Goal: Task Accomplishment & Management: Use online tool/utility

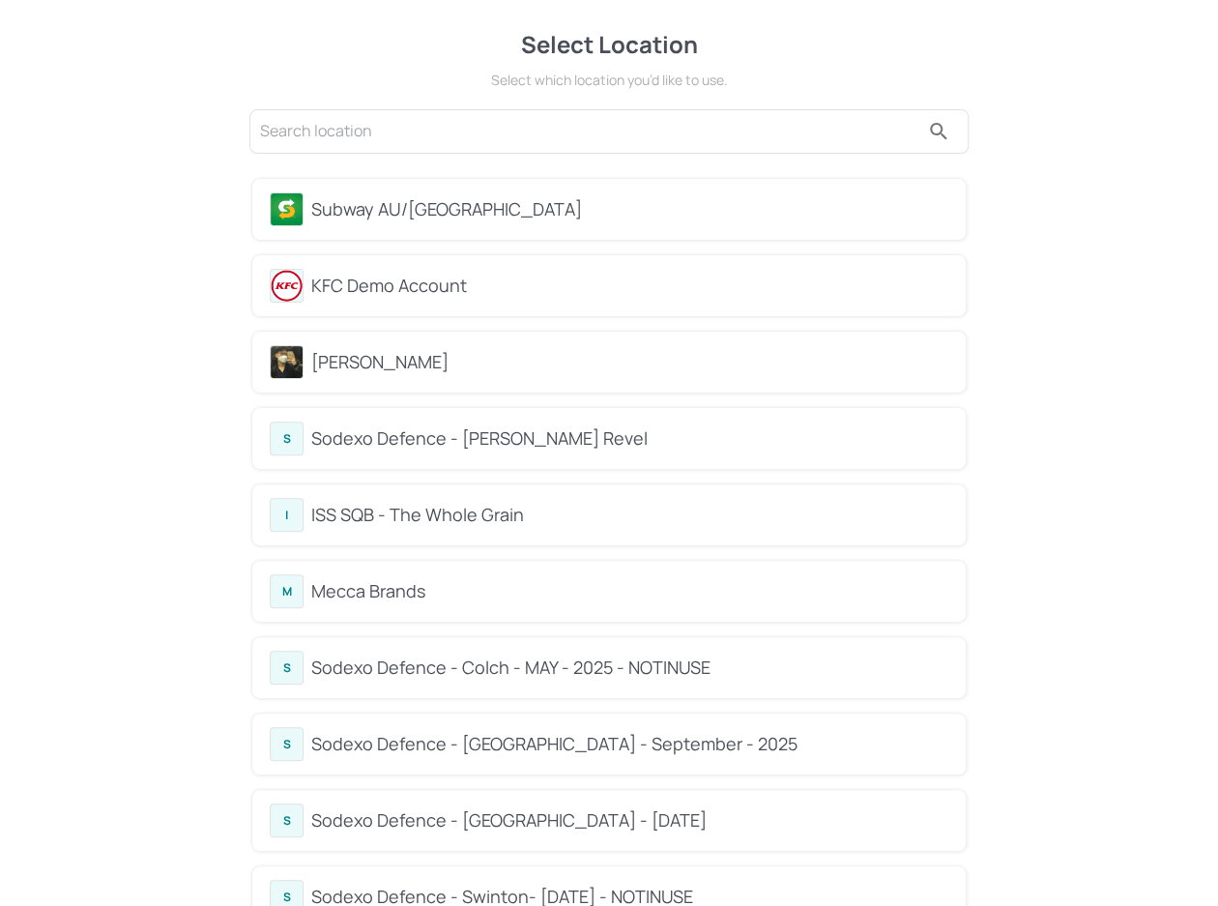
click at [397, 196] on div "Subway AU/[GEOGRAPHIC_DATA]" at bounding box center [629, 209] width 637 height 26
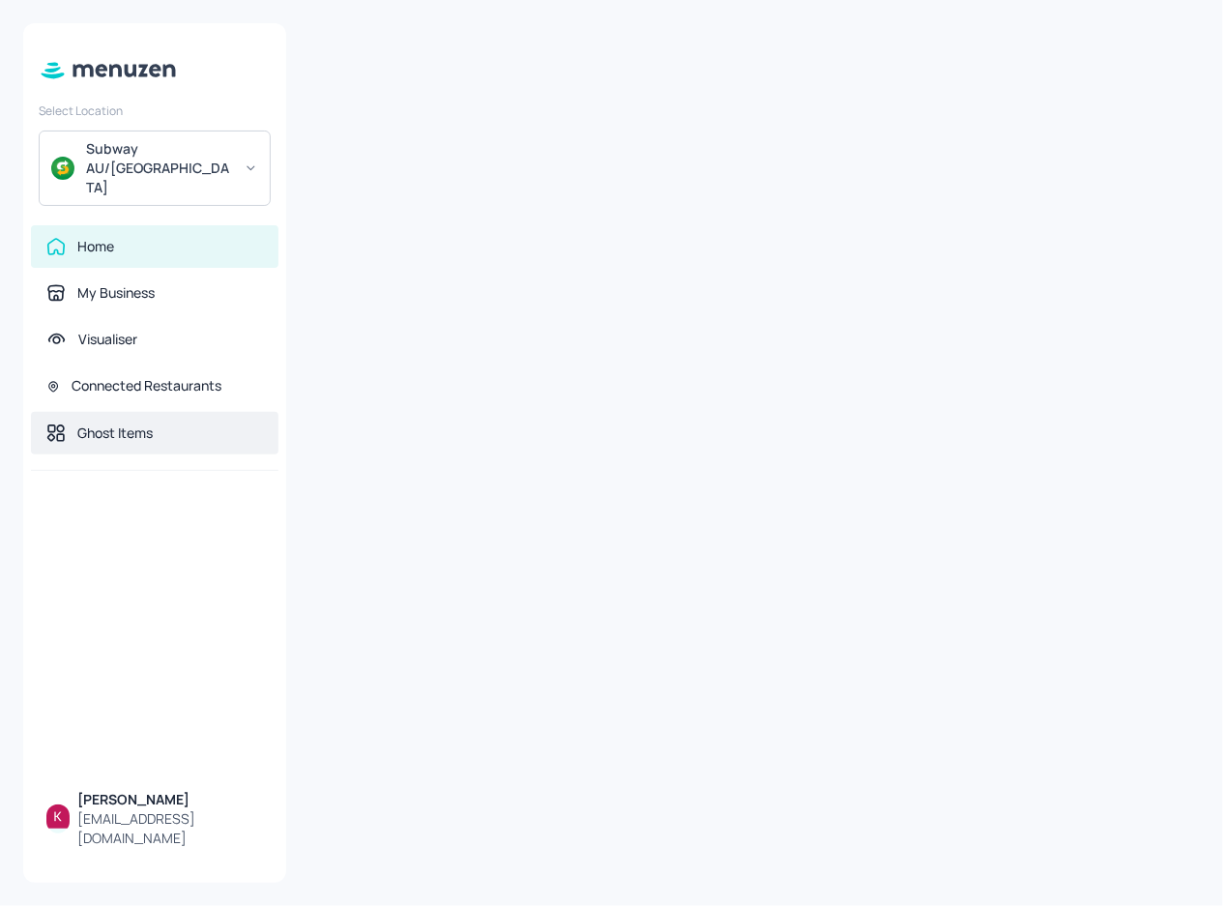
click at [159, 423] on div "Ghost Items" at bounding box center [154, 432] width 217 height 19
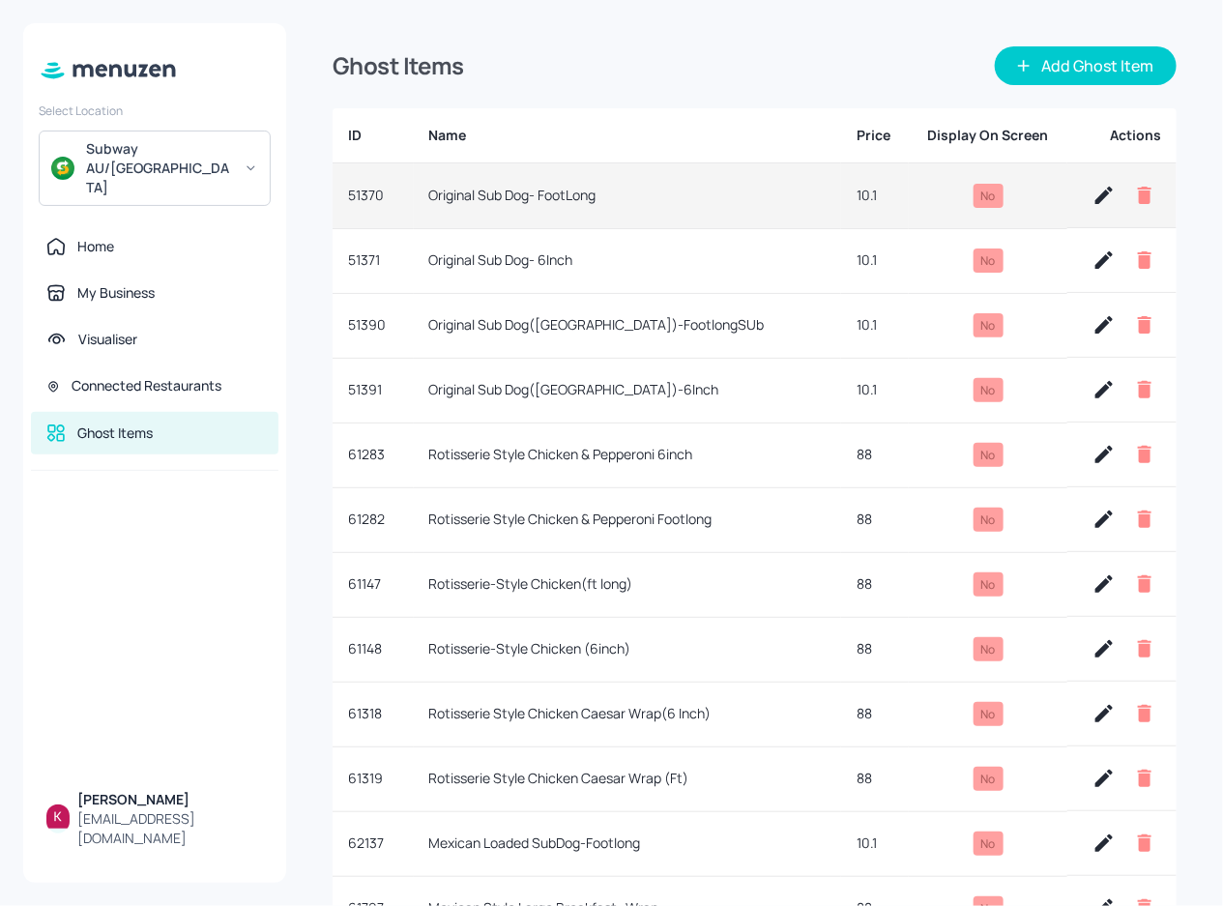
click at [1094, 190] on icon "button" at bounding box center [1103, 195] width 23 height 23
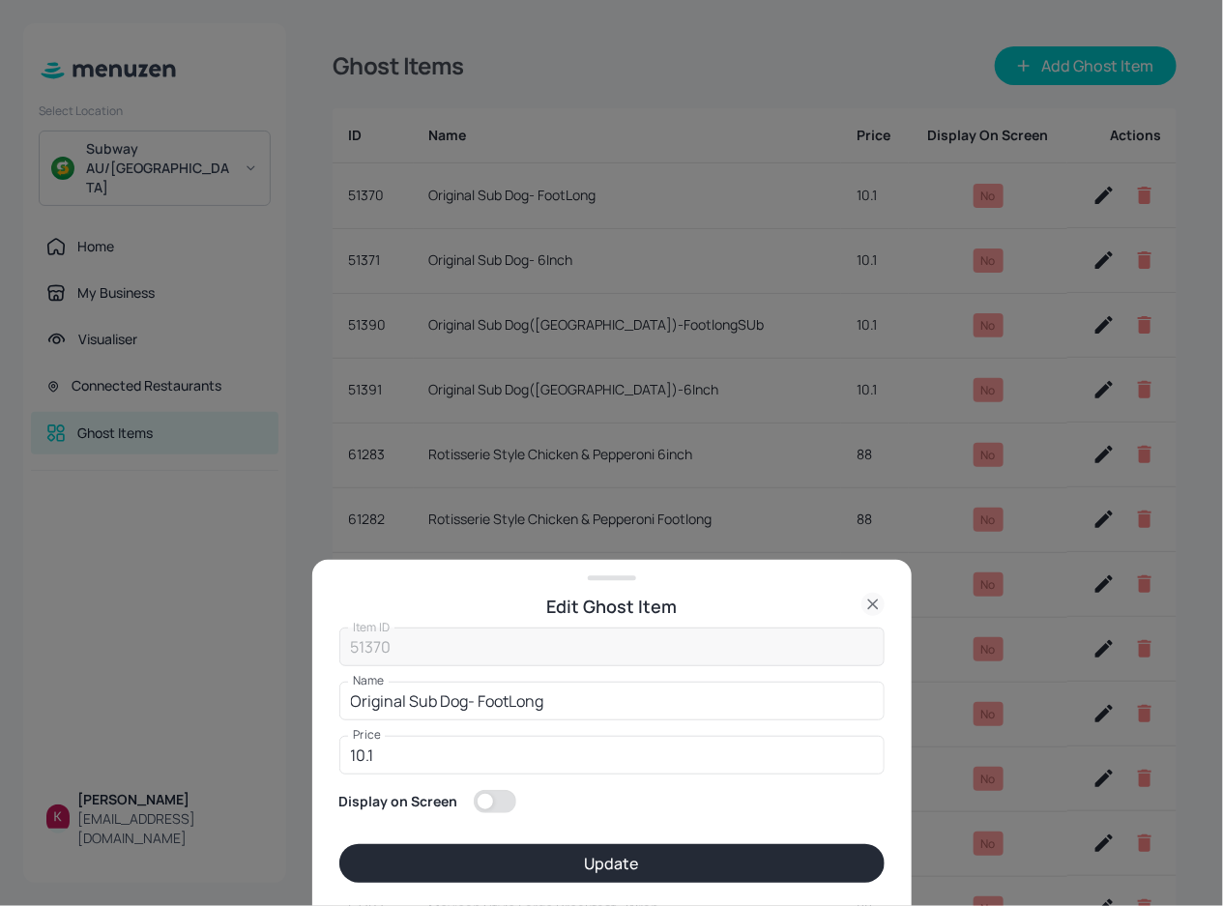
click at [798, 347] on div at bounding box center [611, 453] width 1223 height 906
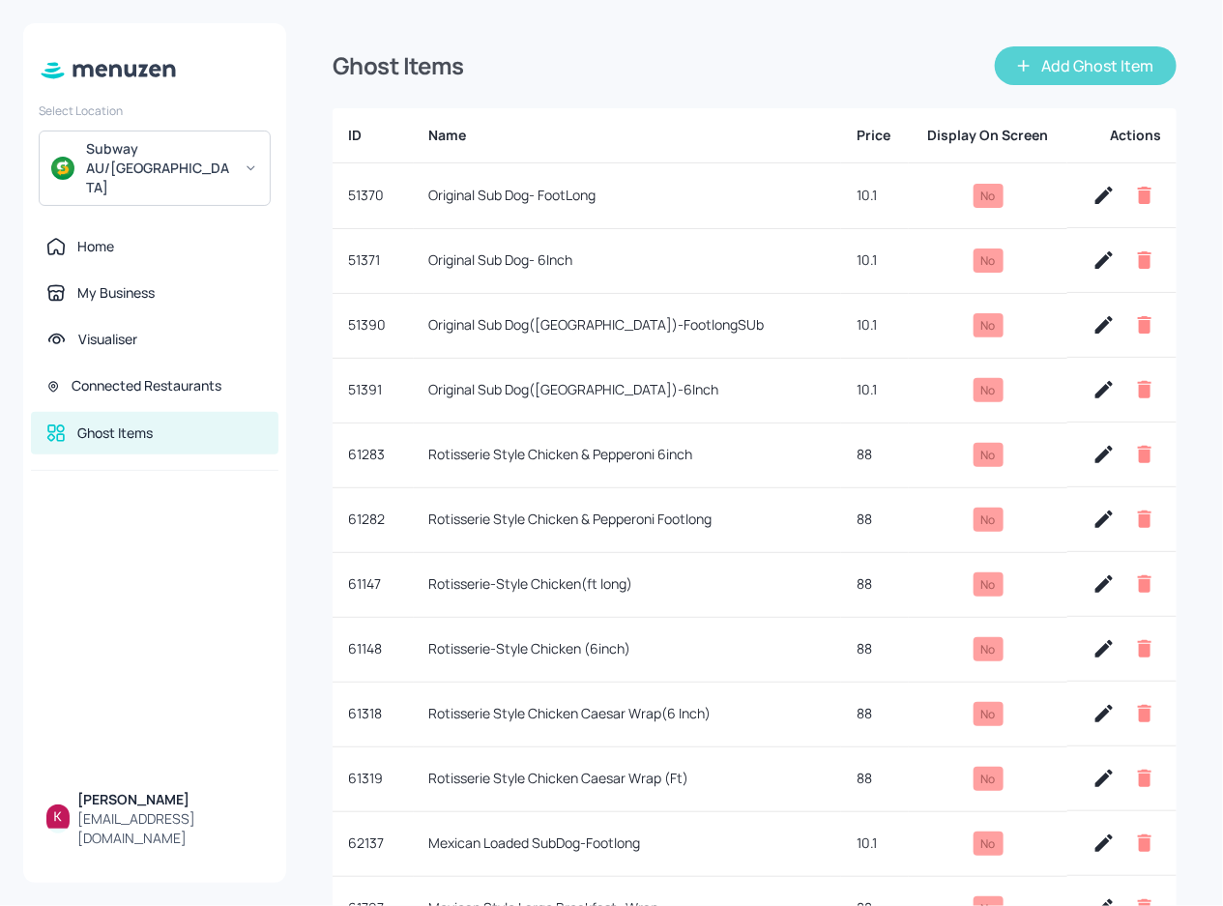
click at [1057, 76] on button "Add Ghost Item" at bounding box center [1086, 65] width 182 height 39
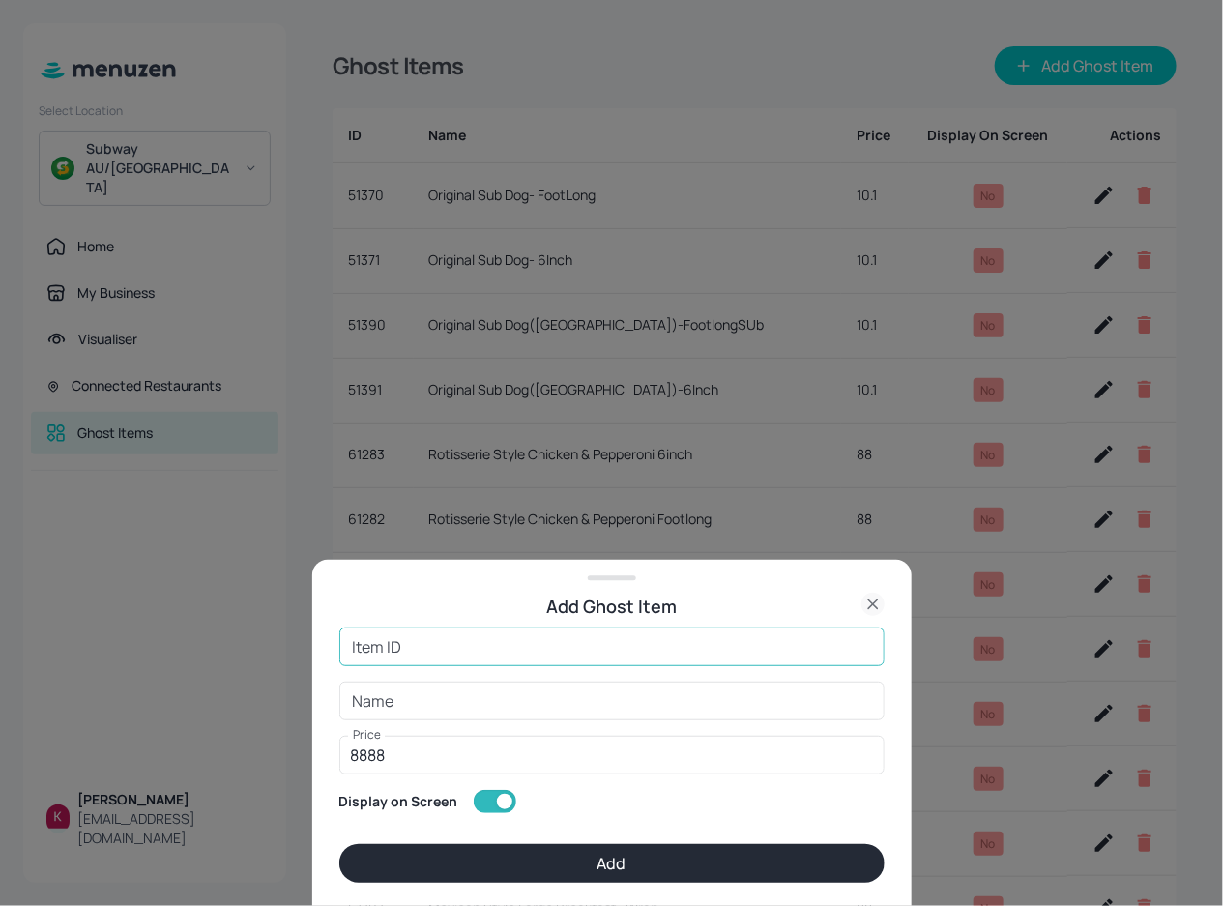
click at [503, 629] on input "Item ID" at bounding box center [611, 646] width 545 height 39
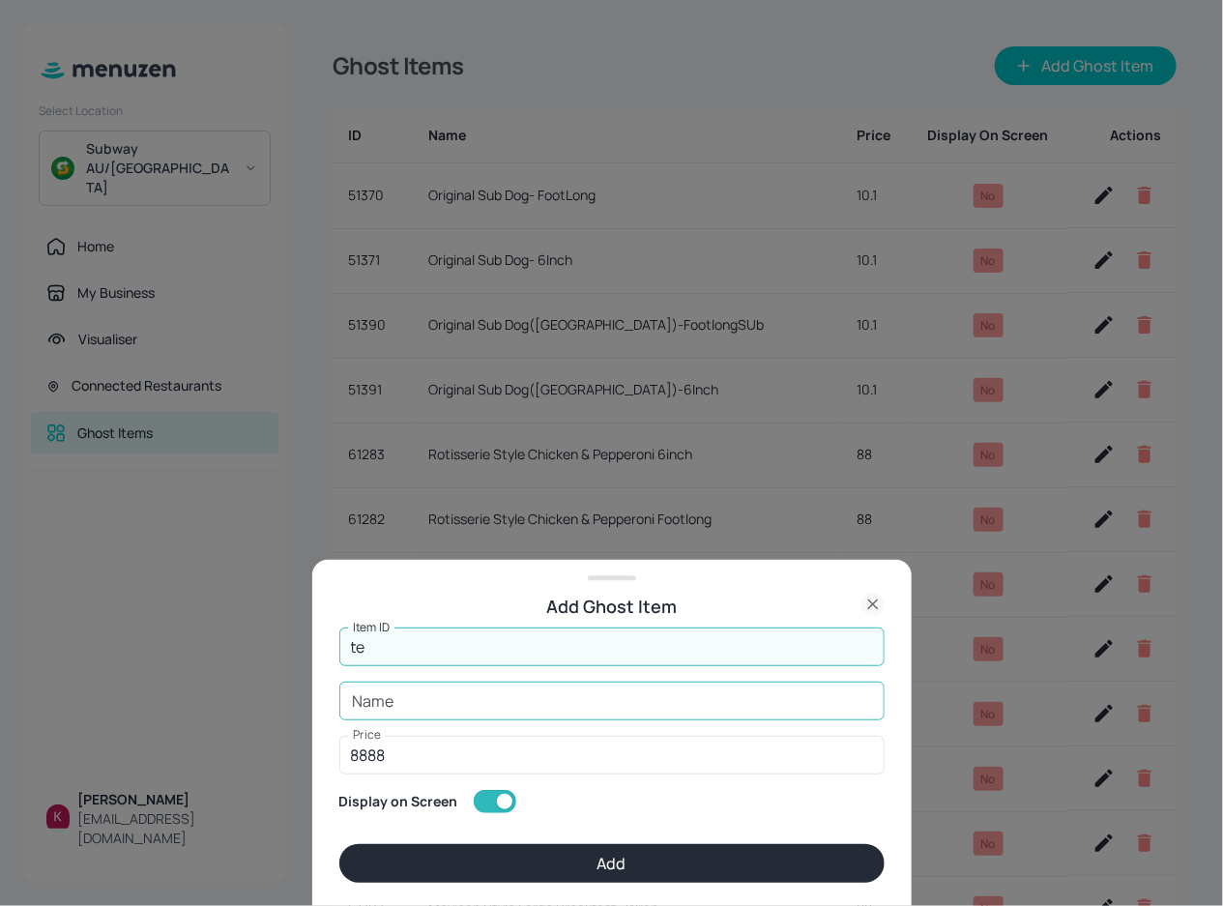
type input "t"
type input "kaitesting"
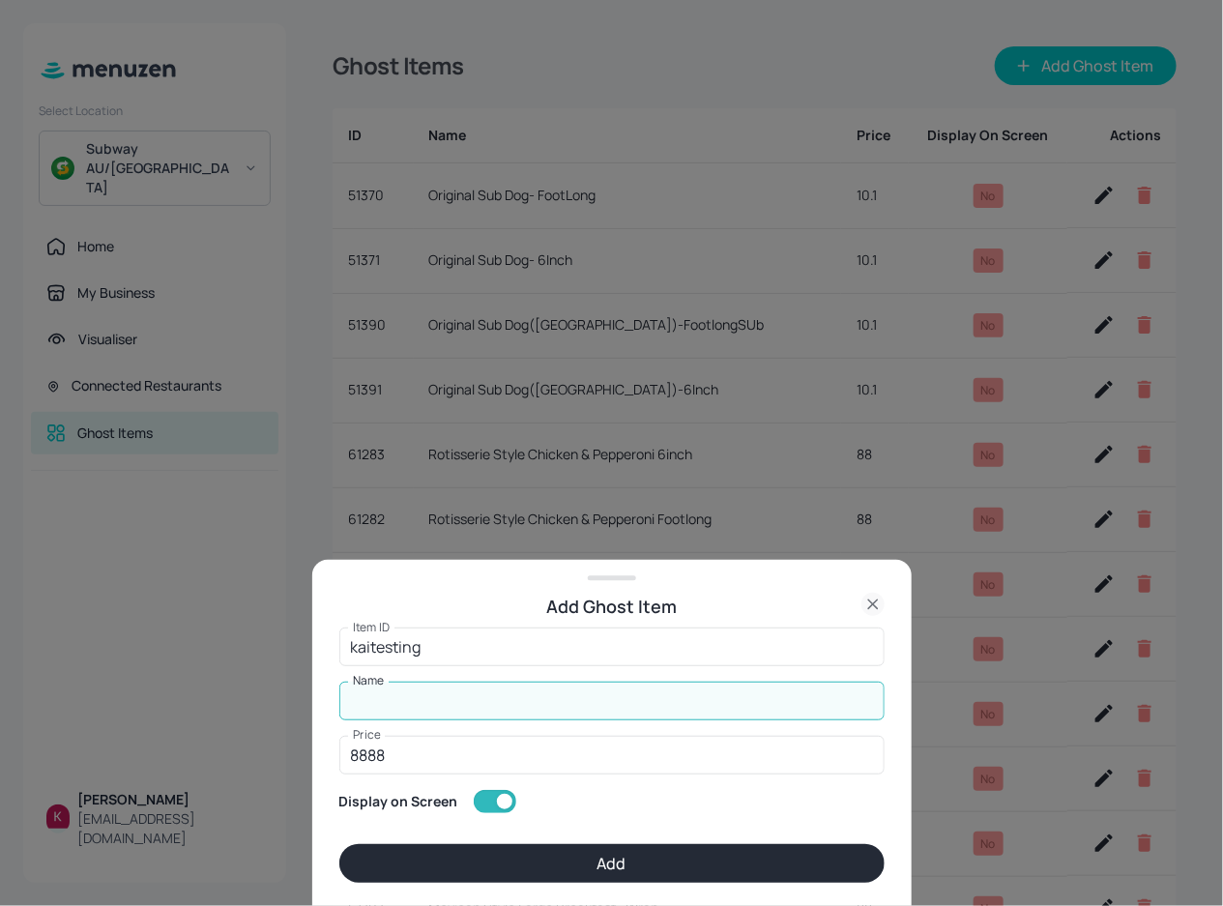
click at [494, 692] on input "Name" at bounding box center [611, 700] width 545 height 39
drag, startPoint x: 451, startPoint y: 697, endPoint x: 342, endPoint y: 699, distance: 109.2
click at [342, 699] on input "KAI PHAM" at bounding box center [611, 700] width 545 height 39
type input "Kai testing"
drag, startPoint x: 449, startPoint y: 742, endPoint x: 226, endPoint y: 739, distance: 222.4
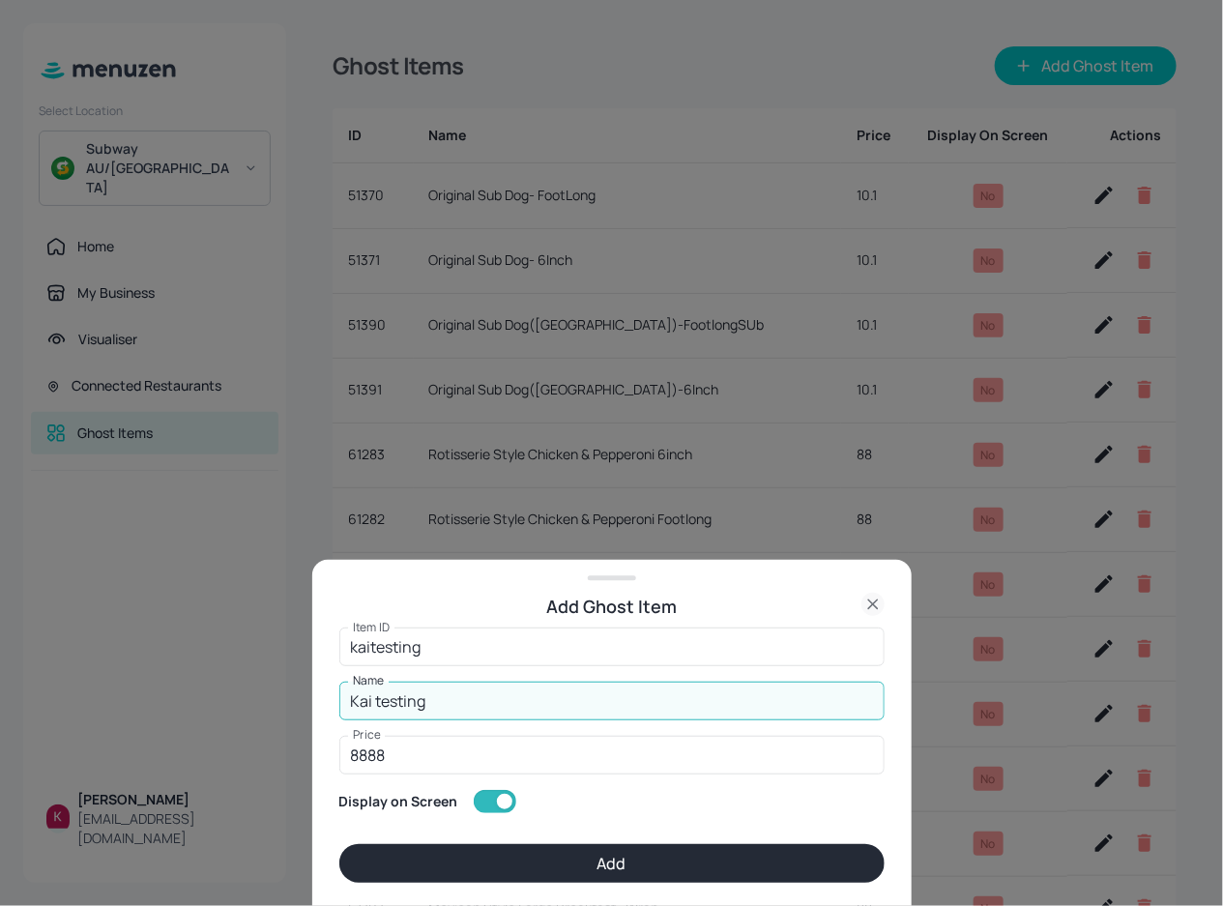
click at [226, 739] on div "Add Ghost Item Item ID kaitesting Item ID Name Kai testing Name Price 8888 Pric…" at bounding box center [611, 453] width 1223 height 906
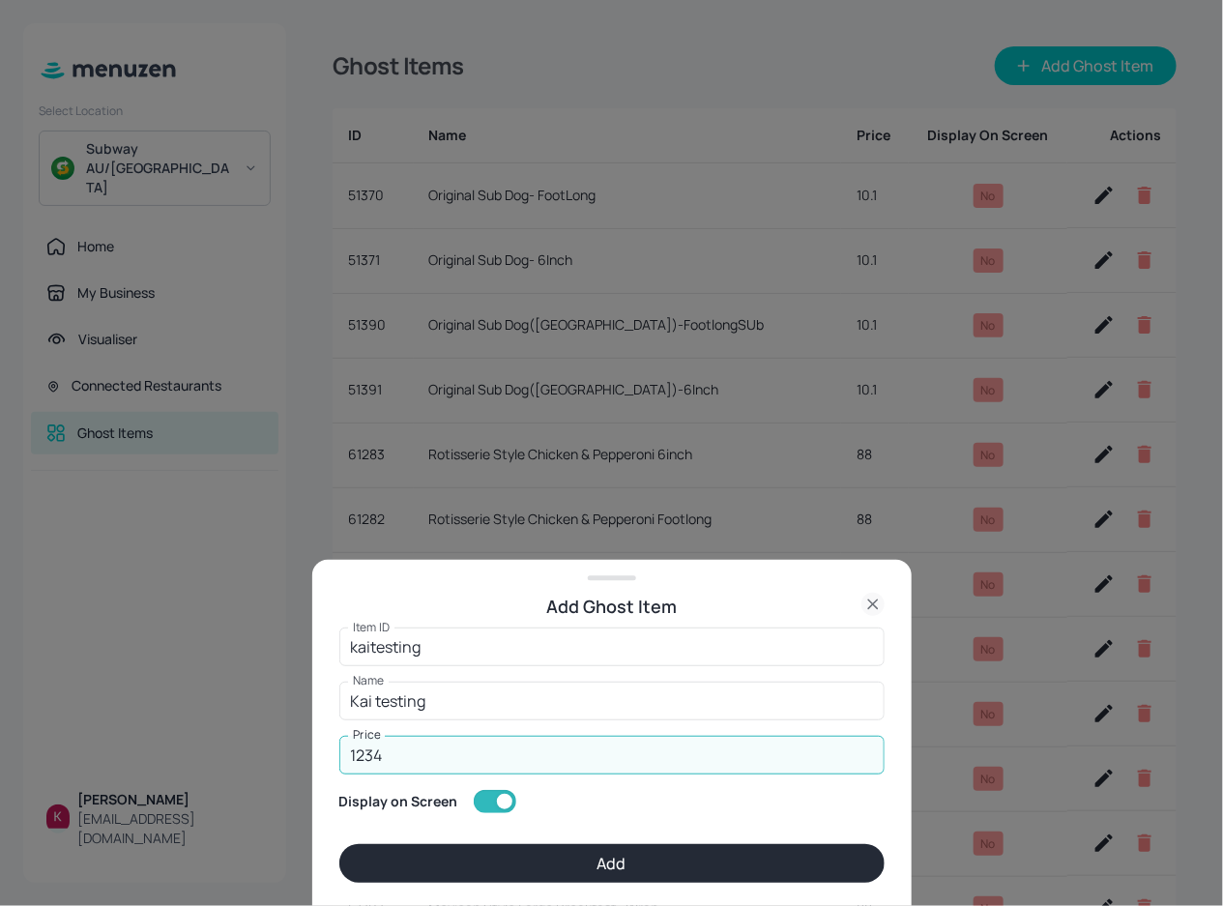
type input "1234"
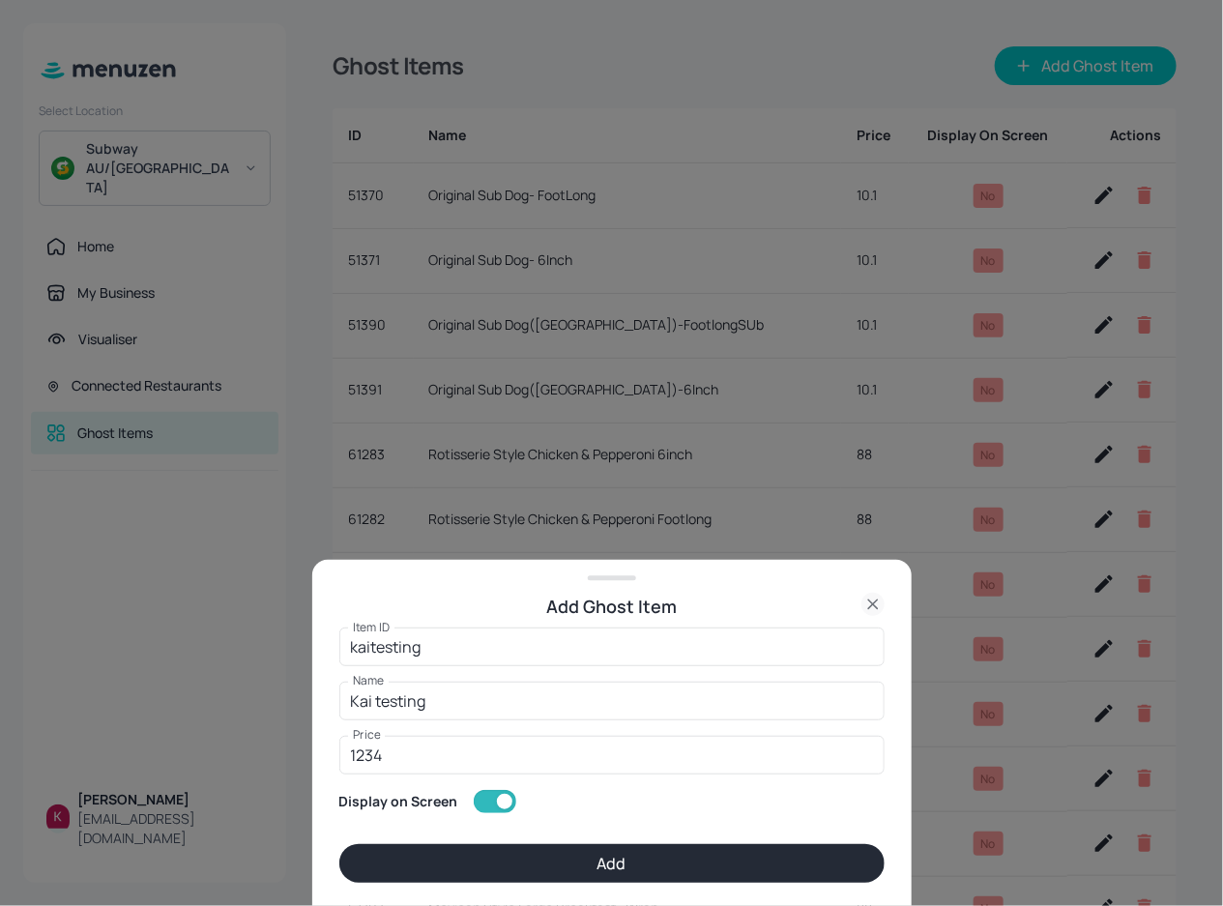
click at [524, 855] on button "Add" at bounding box center [611, 863] width 545 height 39
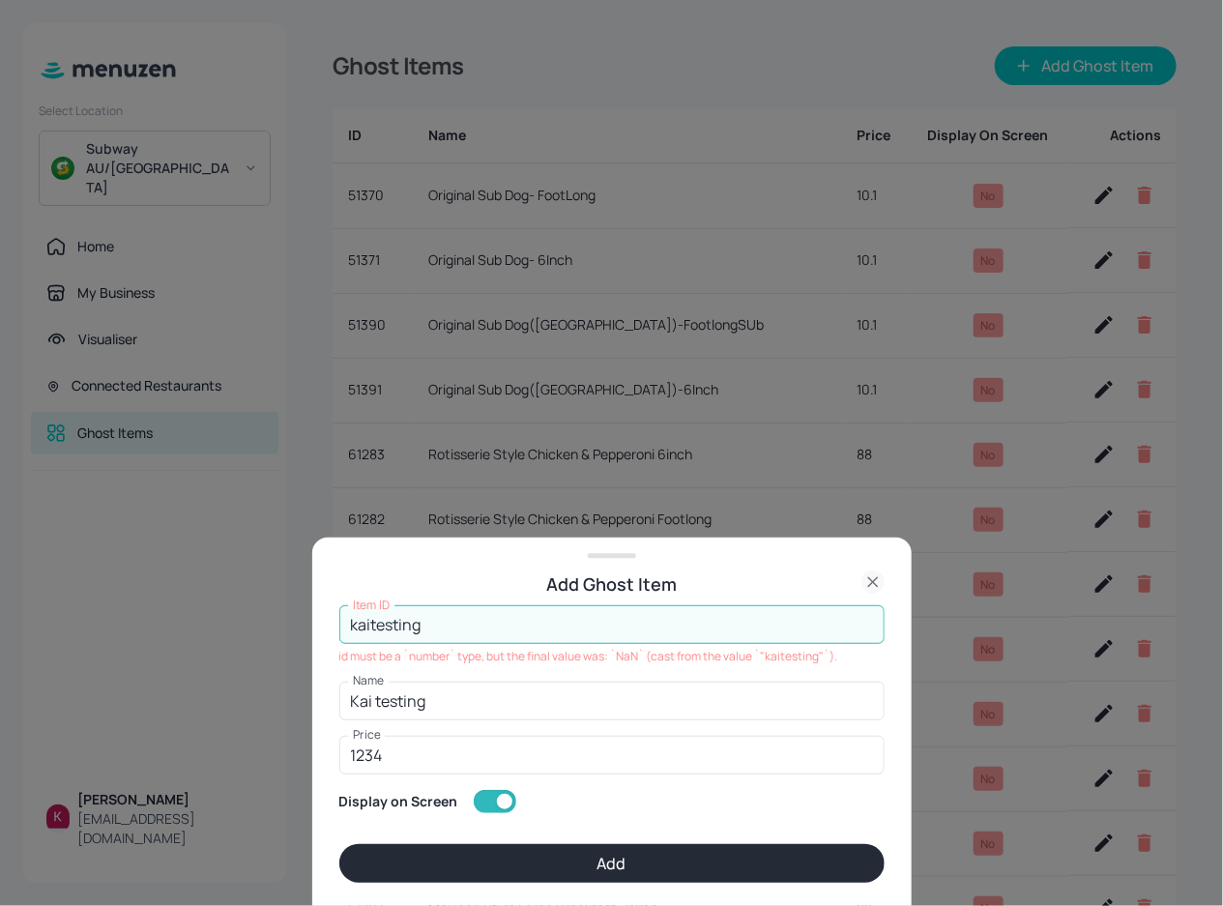
drag, startPoint x: 455, startPoint y: 624, endPoint x: 287, endPoint y: 634, distance: 168.5
click at [275, 633] on div "Add Ghost Item Item ID kaitesting Item ID id must be a `number` type, but the f…" at bounding box center [611, 453] width 1223 height 906
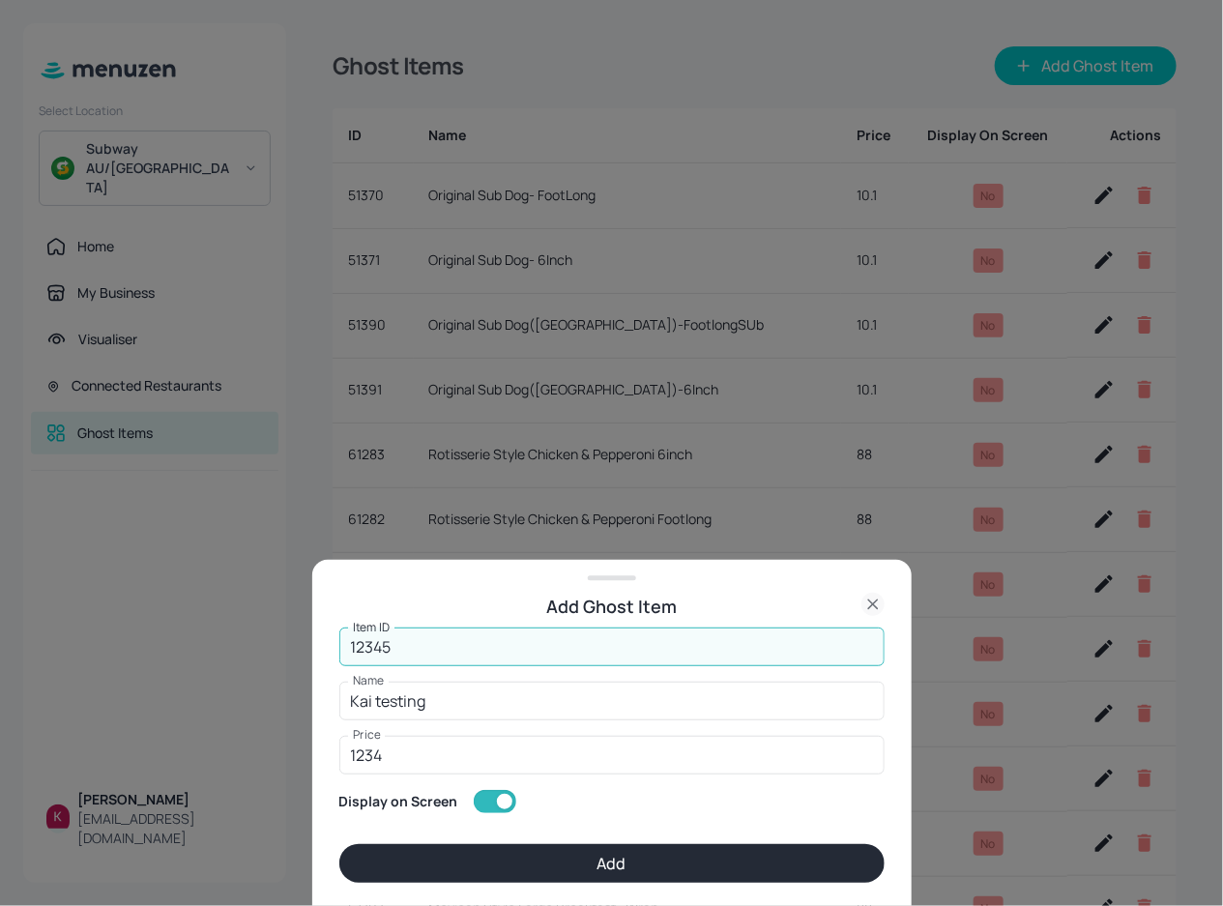
type input "12345"
click at [621, 850] on button "Add" at bounding box center [611, 863] width 545 height 39
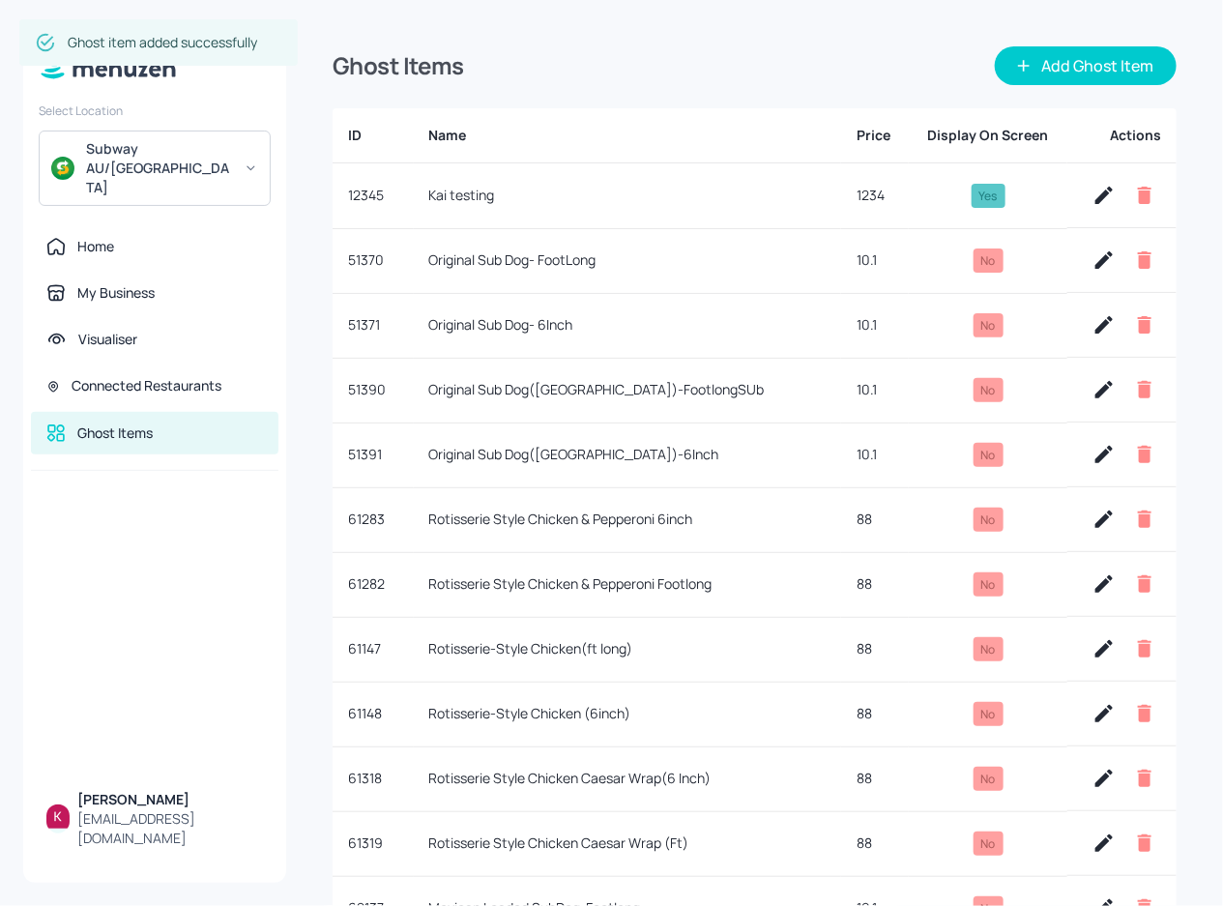
type input "8888"
click at [145, 237] on div "Home" at bounding box center [154, 246] width 217 height 19
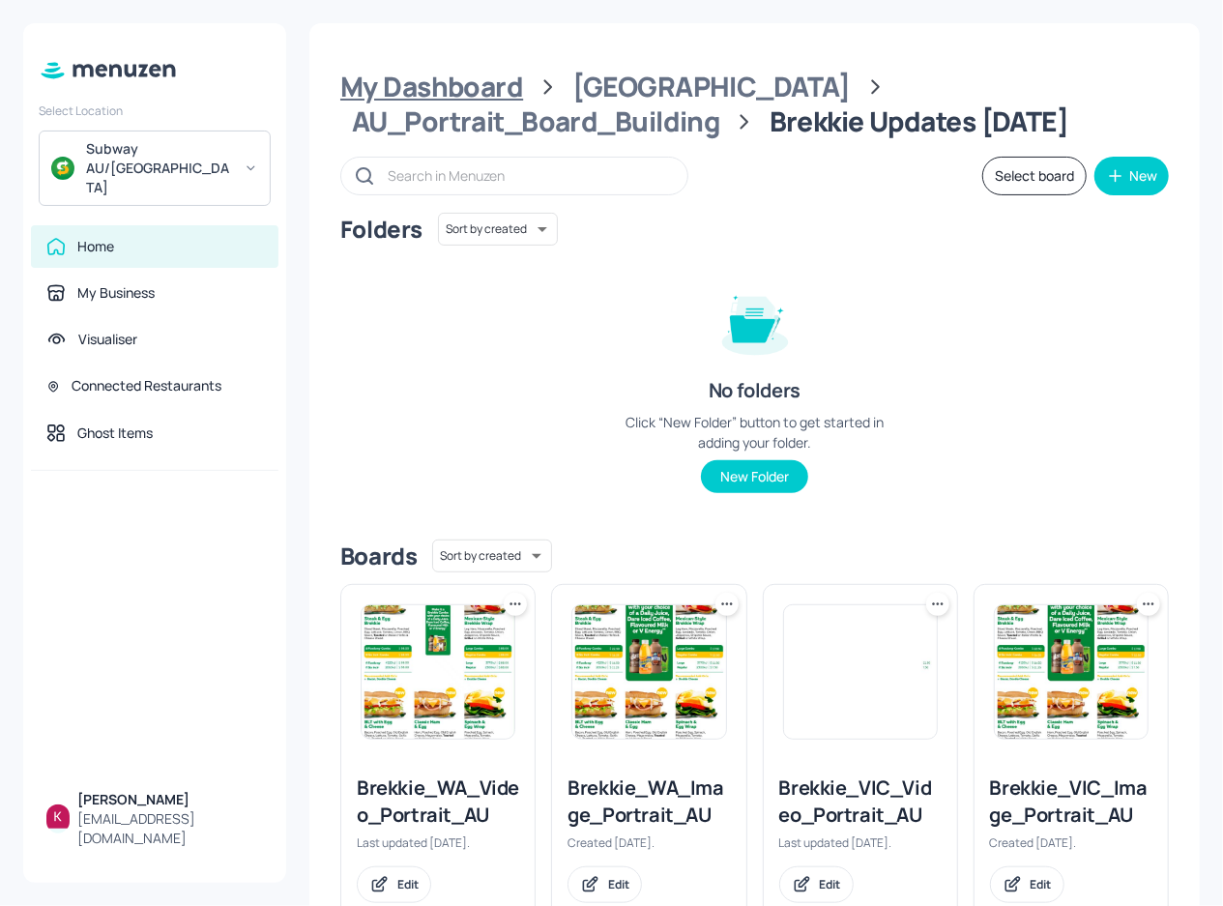
click at [481, 92] on div "My Dashboard" at bounding box center [431, 87] width 183 height 35
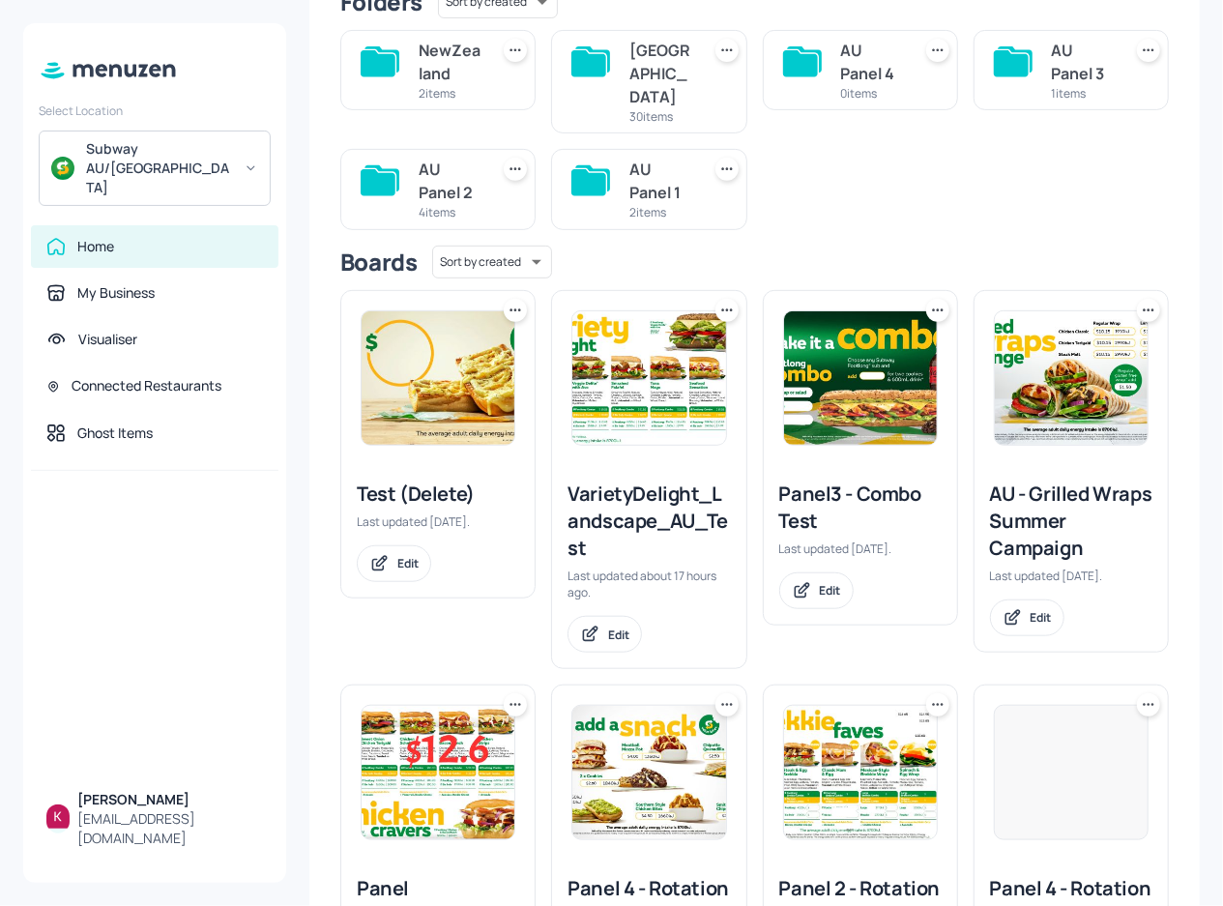
scroll to position [439, 0]
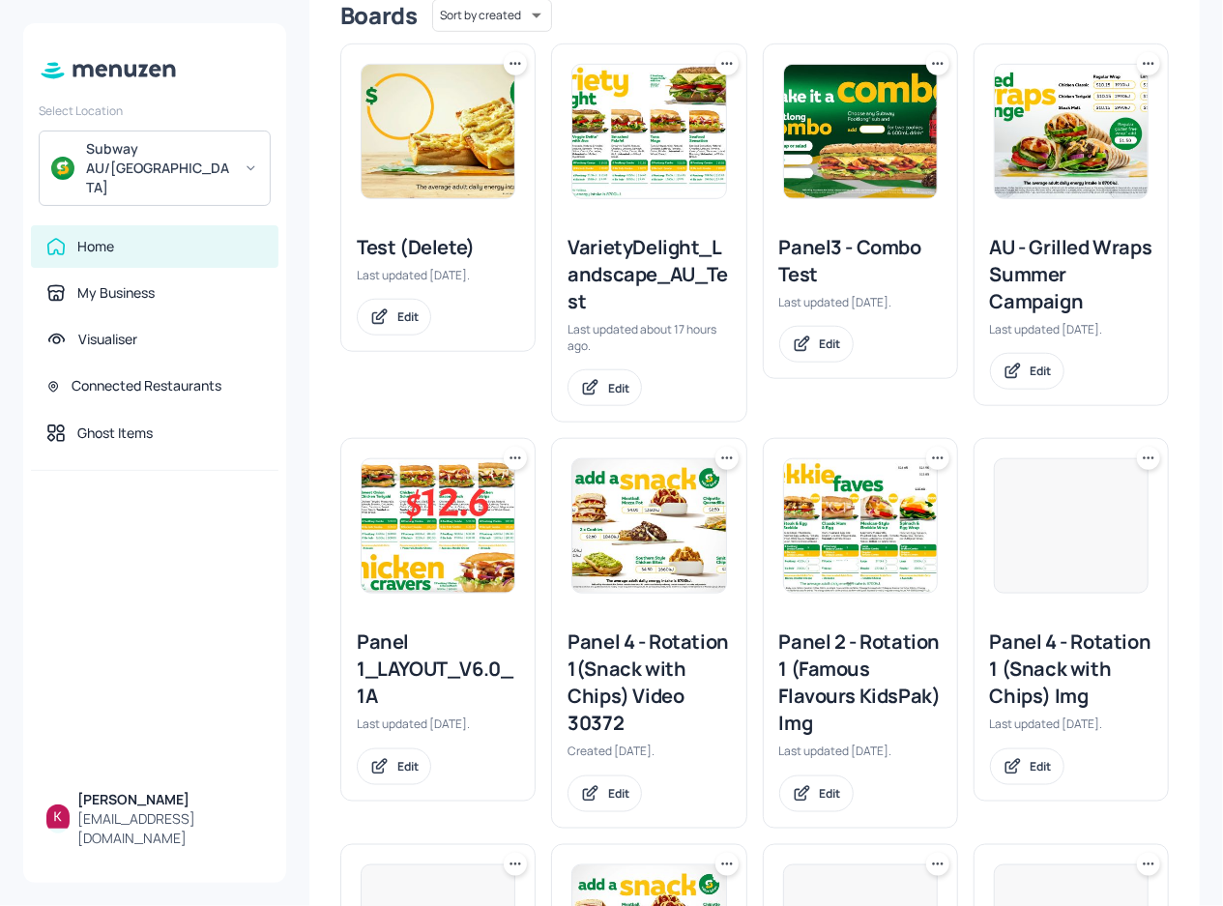
click at [458, 162] on img at bounding box center [438, 131] width 153 height 133
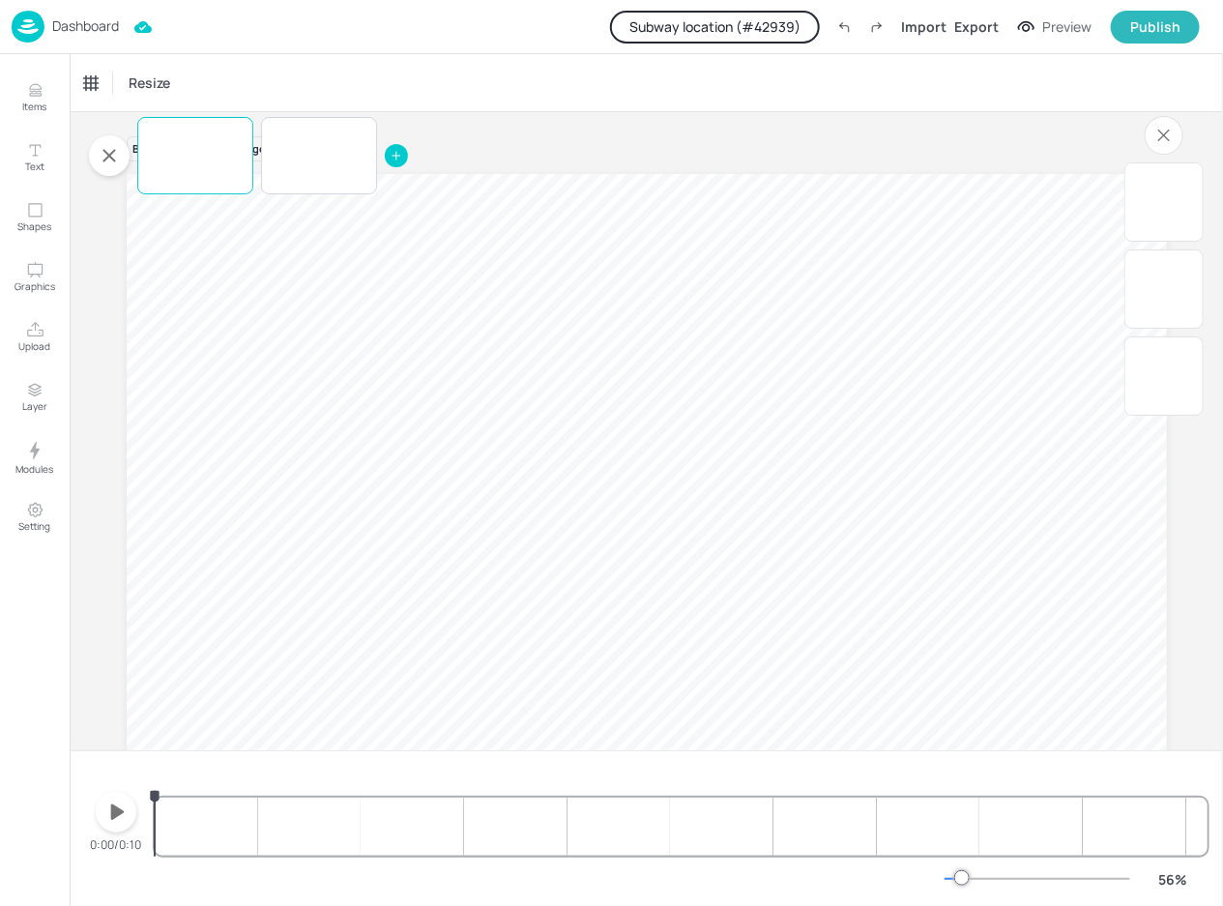
click at [111, 37] on div "Dashboard" at bounding box center [65, 27] width 107 height 32
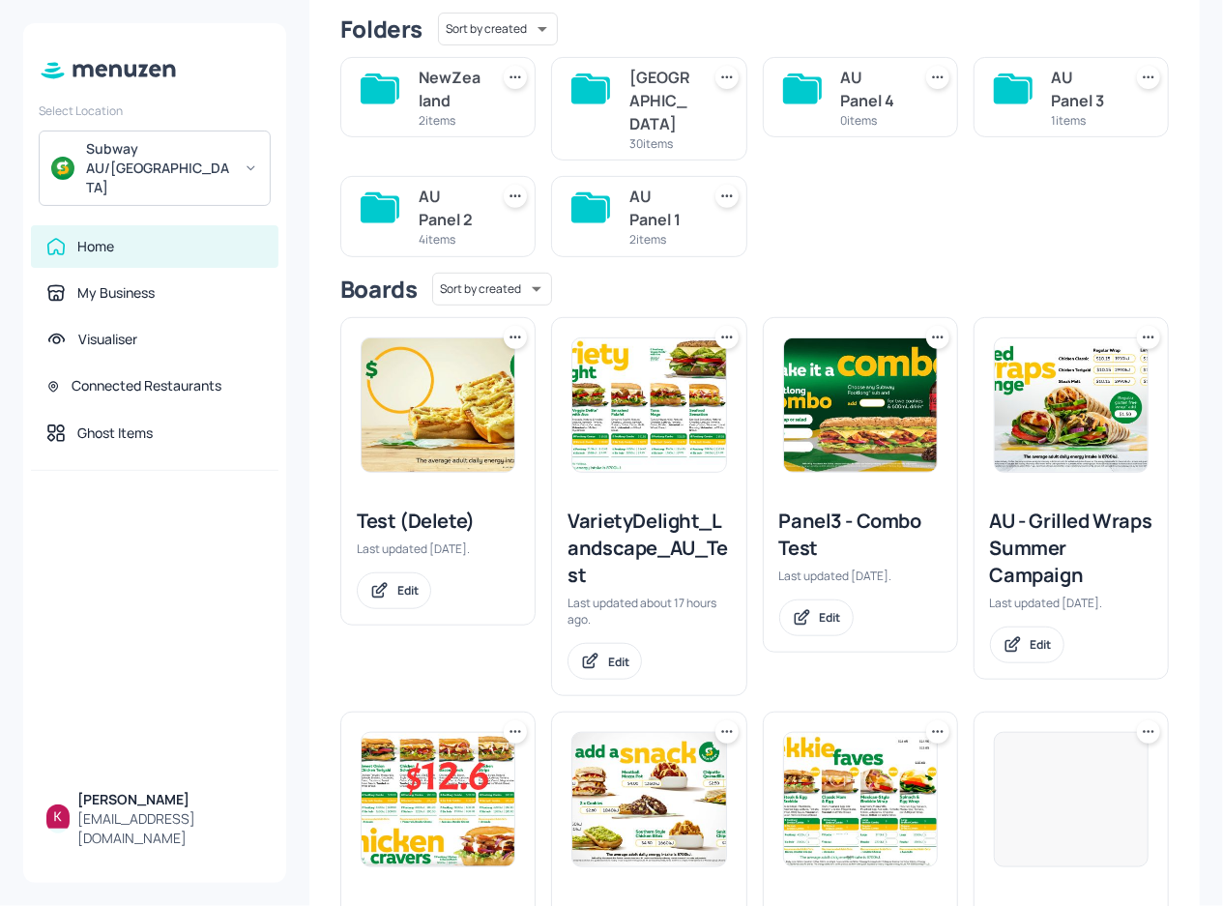
scroll to position [175, 0]
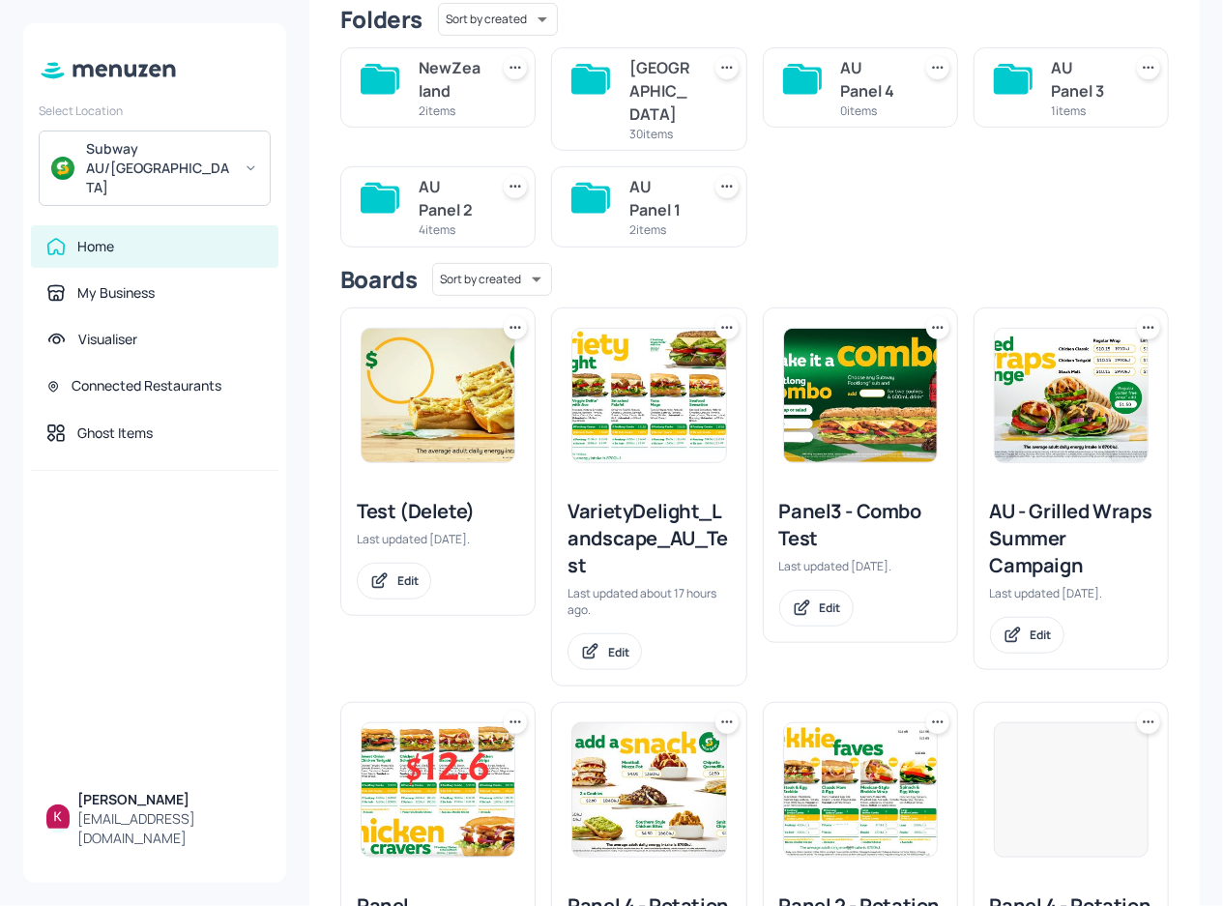
click at [861, 386] on img at bounding box center [860, 395] width 153 height 133
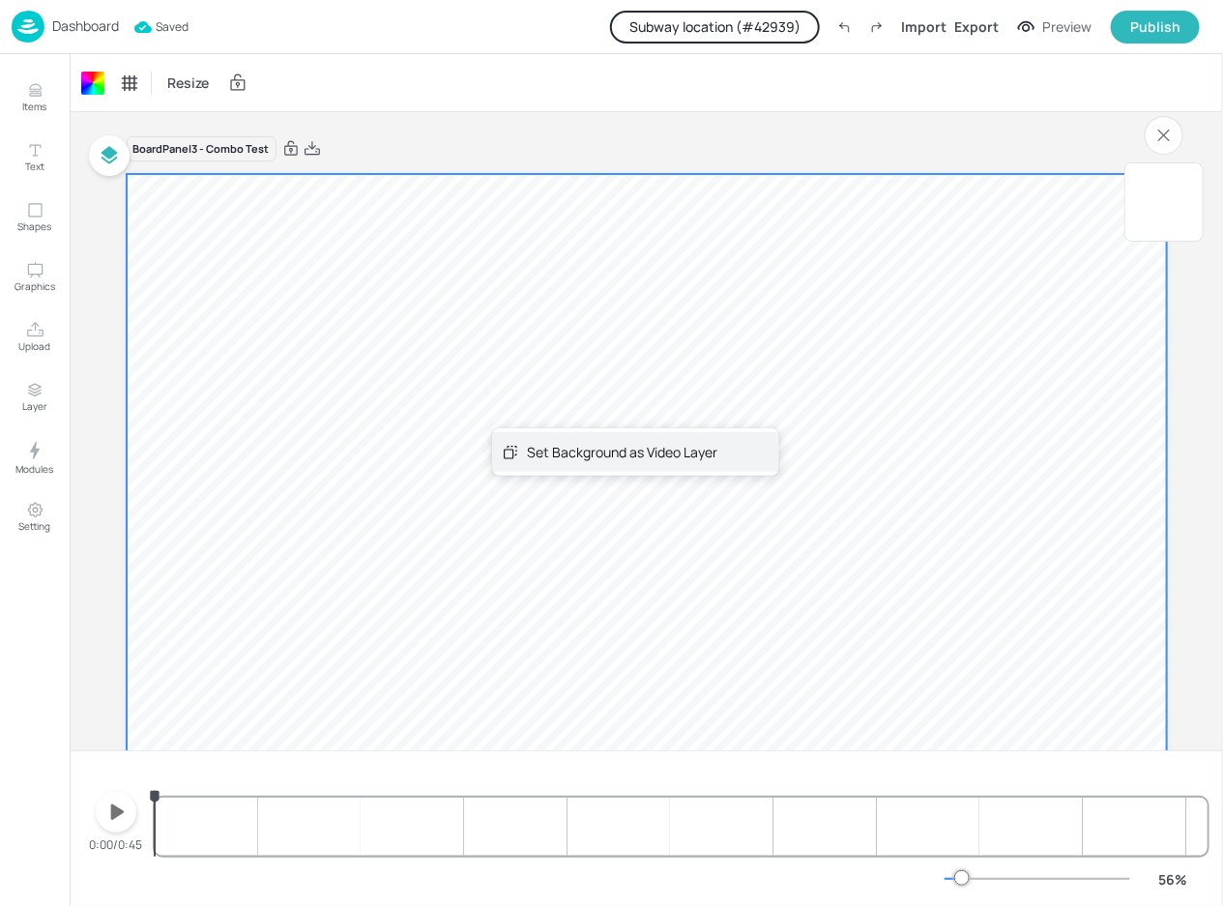
click at [618, 451] on div "Set Background as Video Layer" at bounding box center [622, 452] width 190 height 20
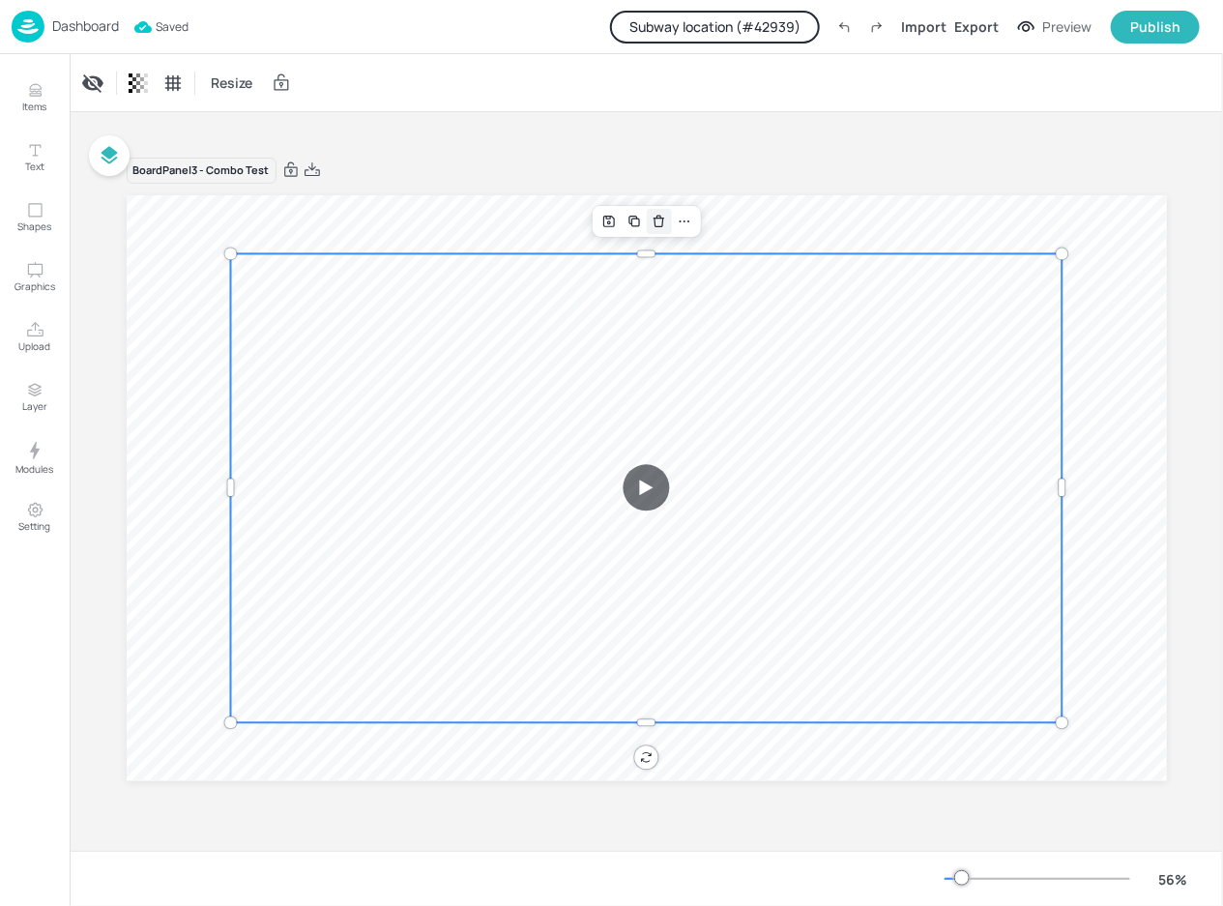
click at [662, 219] on icon "Delete" at bounding box center [658, 222] width 9 height 9
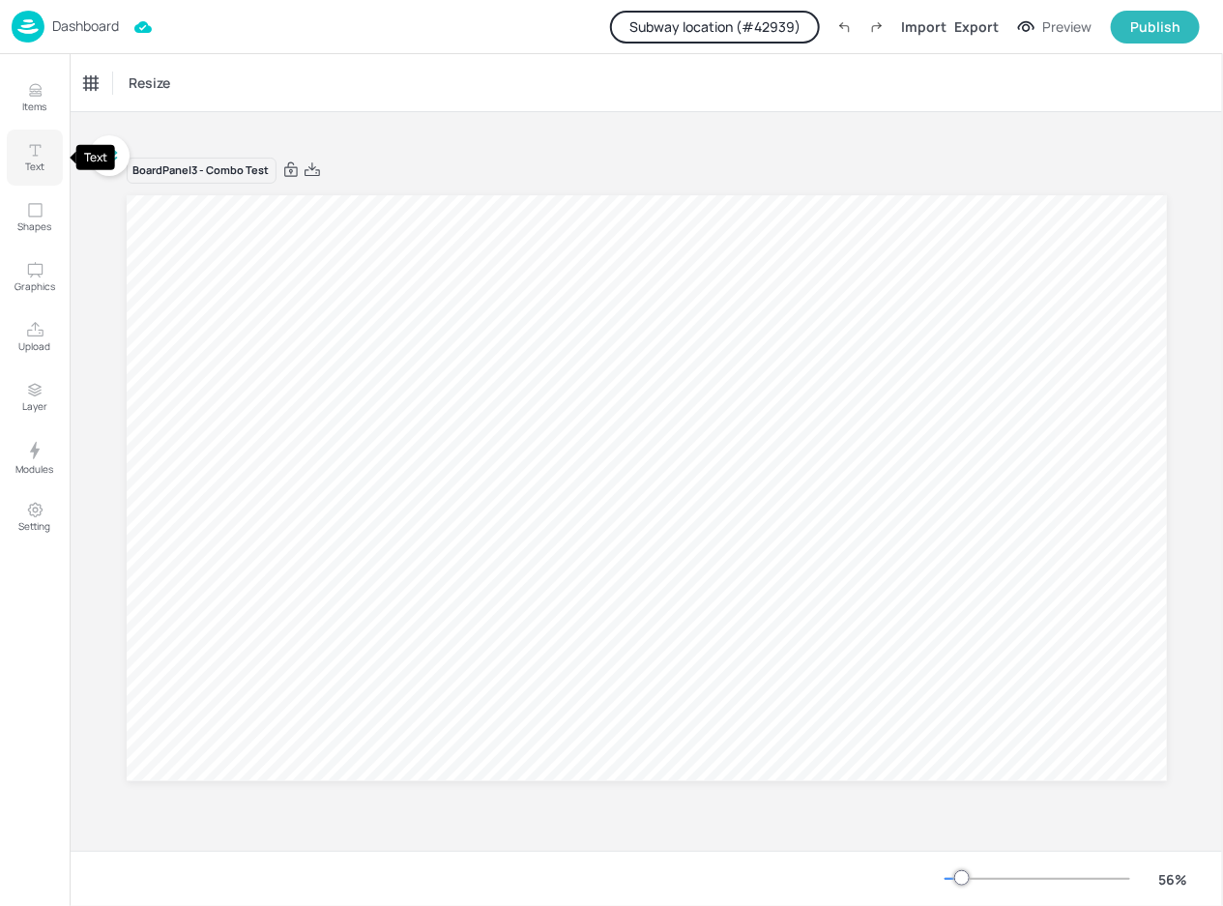
click at [23, 145] on button "Text" at bounding box center [35, 158] width 56 height 56
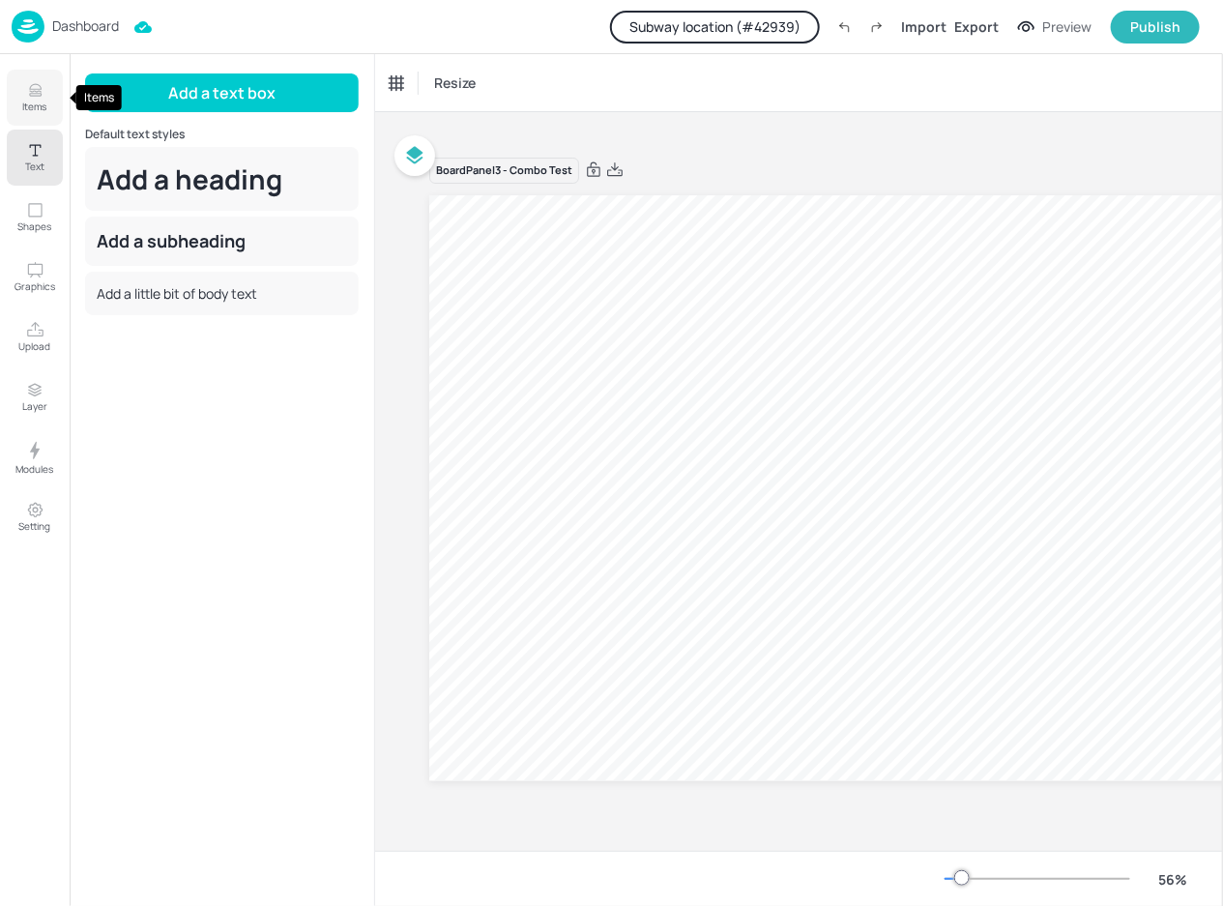
click at [11, 84] on button "Items" at bounding box center [35, 98] width 56 height 56
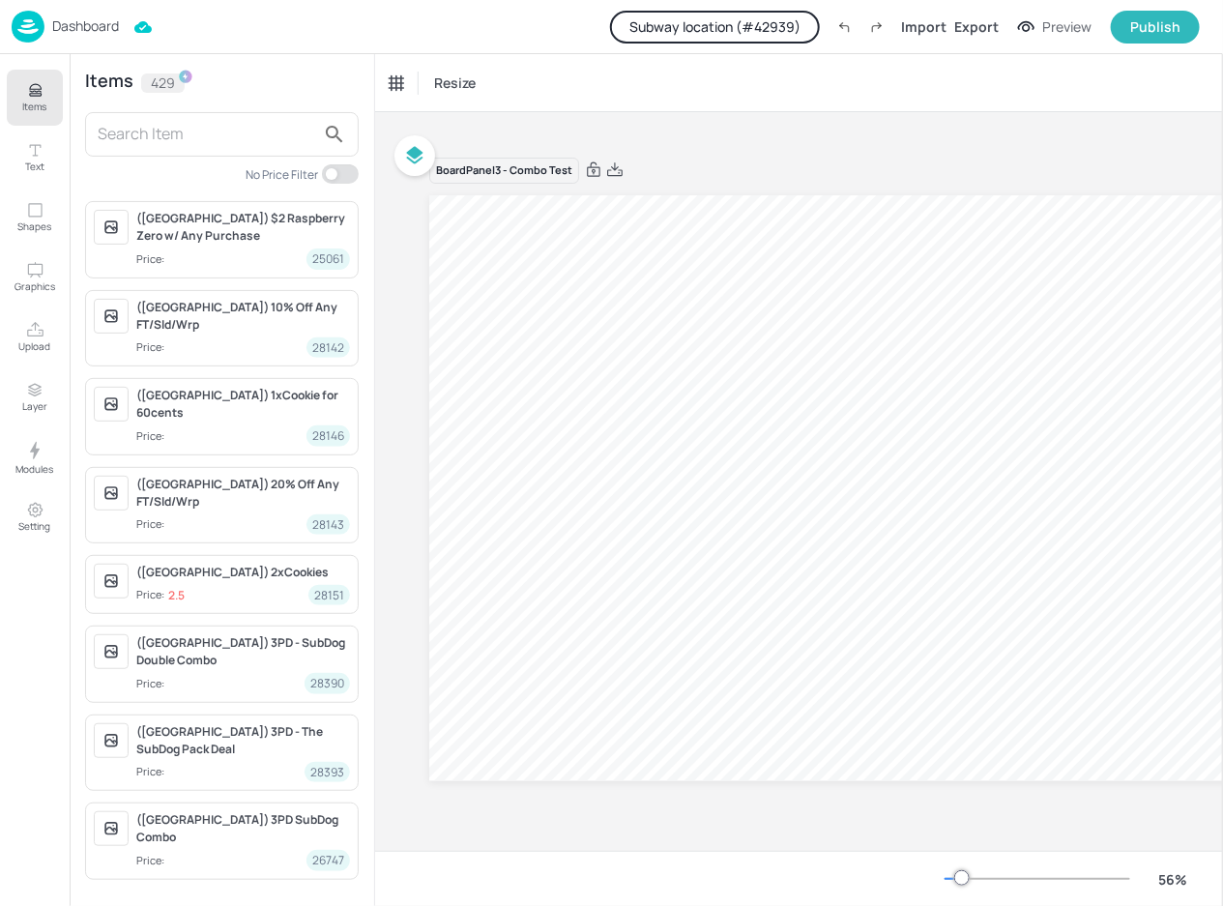
click at [205, 131] on input "text" at bounding box center [206, 134] width 217 height 31
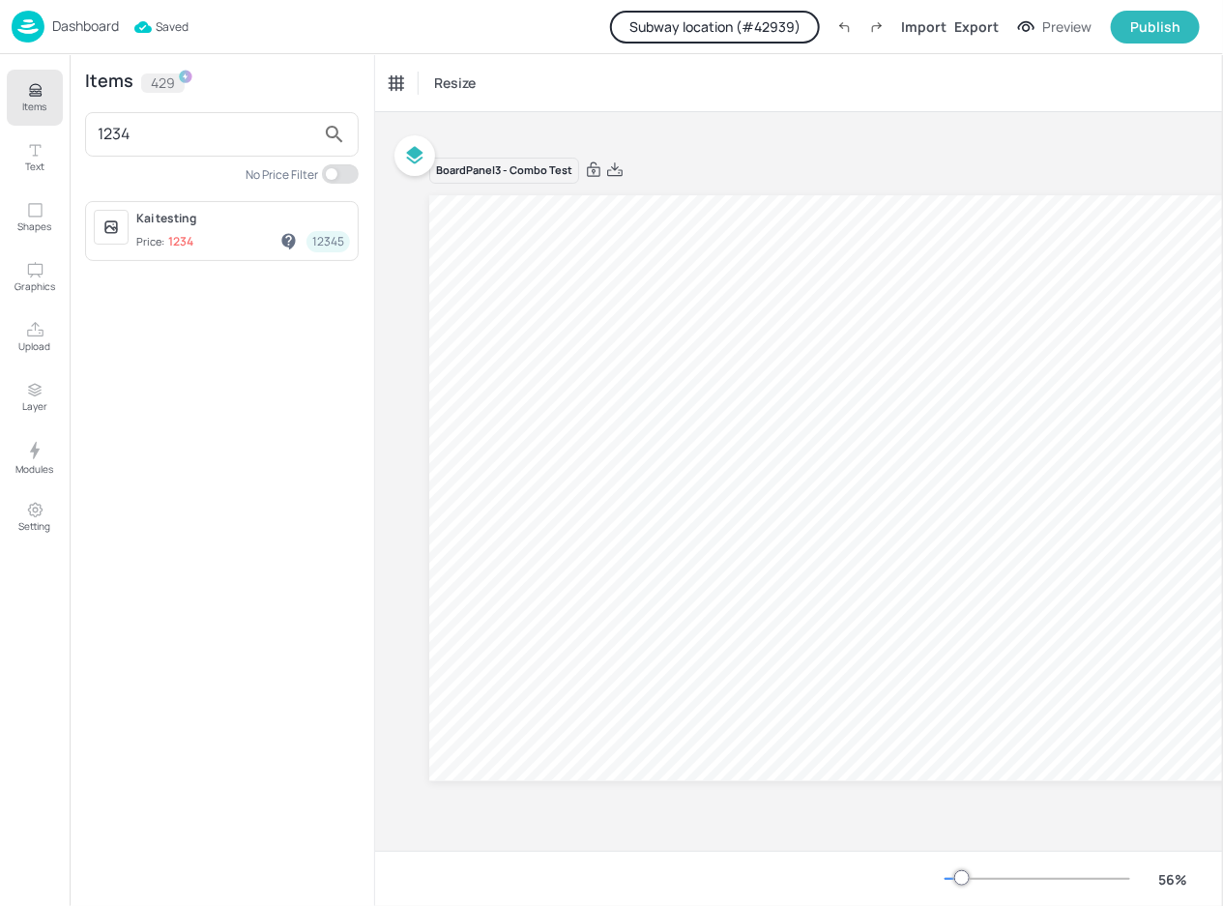
type input "1234"
click at [223, 233] on span "Price: 1234 12345" at bounding box center [243, 241] width 214 height 20
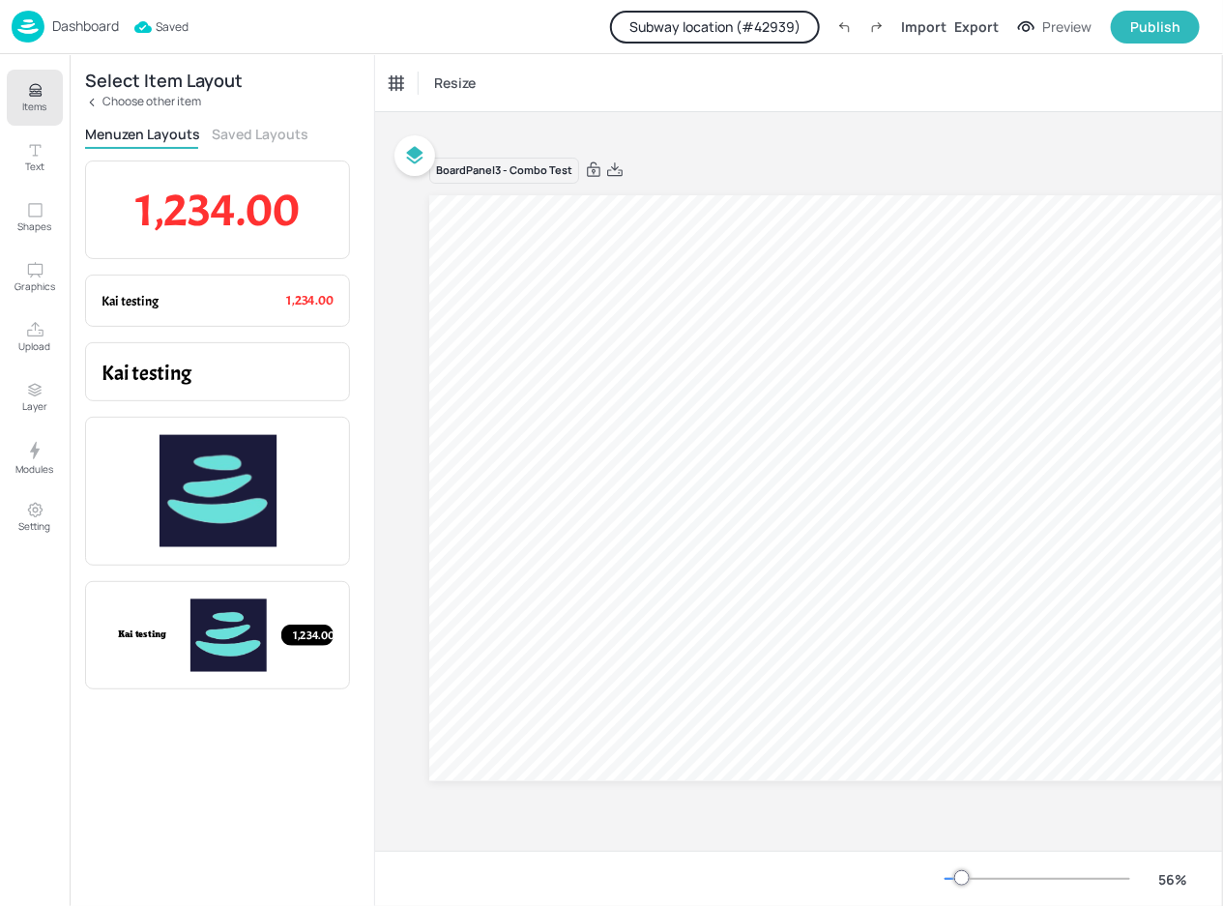
click at [260, 209] on span "1,234.00" at bounding box center [217, 209] width 164 height 59
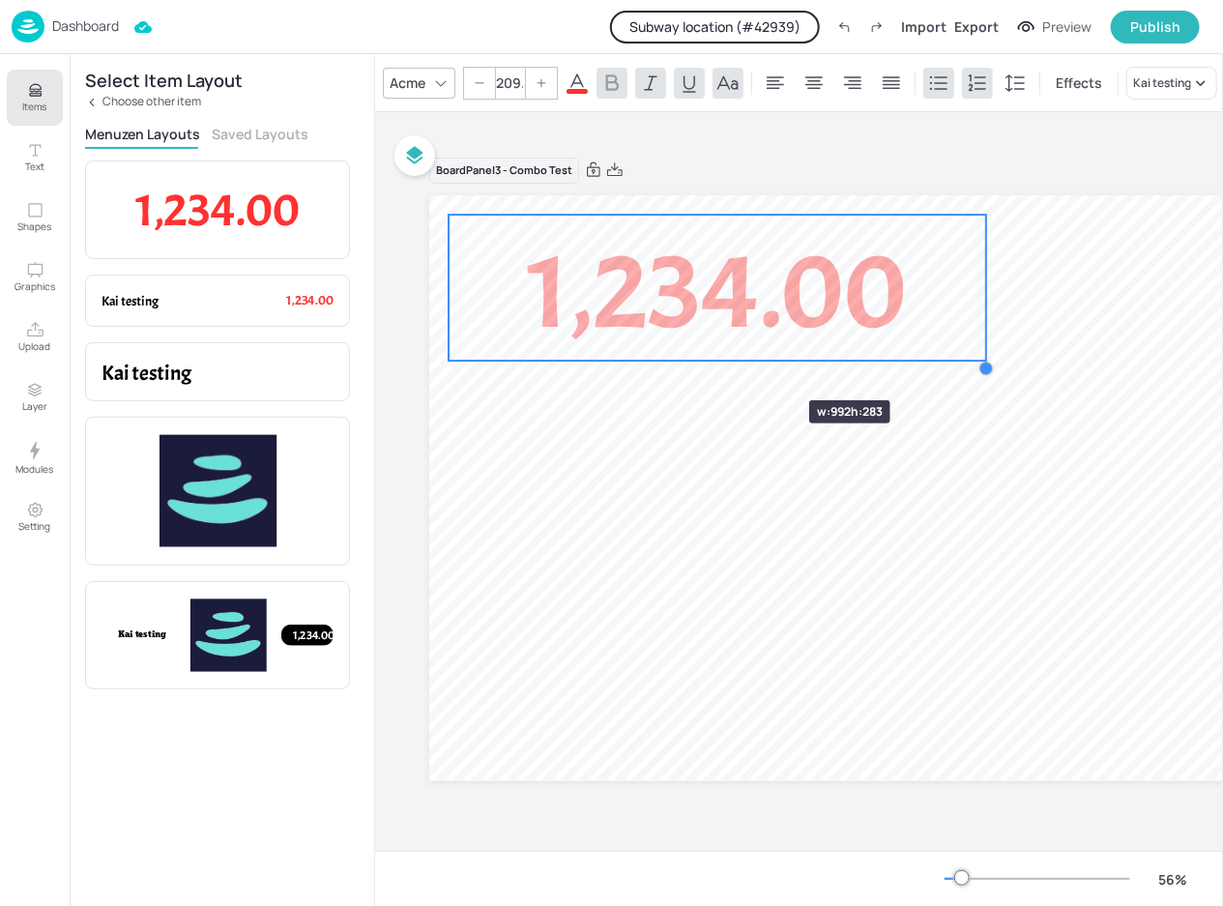
type input "213.3"
drag, startPoint x: 598, startPoint y: 259, endPoint x: 769, endPoint y: 374, distance: 206.2
click at [769, 374] on div "1,234.00" at bounding box center [949, 487] width 1040 height 585
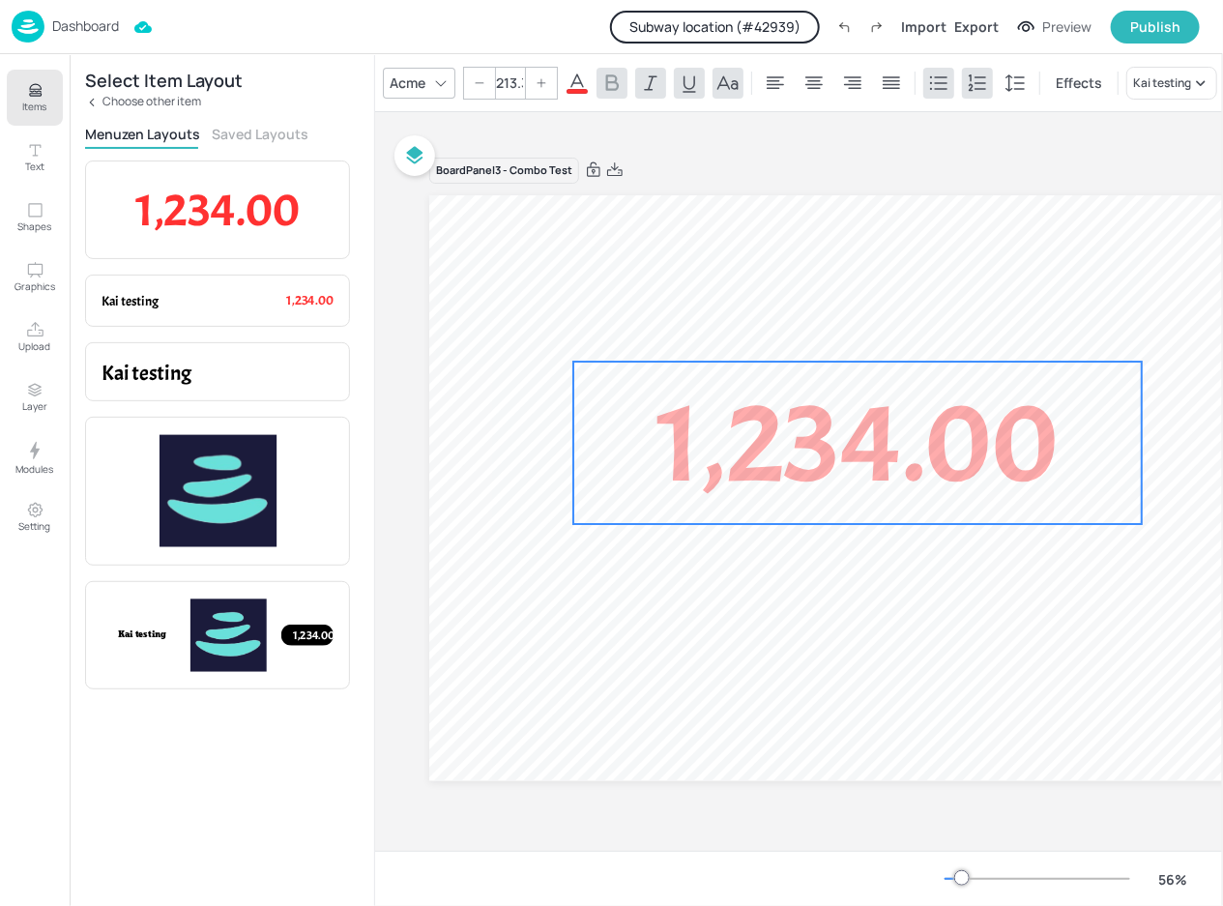
drag, startPoint x: 823, startPoint y: 387, endPoint x: 869, endPoint y: 445, distance: 74.3
click at [869, 445] on span "1,234.00" at bounding box center [856, 443] width 401 height 144
click at [182, 107] on p "Choose other item" at bounding box center [151, 102] width 99 height 14
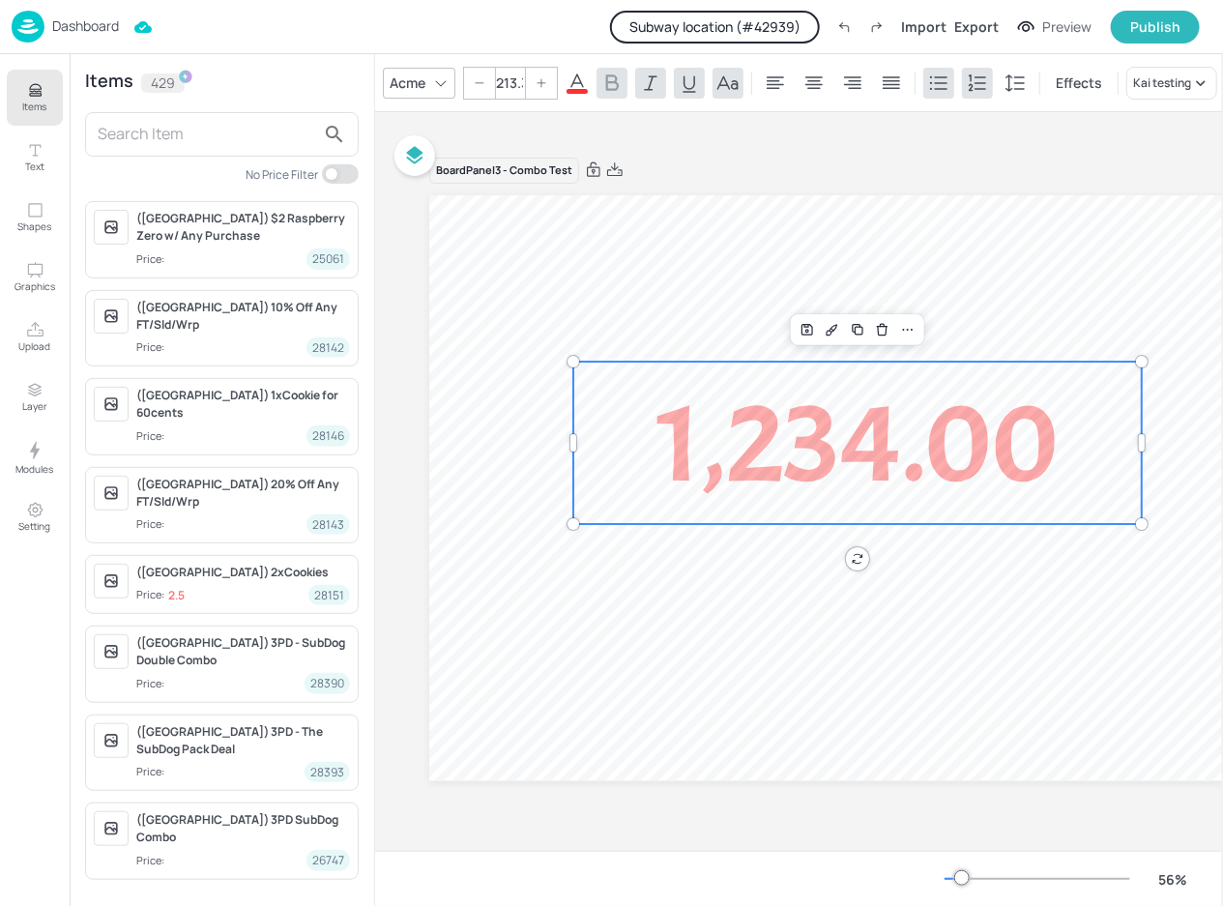
click at [207, 139] on input "text" at bounding box center [206, 134] width 217 height 31
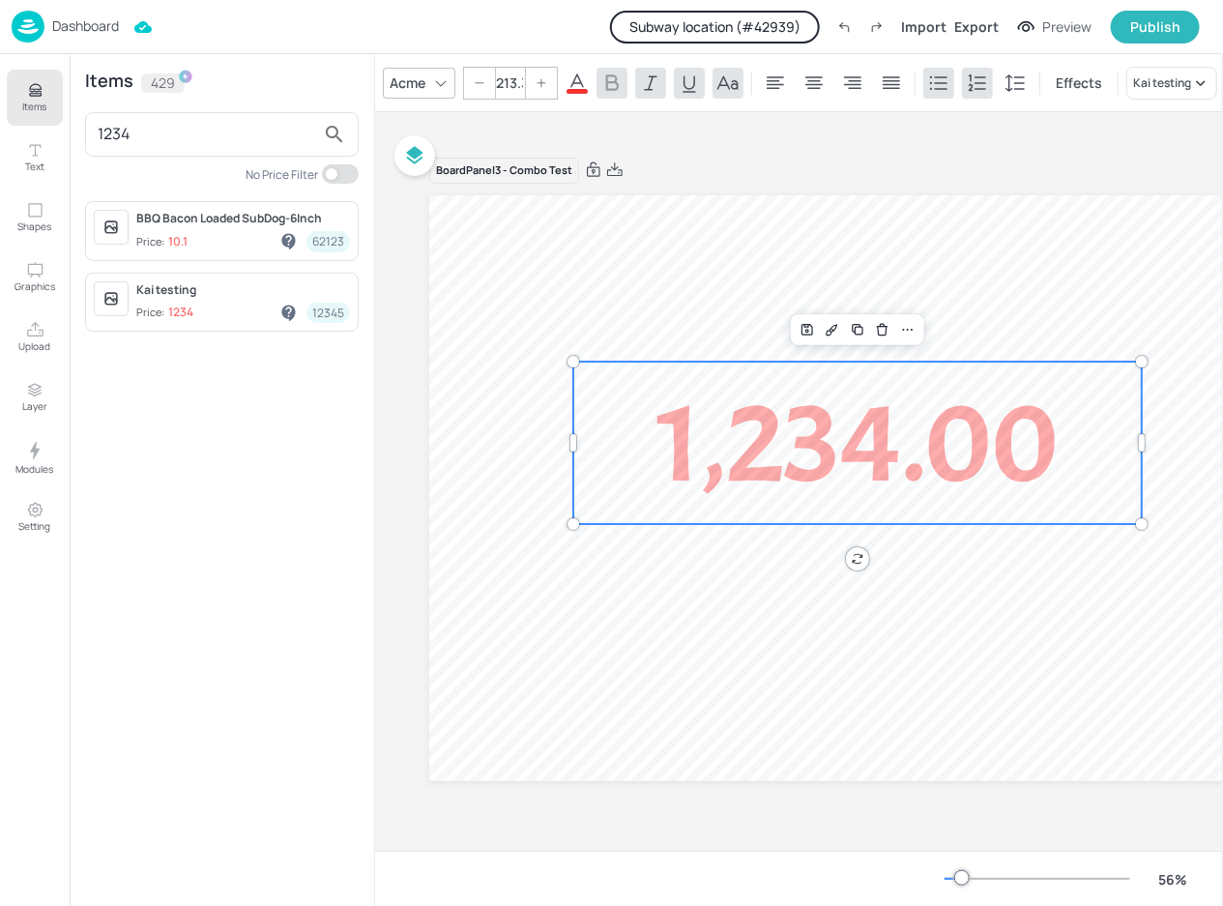
type input "12345"
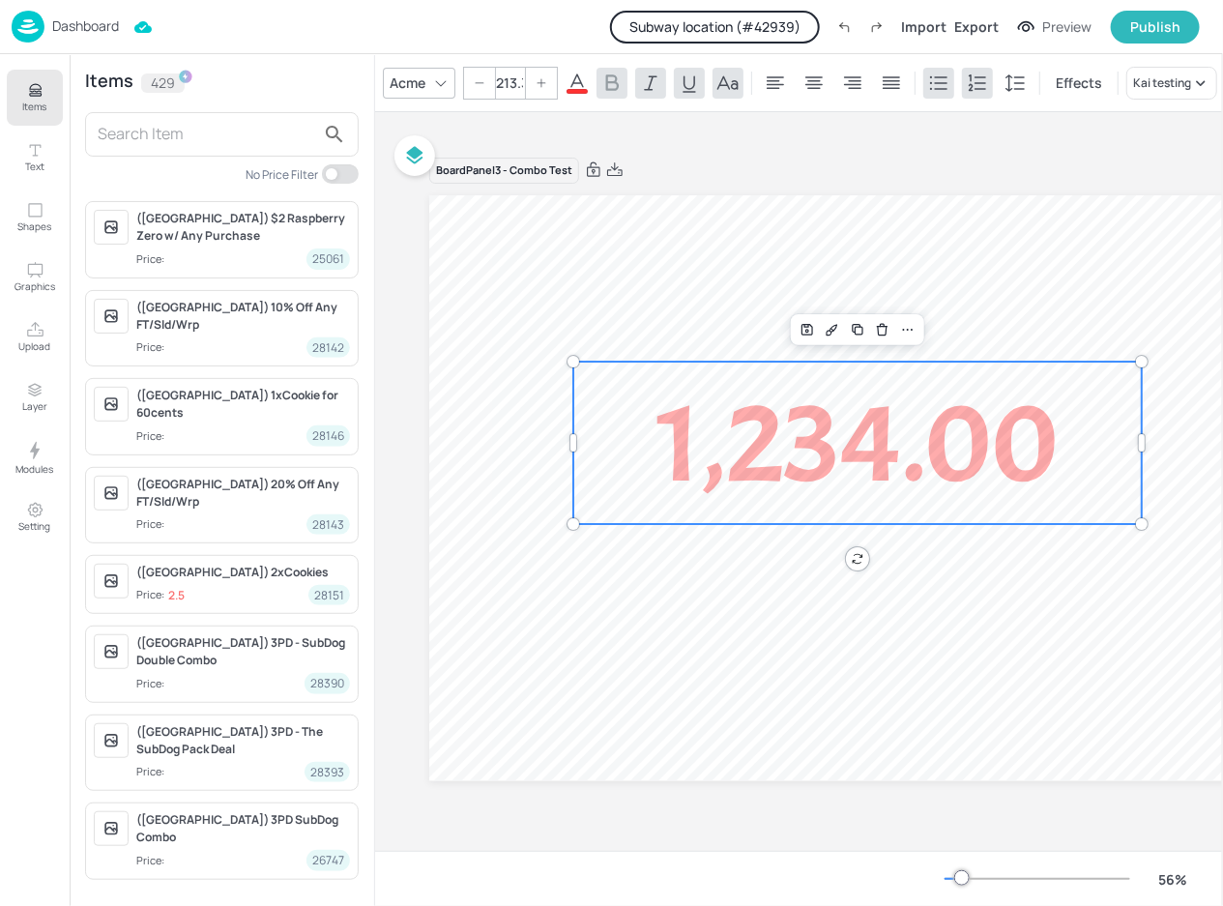
click at [784, 138] on div "Board Panel3 - Combo Test 1,234.00" at bounding box center [949, 480] width 1040 height 695
click at [80, 19] on p "Dashboard" at bounding box center [85, 26] width 67 height 14
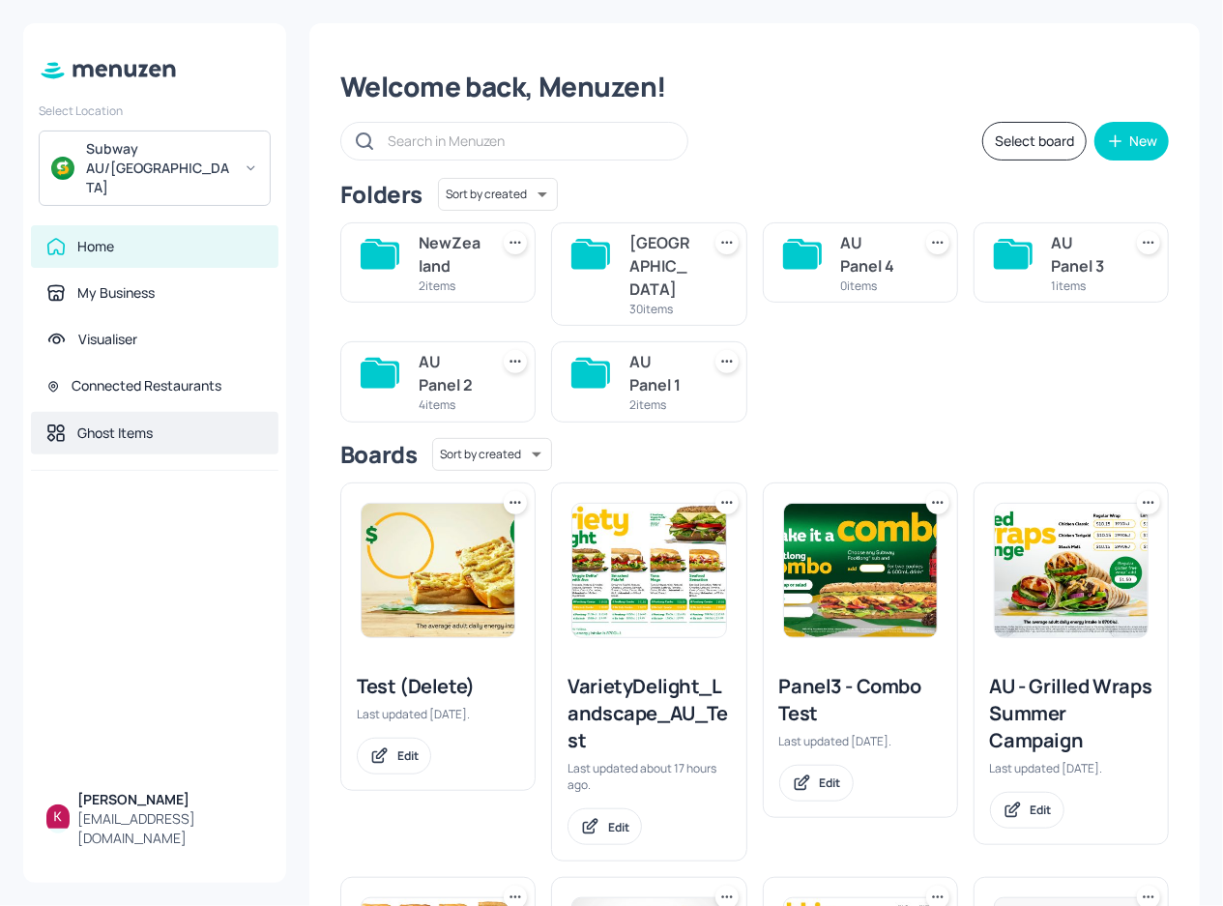
click at [147, 423] on div "Ghost Items" at bounding box center [114, 432] width 75 height 19
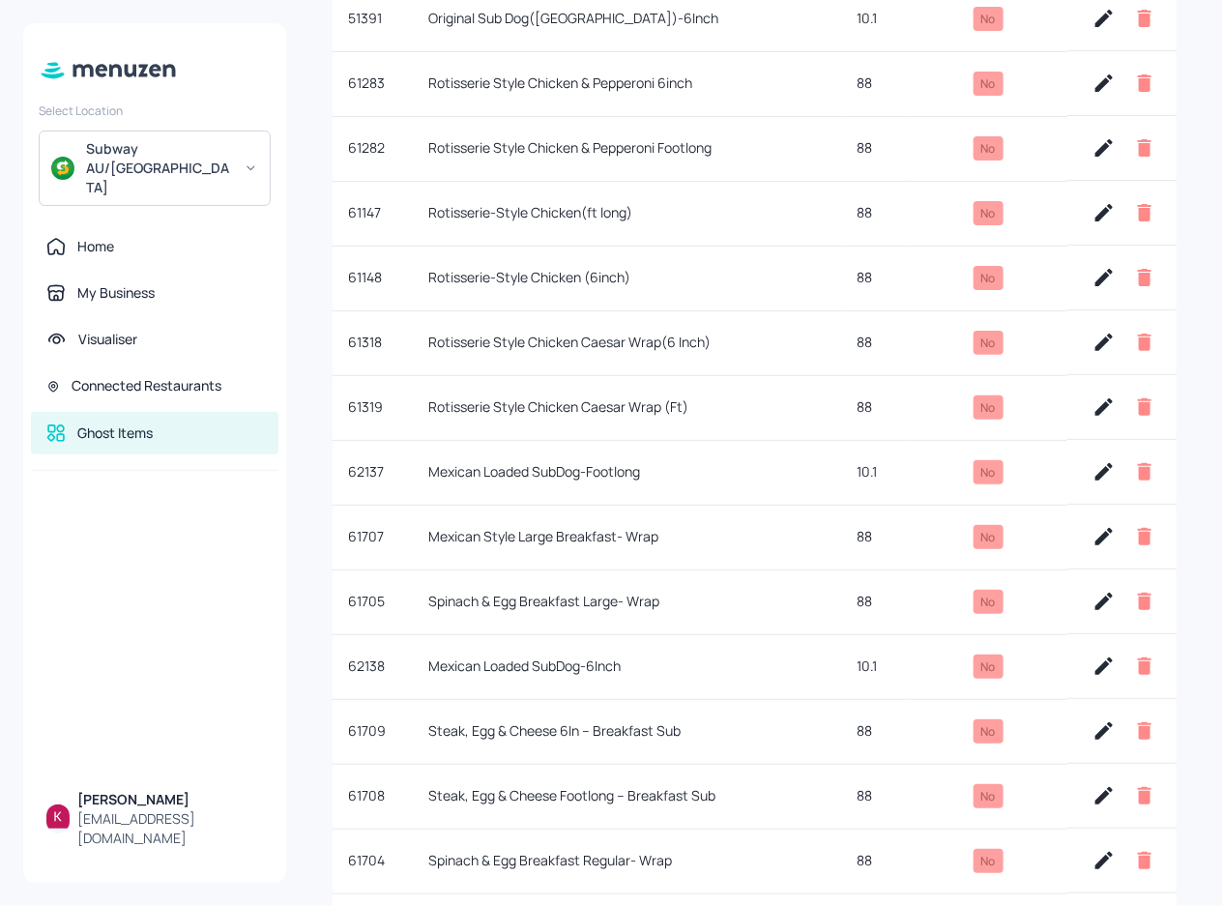
scroll to position [439, 0]
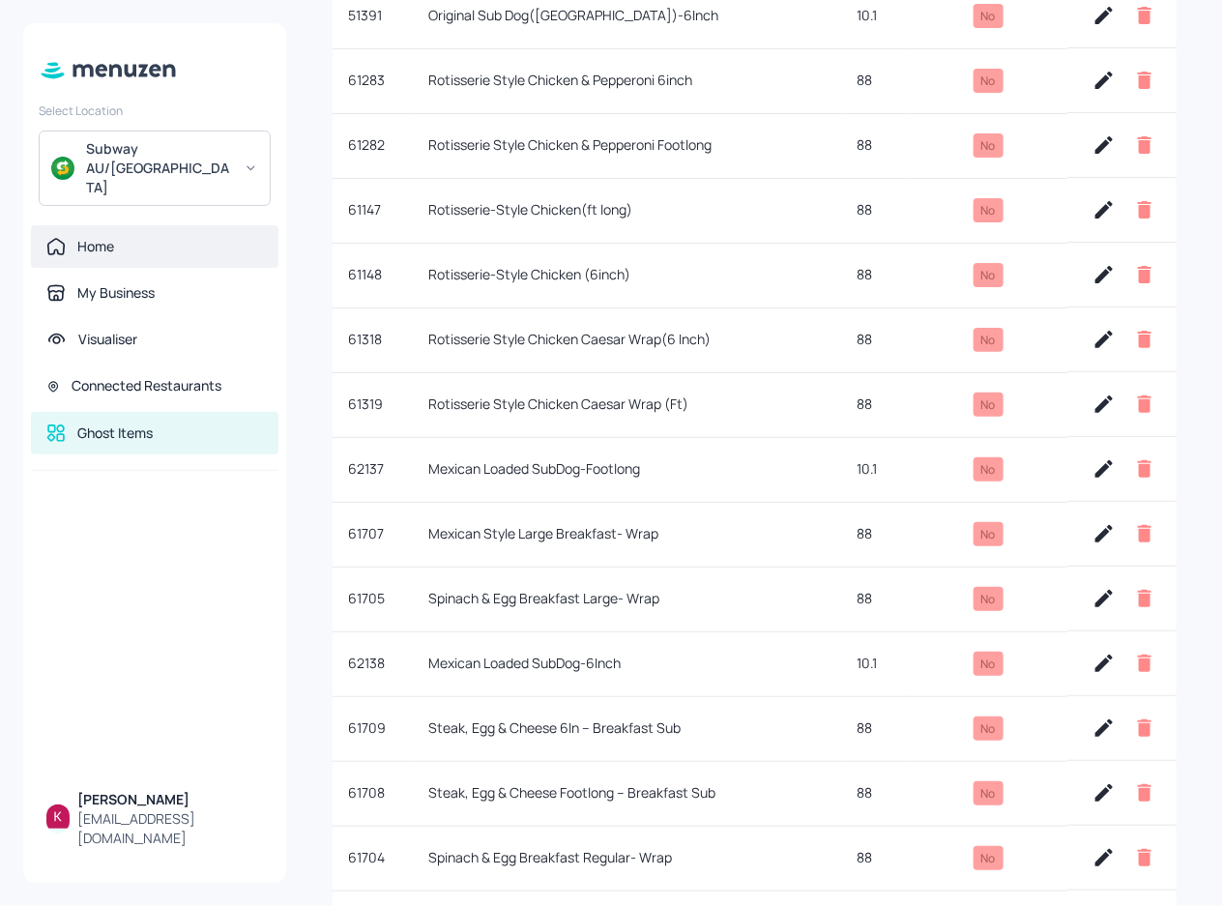
drag, startPoint x: 110, startPoint y: 213, endPoint x: 128, endPoint y: 228, distance: 23.3
click at [110, 237] on div "Home" at bounding box center [95, 246] width 37 height 19
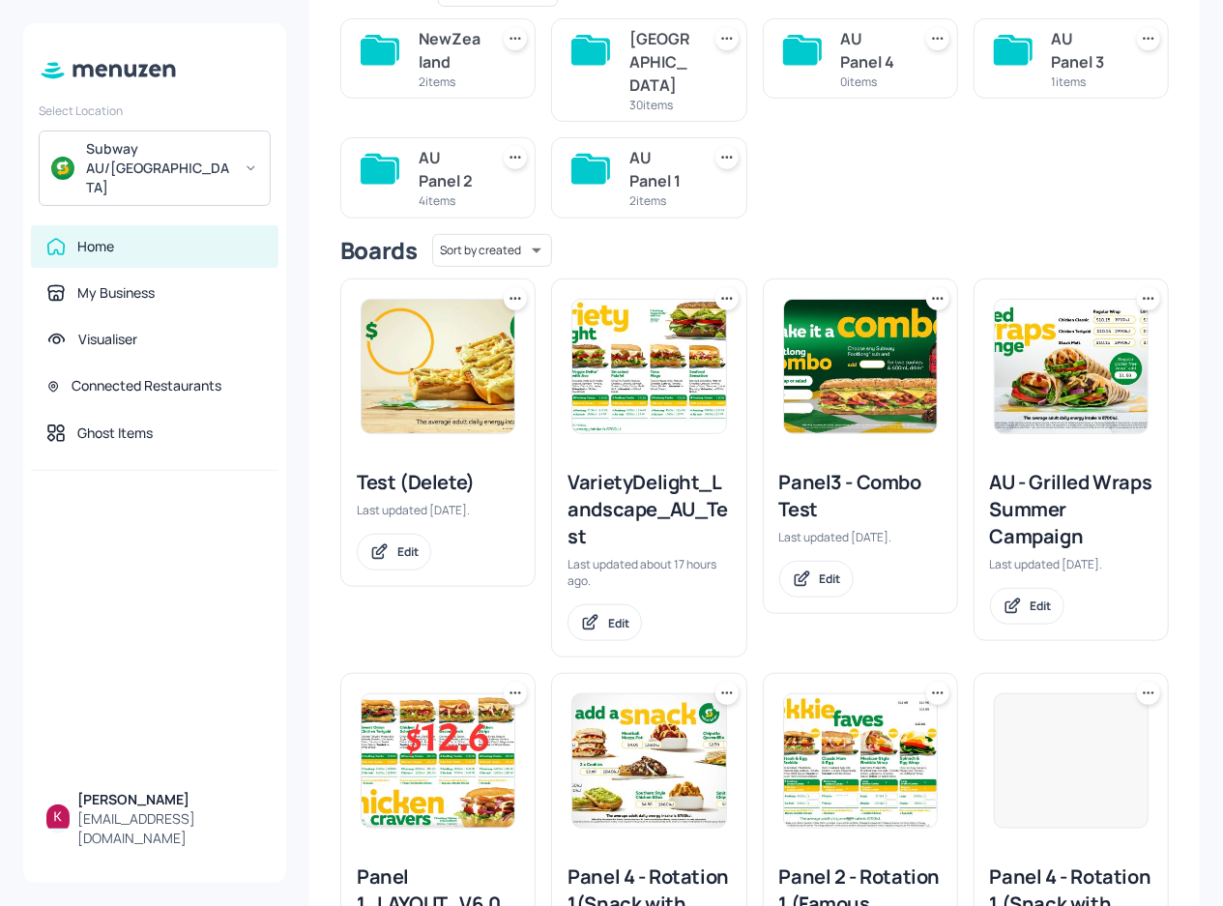
scroll to position [175, 0]
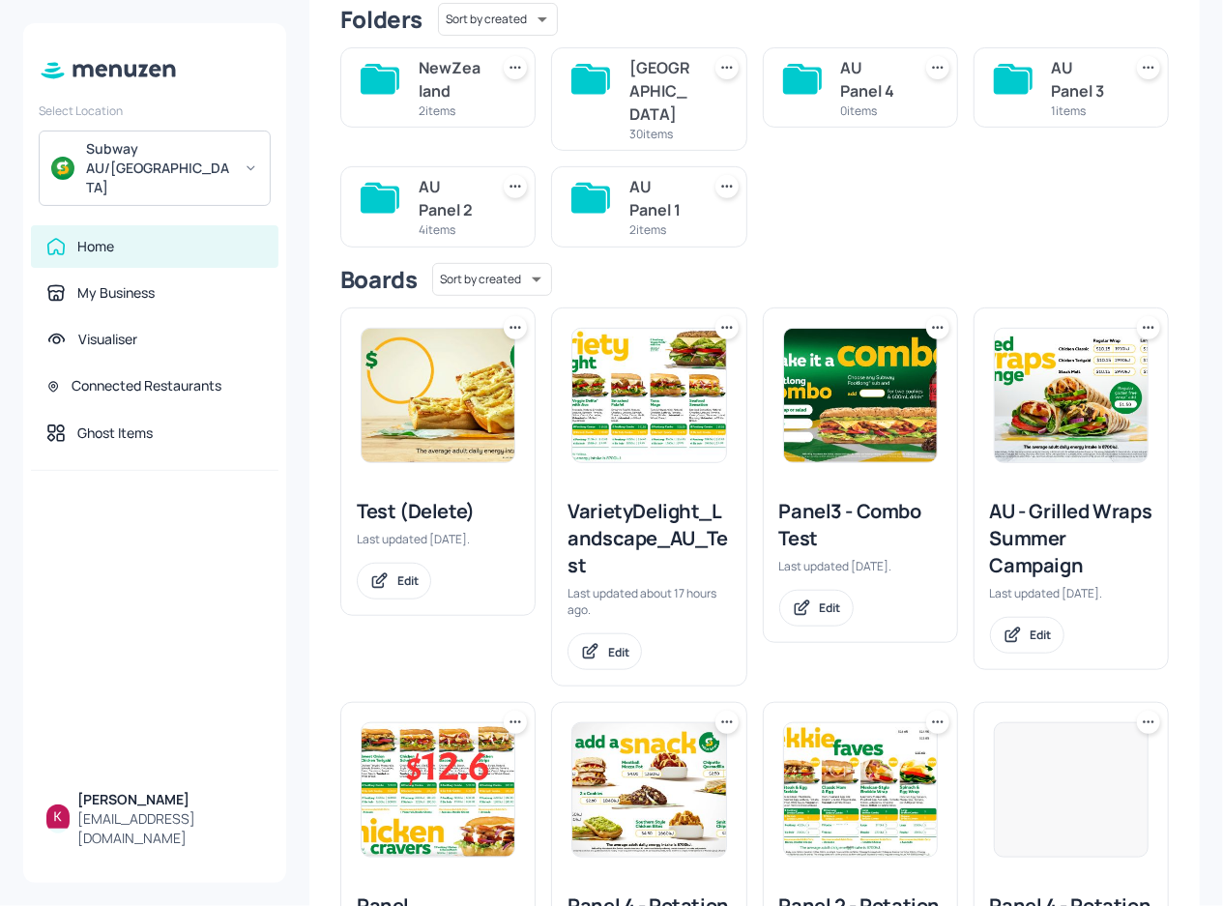
click at [832, 350] on img at bounding box center [860, 395] width 153 height 133
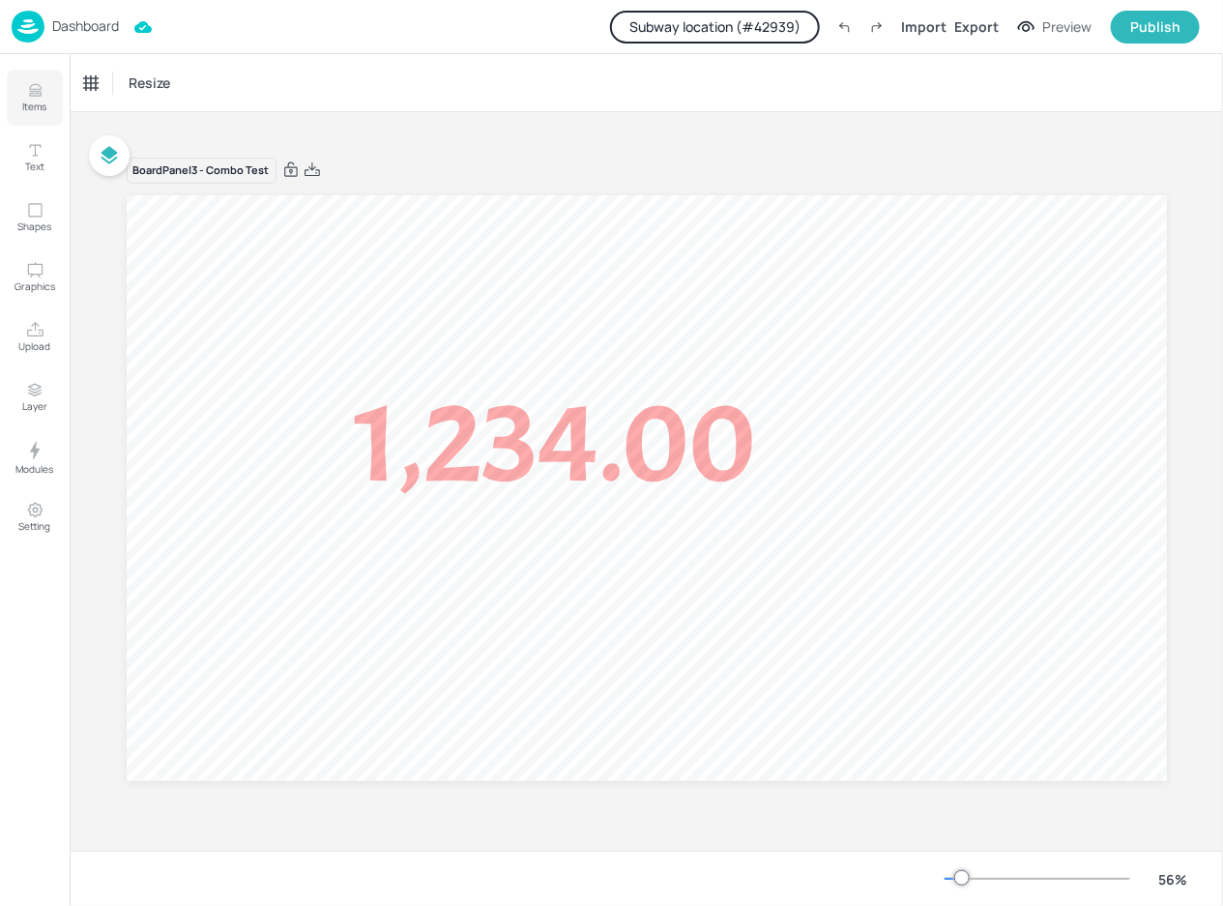
click at [43, 84] on icon "Items" at bounding box center [35, 90] width 18 height 18
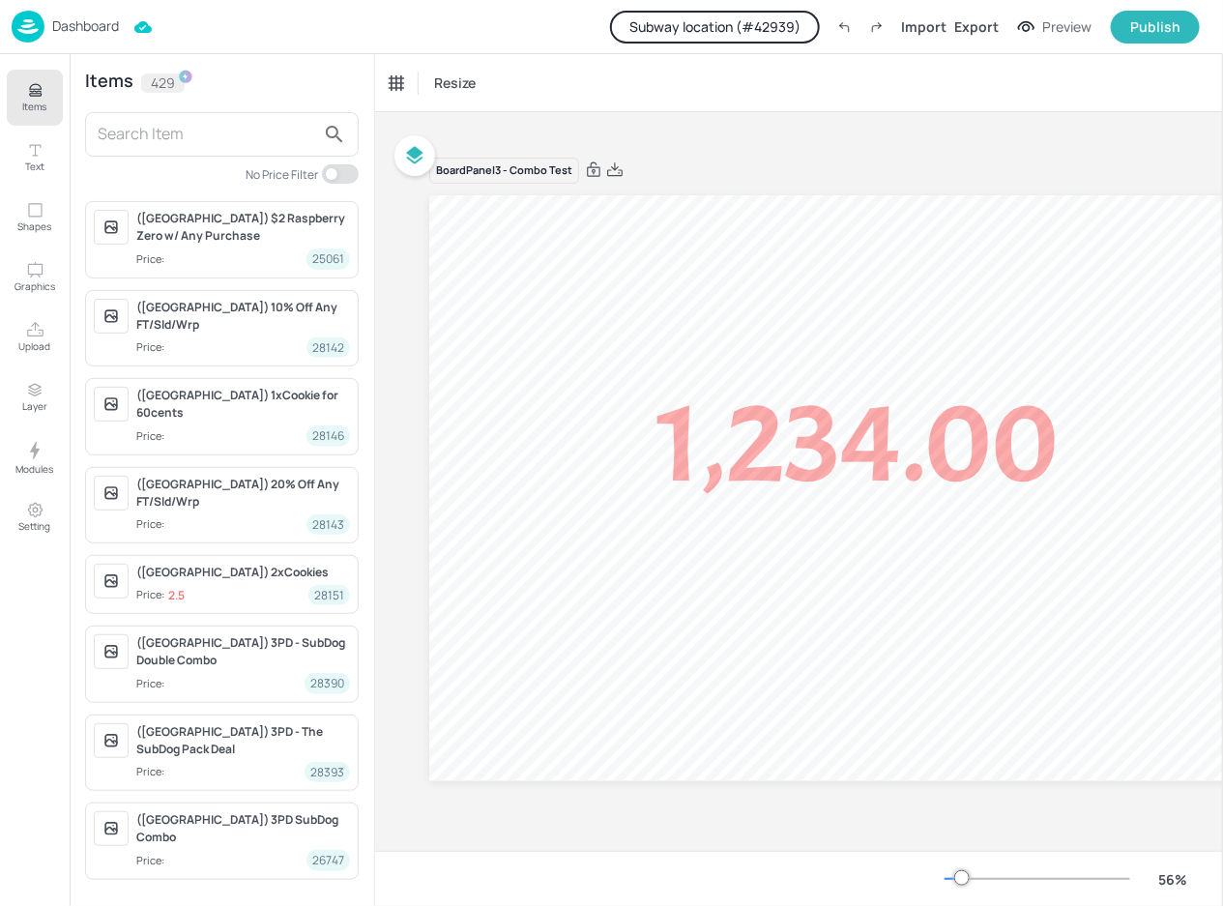
click at [182, 130] on input "text" at bounding box center [206, 134] width 217 height 31
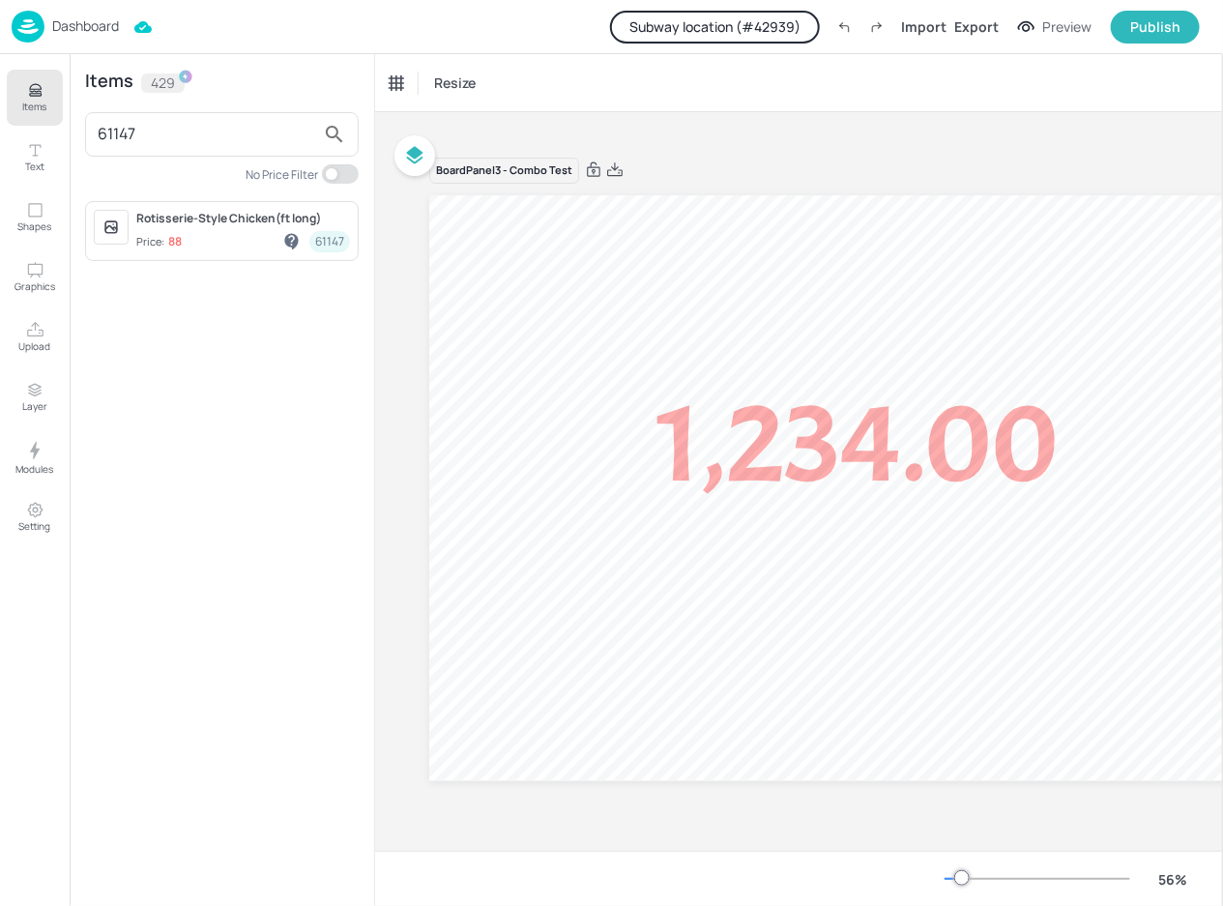
type input "61147"
click at [78, 19] on p "Dashboard" at bounding box center [85, 26] width 67 height 14
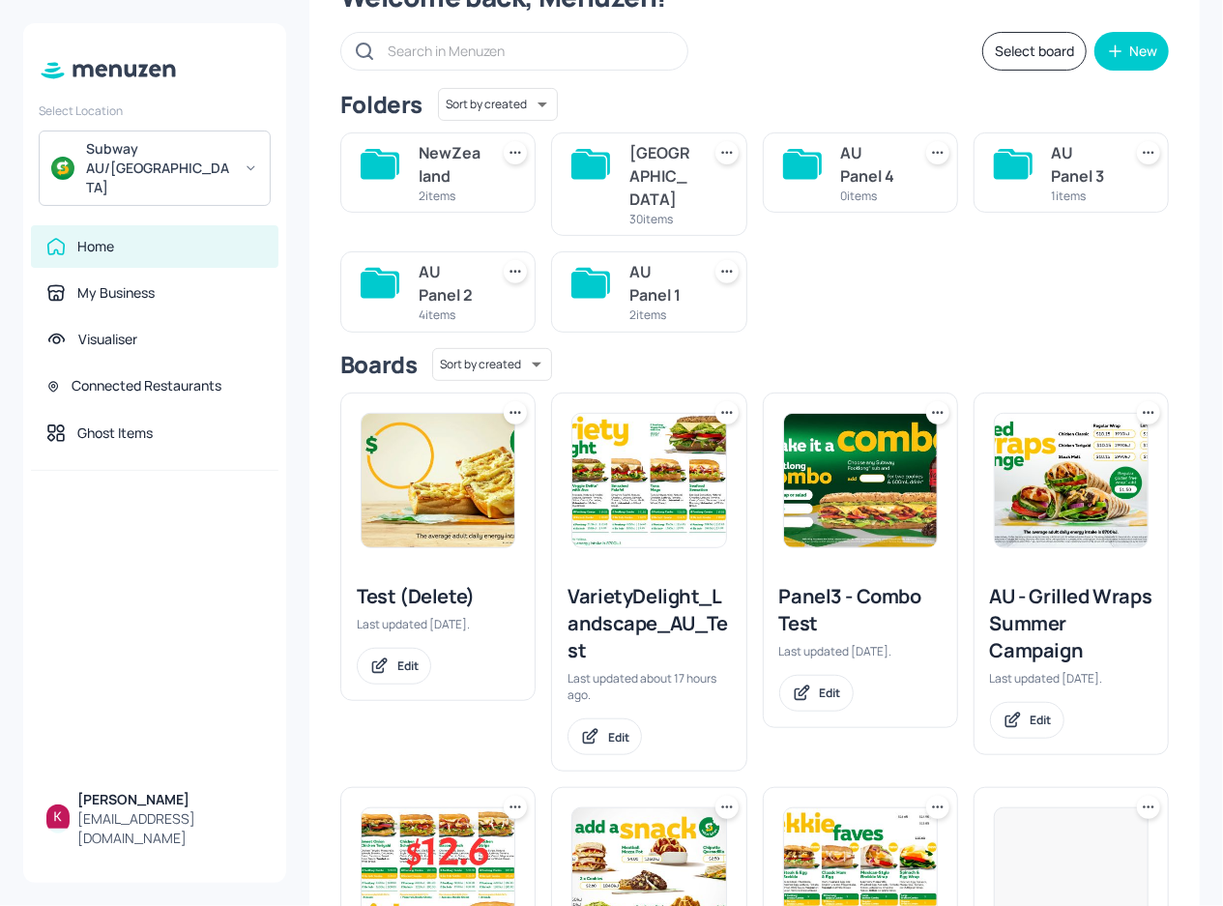
scroll to position [87, 0]
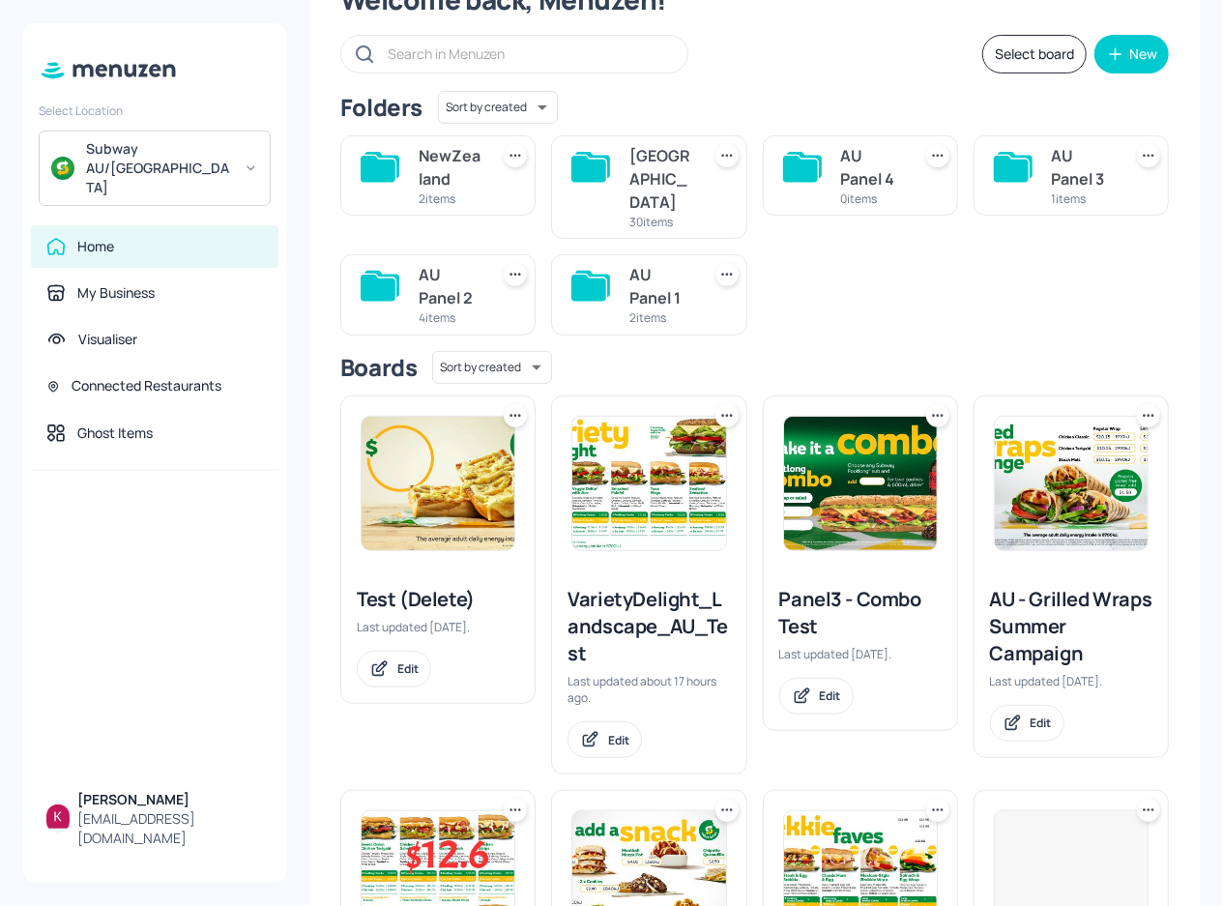
click at [848, 481] on img at bounding box center [860, 483] width 153 height 133
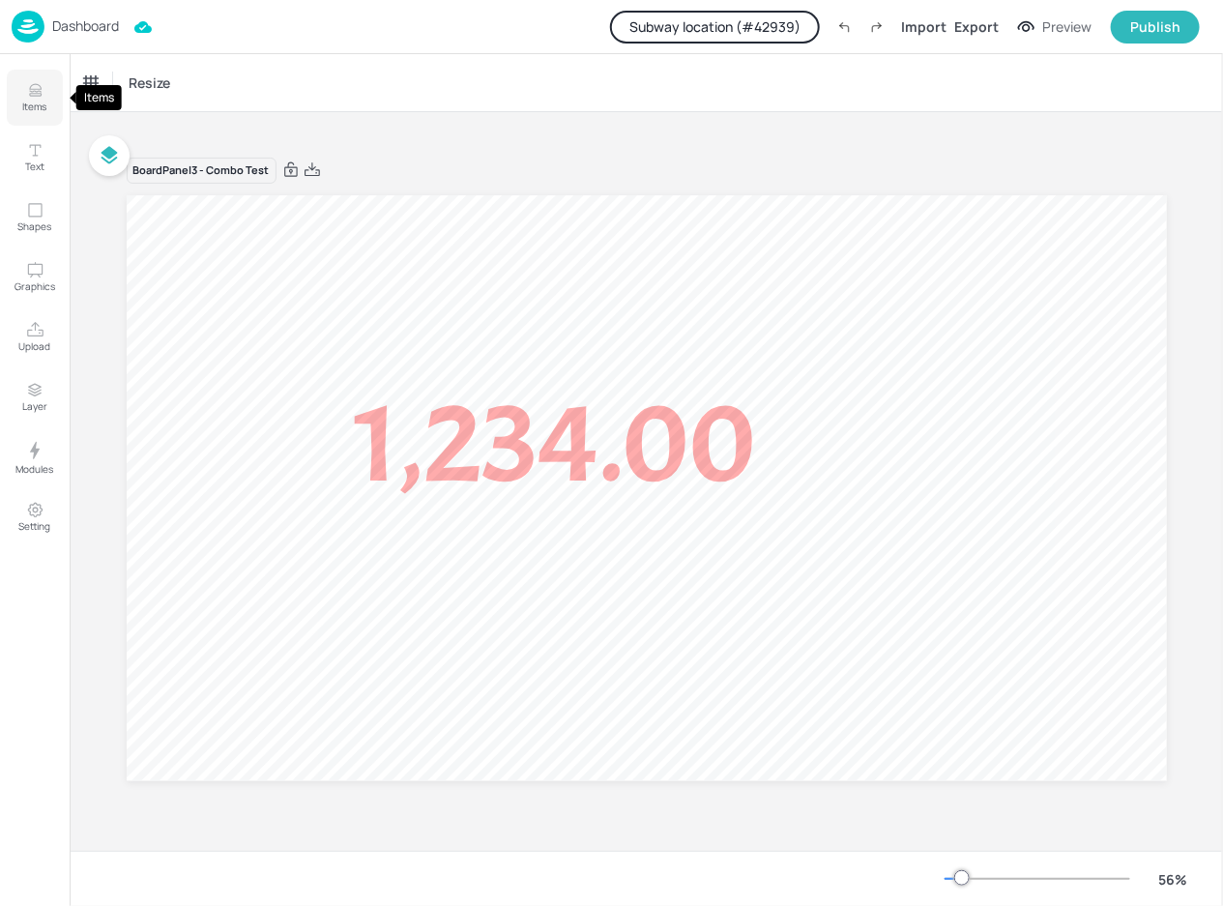
click at [33, 94] on icon "Items" at bounding box center [35, 95] width 12 height 2
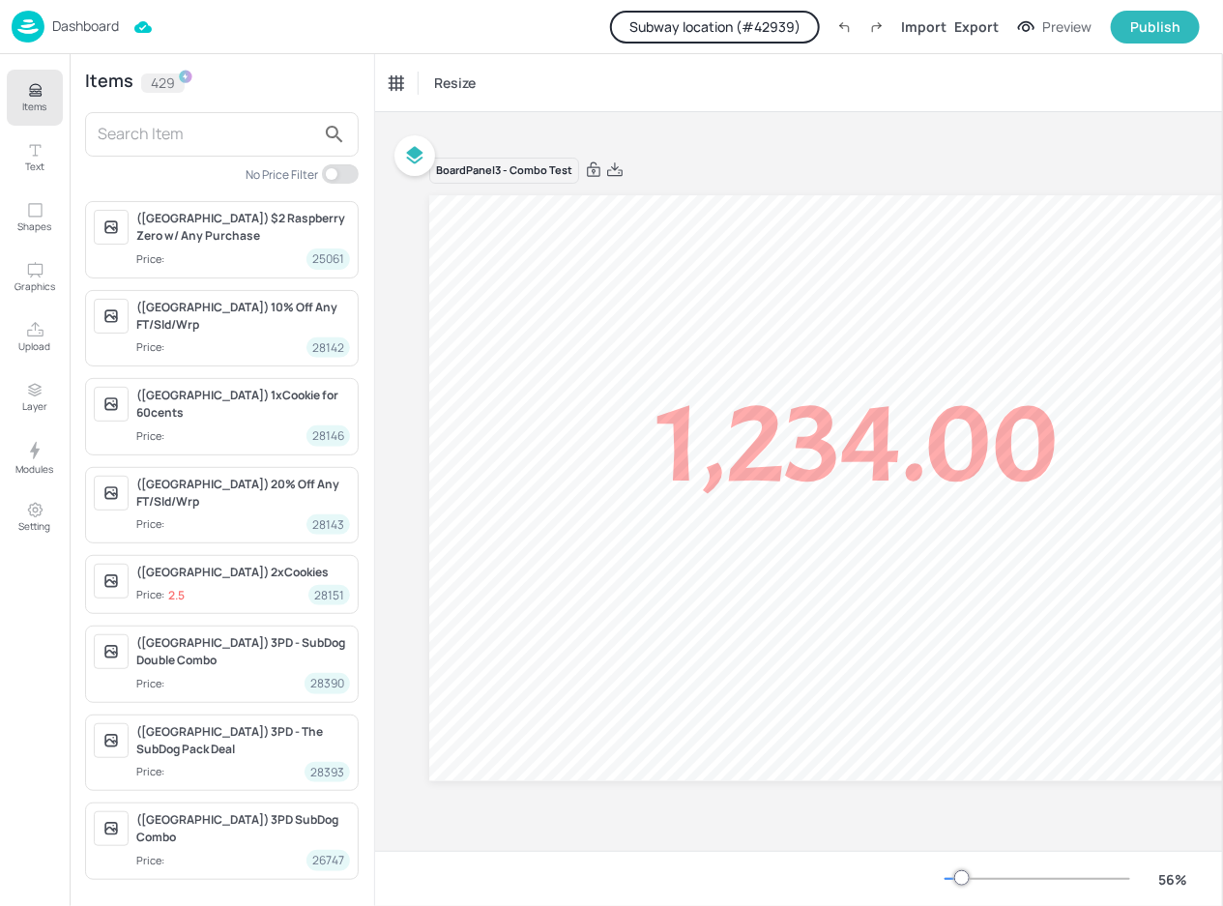
click at [96, 26] on p "Dashboard" at bounding box center [85, 26] width 67 height 14
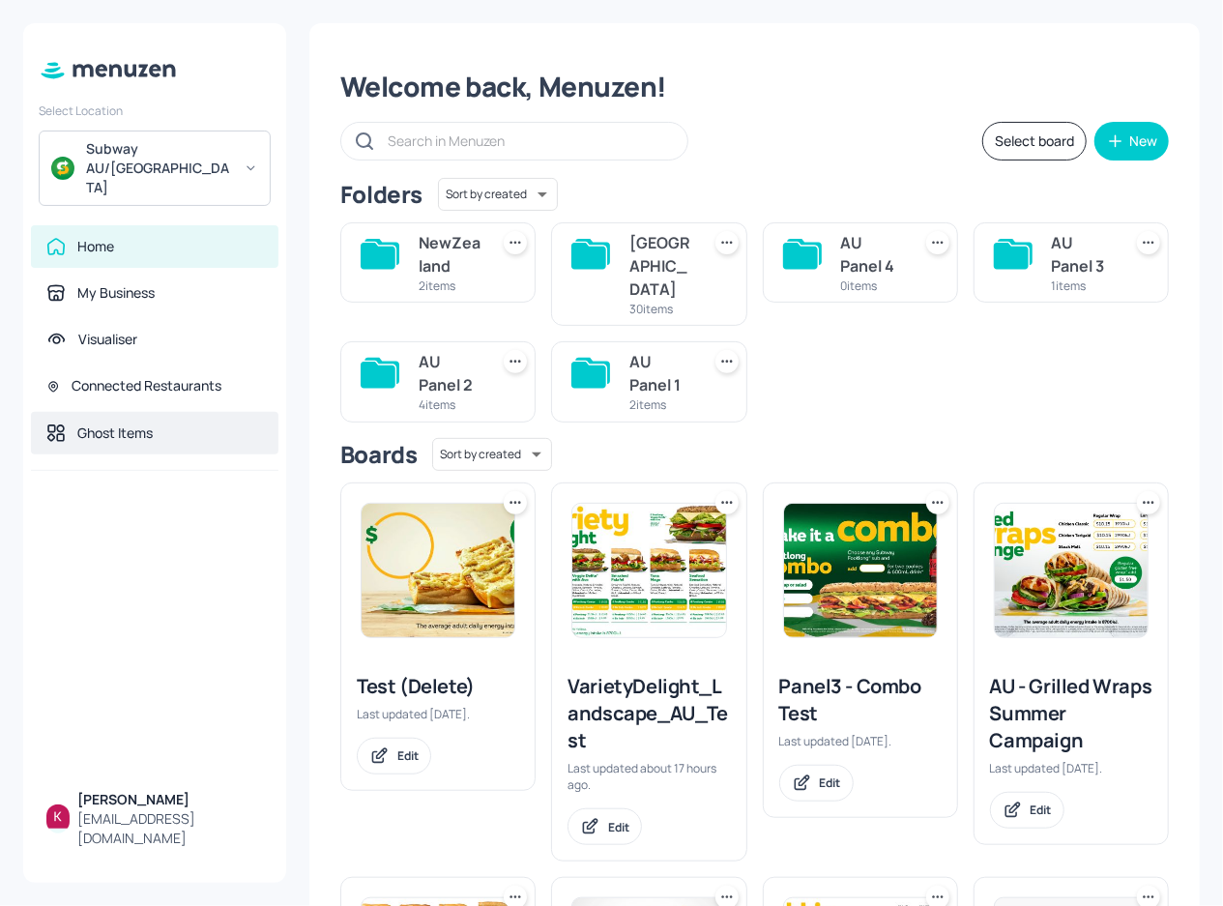
click at [160, 423] on div "Ghost Items" at bounding box center [154, 432] width 217 height 19
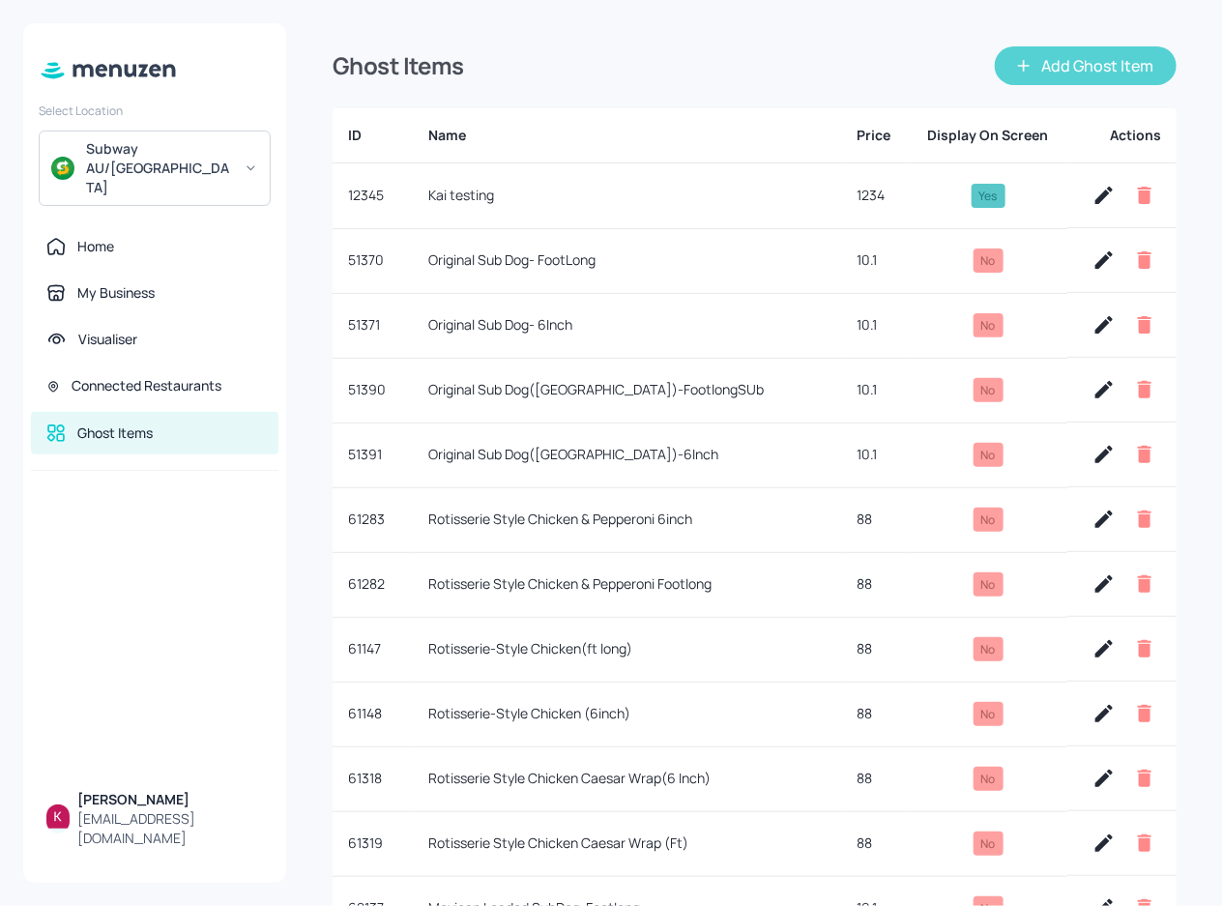
click at [1072, 66] on button "Add Ghost Item" at bounding box center [1086, 65] width 182 height 39
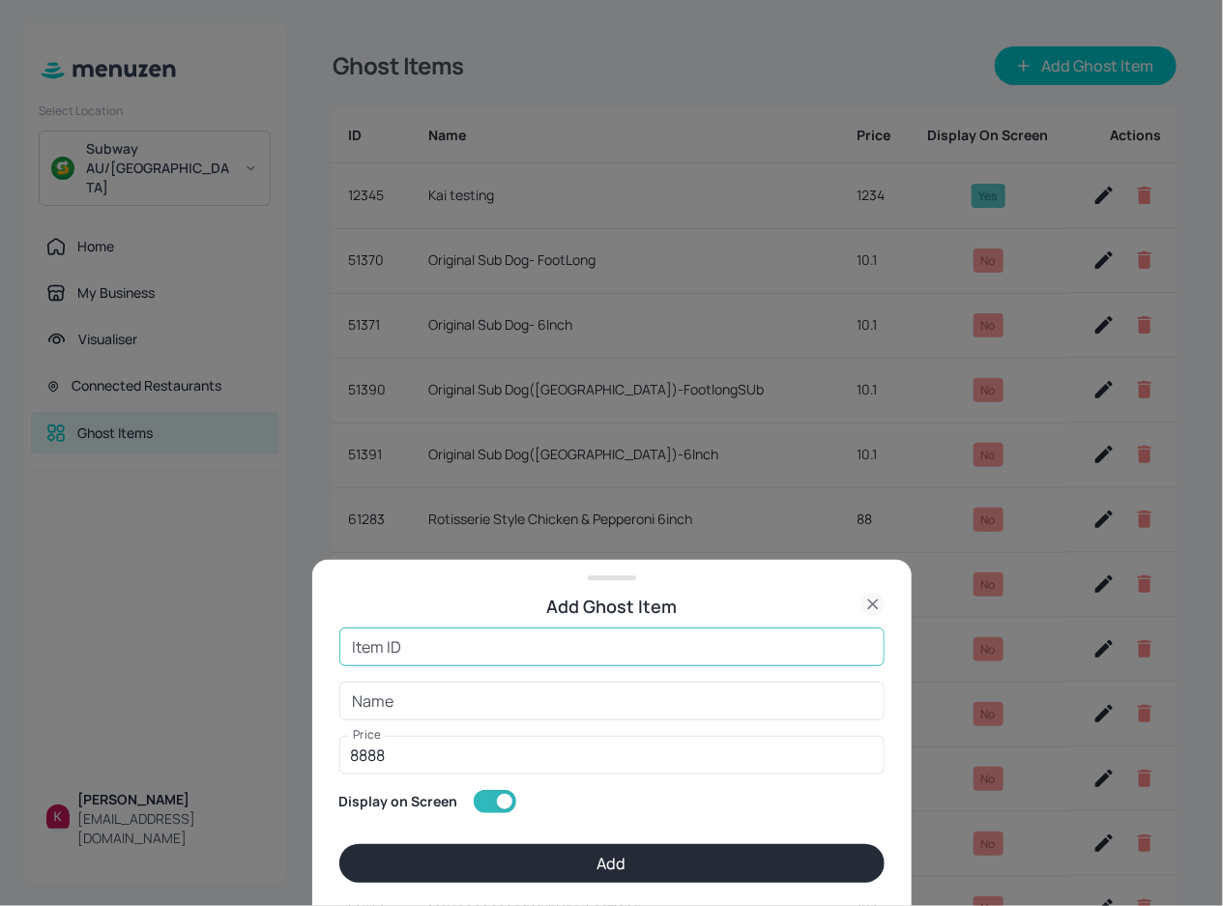
click at [478, 636] on input "Item ID" at bounding box center [611, 646] width 545 height 39
type input "28151"
click at [519, 721] on div "Item ID 28151 Item ID Name Name Price 8888 Price Display on Screen" at bounding box center [611, 720] width 545 height 201
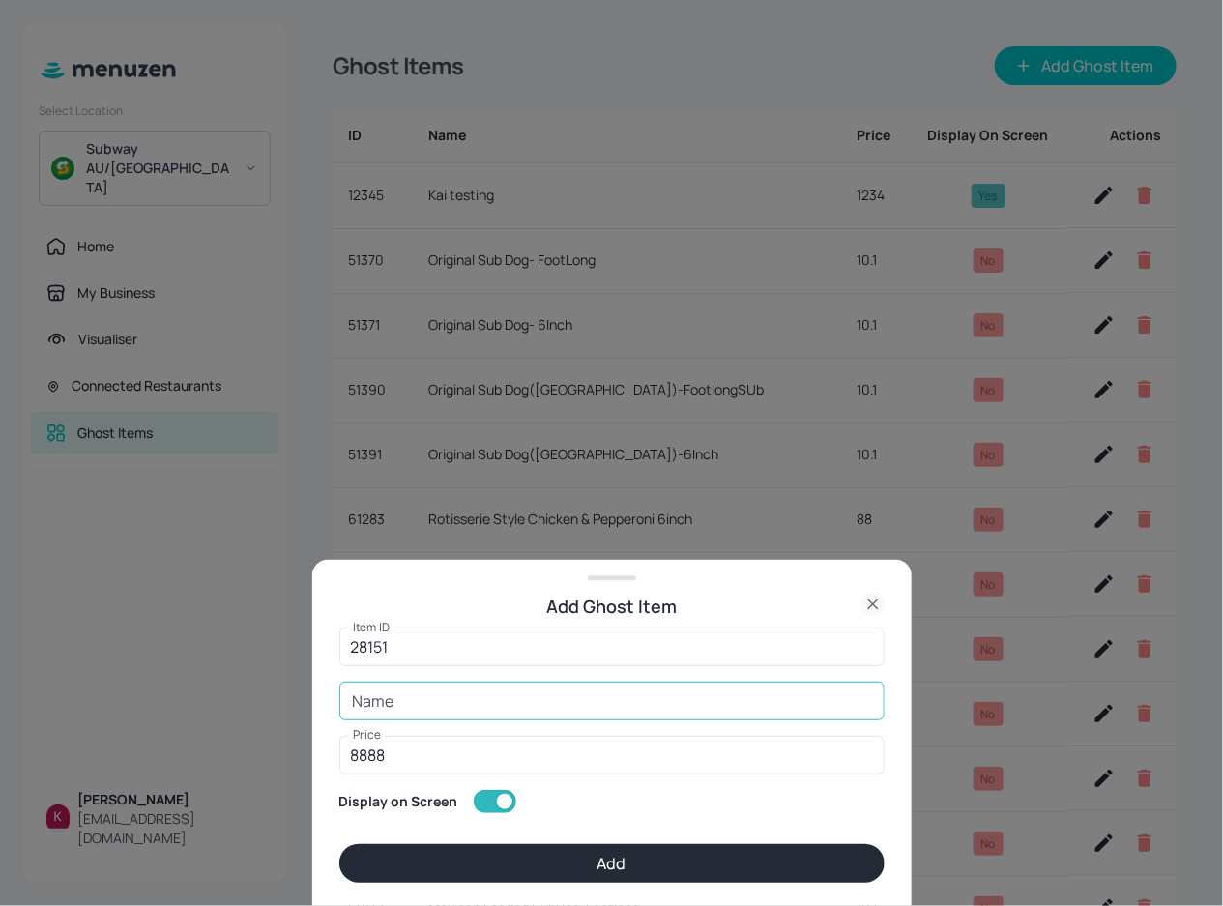
click at [520, 710] on input "Name" at bounding box center [611, 700] width 545 height 39
type input "Kai Testing"
click at [595, 855] on button "Add" at bounding box center [611, 863] width 545 height 39
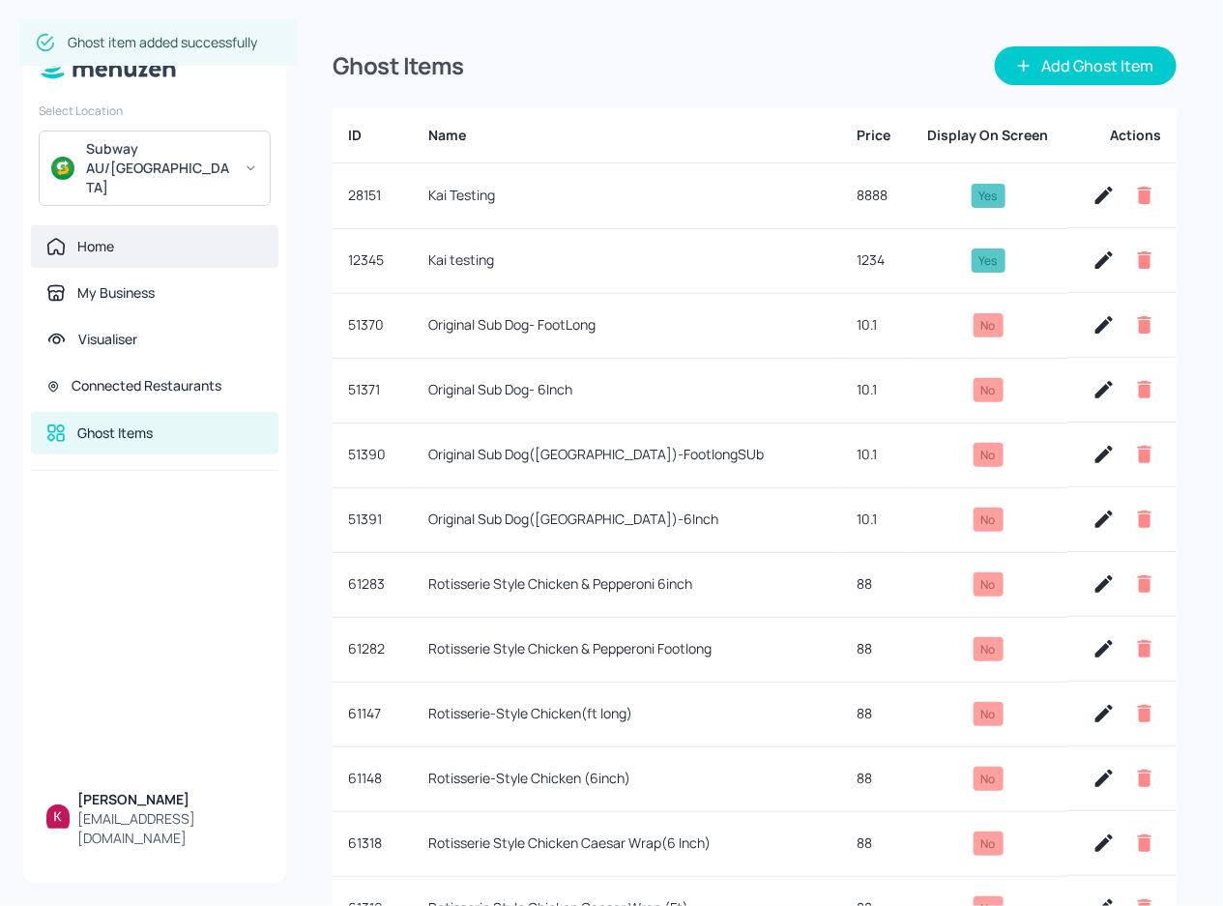
click at [151, 225] on div "Home" at bounding box center [154, 246] width 247 height 43
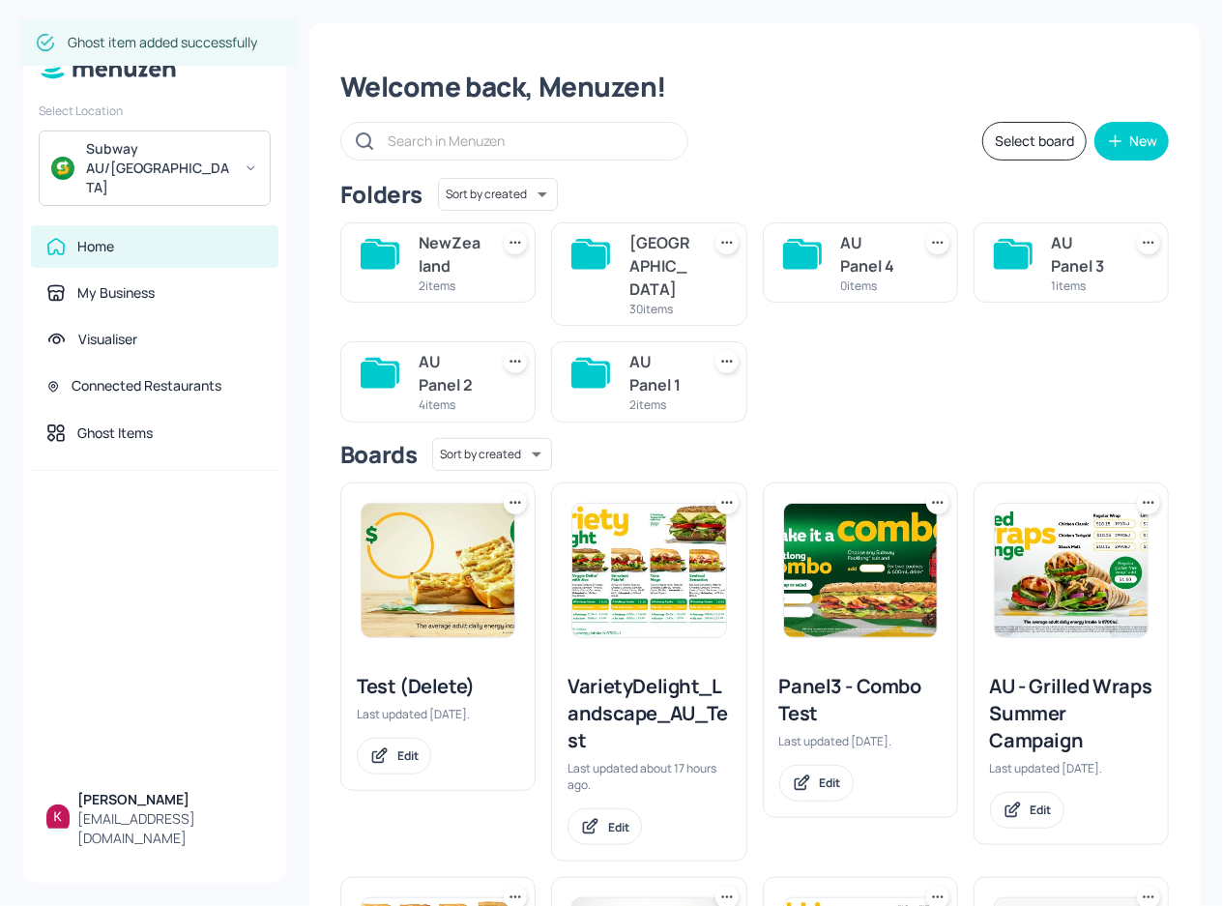
click at [861, 553] on img at bounding box center [860, 570] width 153 height 133
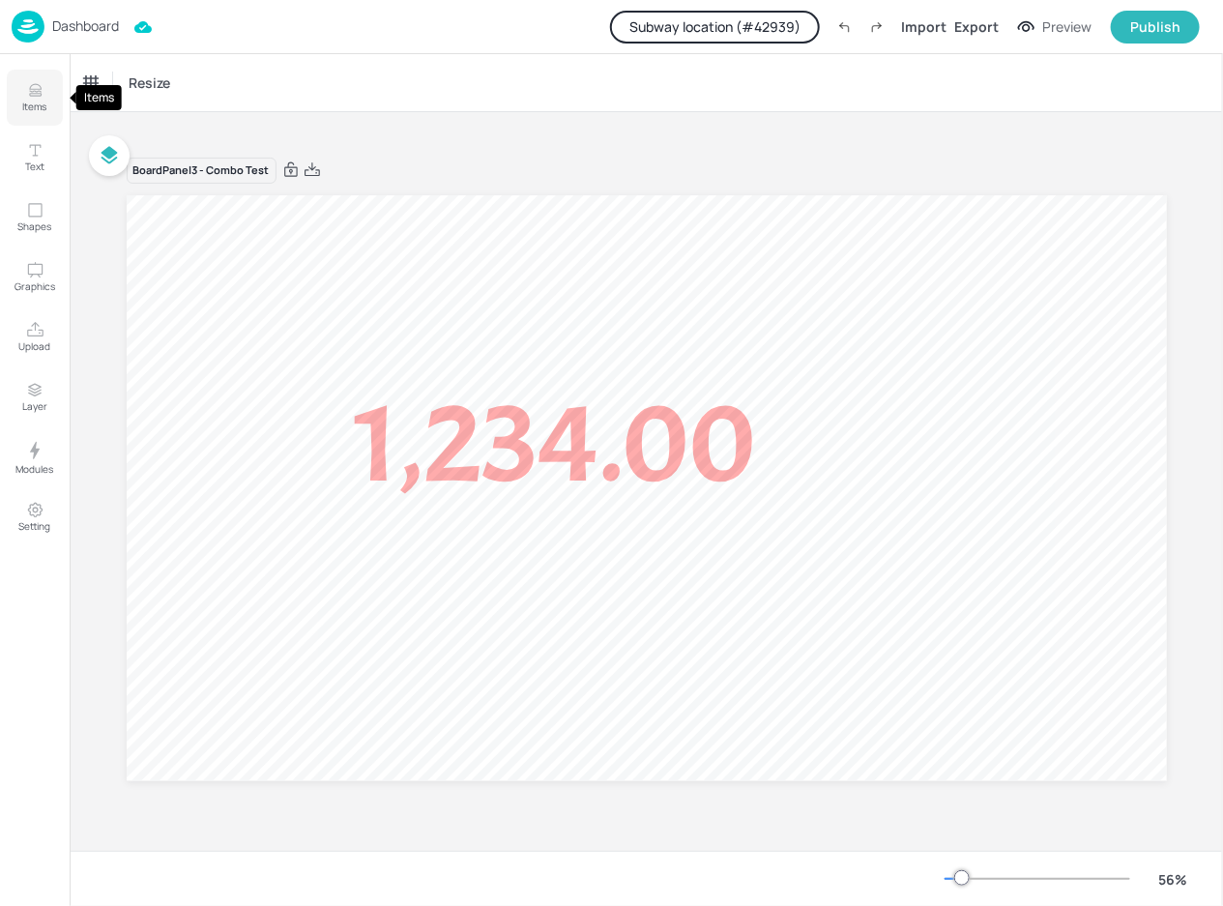
click at [44, 97] on button "Items" at bounding box center [35, 98] width 56 height 56
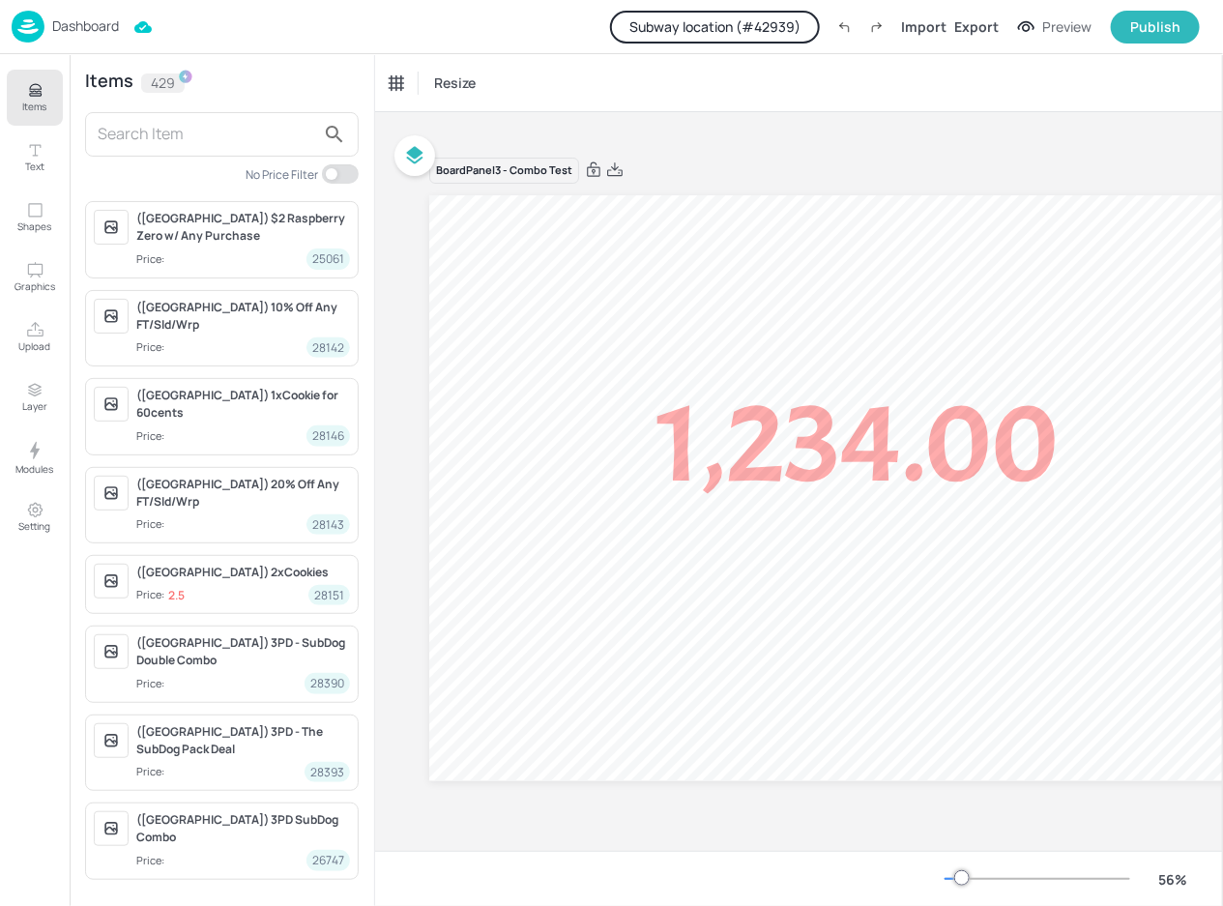
click at [144, 134] on input "text" at bounding box center [206, 134] width 217 height 31
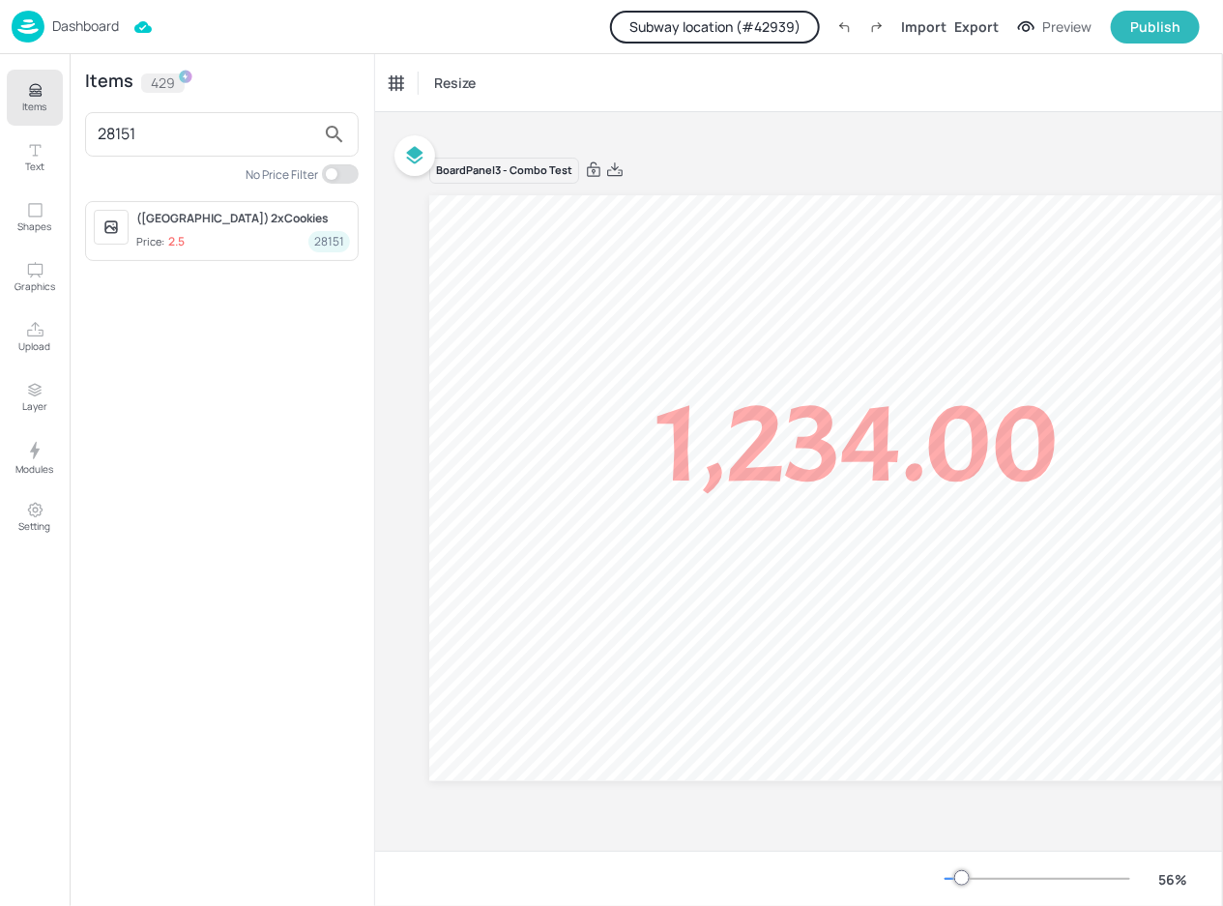
type input "28151"
click at [203, 237] on span "Price: 2.5 28151" at bounding box center [243, 241] width 214 height 20
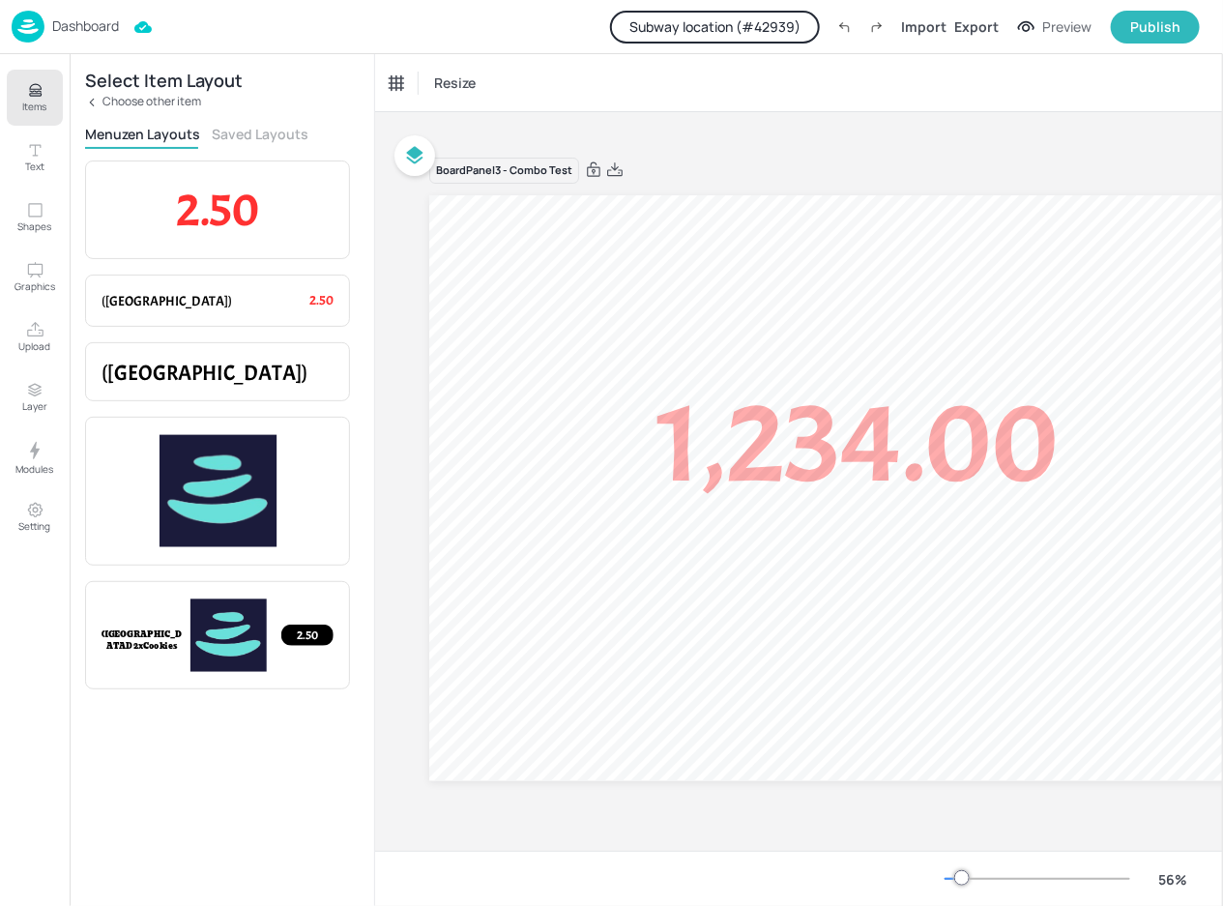
drag, startPoint x: 250, startPoint y: 205, endPoint x: 408, endPoint y: 256, distance: 165.7
click at [250, 205] on span "2.50" at bounding box center [217, 209] width 82 height 59
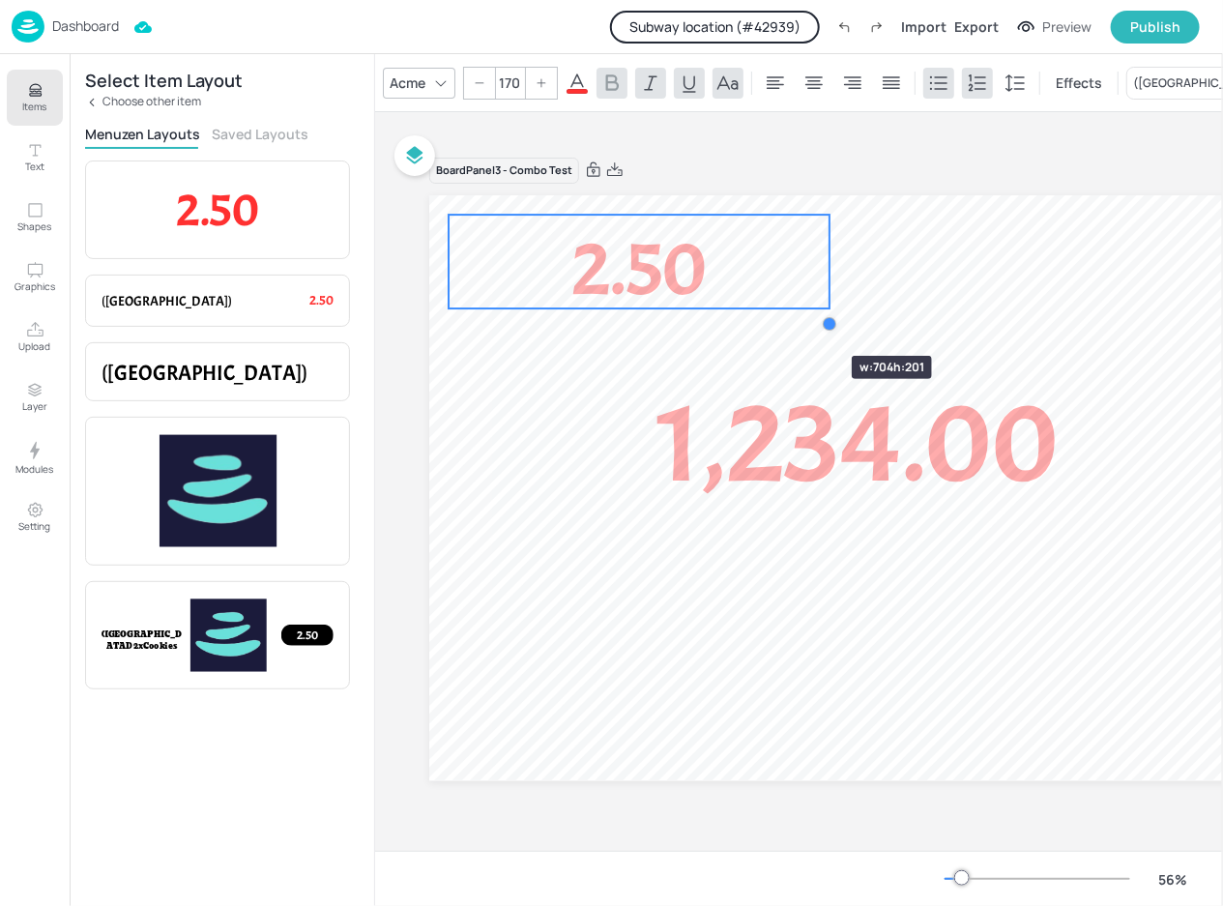
type input "171.3"
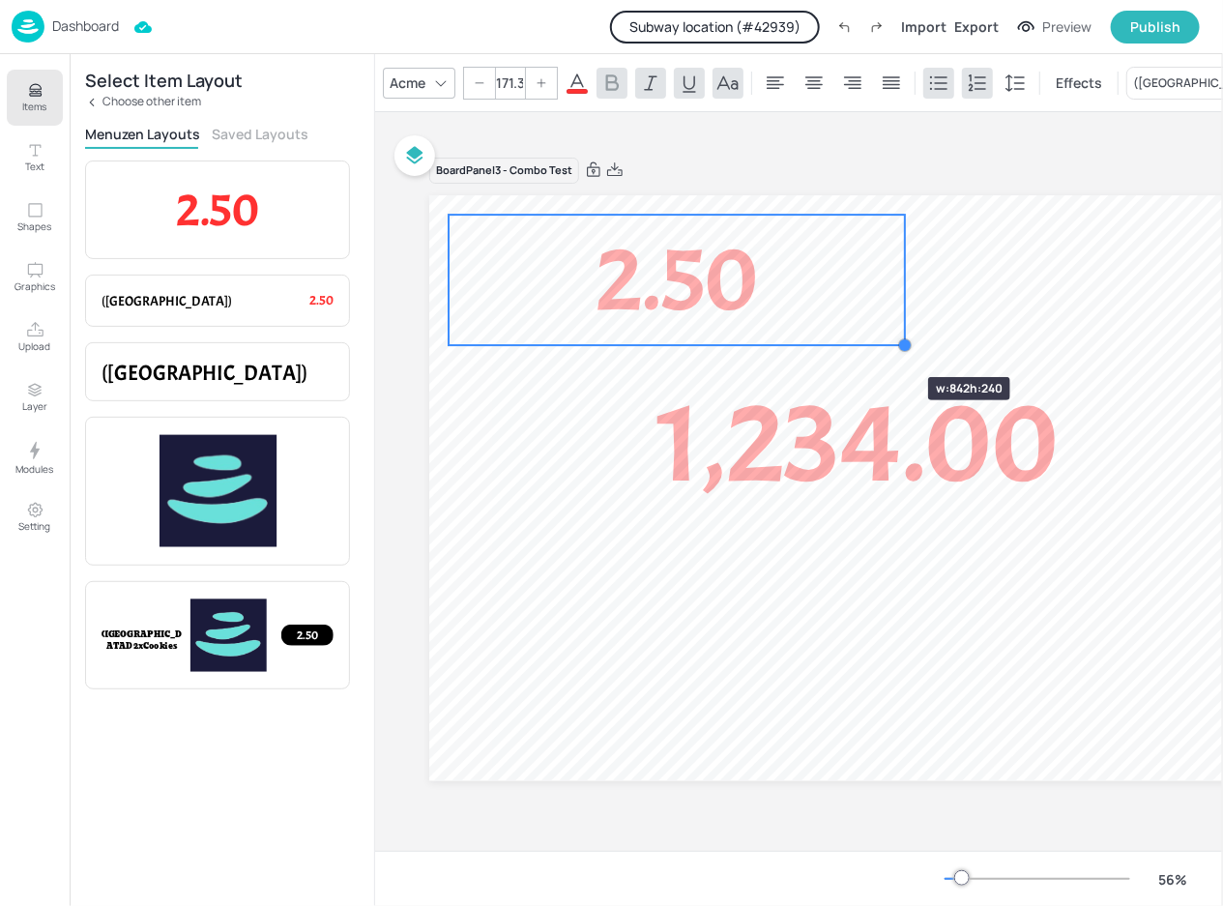
drag, startPoint x: 557, startPoint y: 243, endPoint x: 870, endPoint y: 342, distance: 328.6
click at [870, 342] on div "1,234.00 2.50" at bounding box center [949, 487] width 1040 height 585
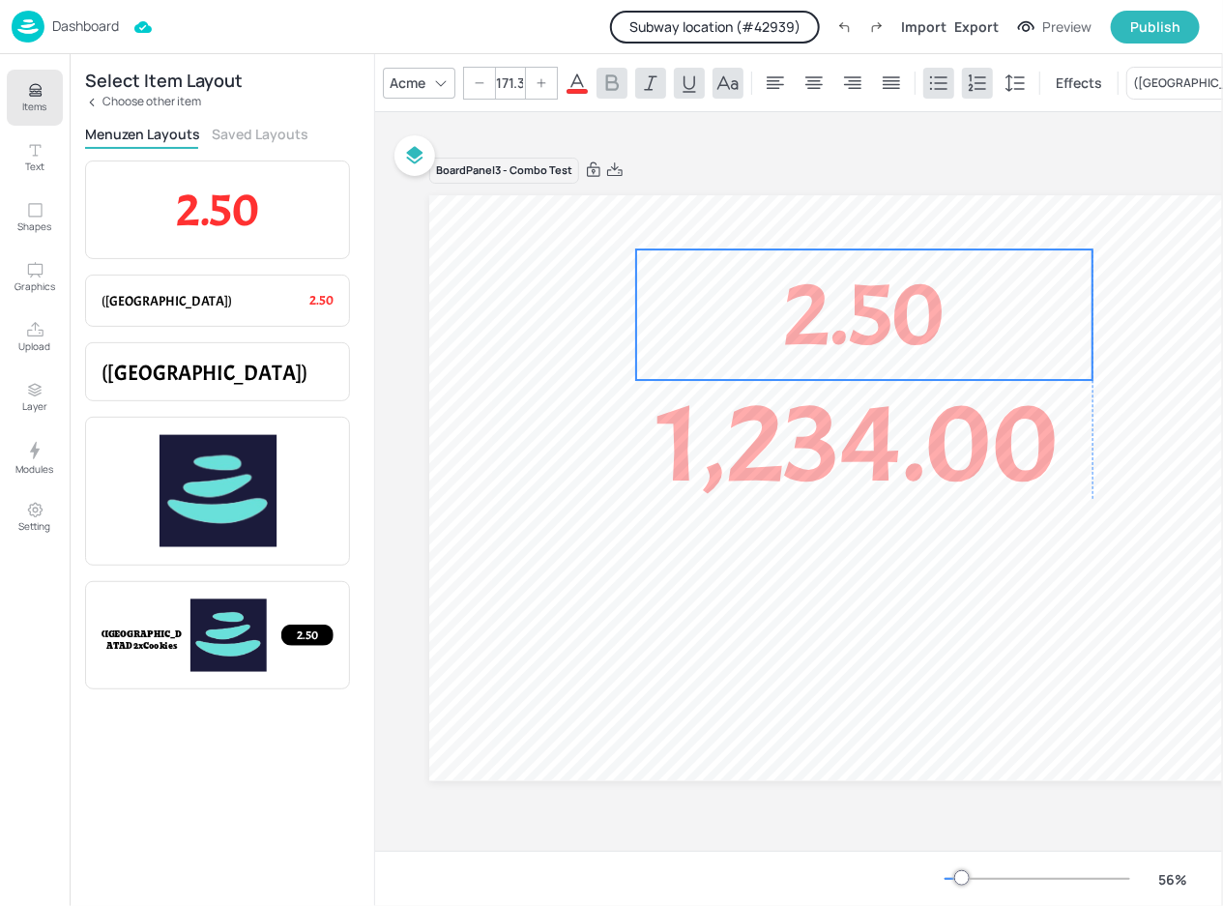
drag, startPoint x: 813, startPoint y: 286, endPoint x: 912, endPoint y: 304, distance: 100.1
click at [912, 304] on span "2.50" at bounding box center [864, 315] width 162 height 116
click at [758, 22] on button "Subway location (# 42939 )" at bounding box center [715, 27] width 210 height 33
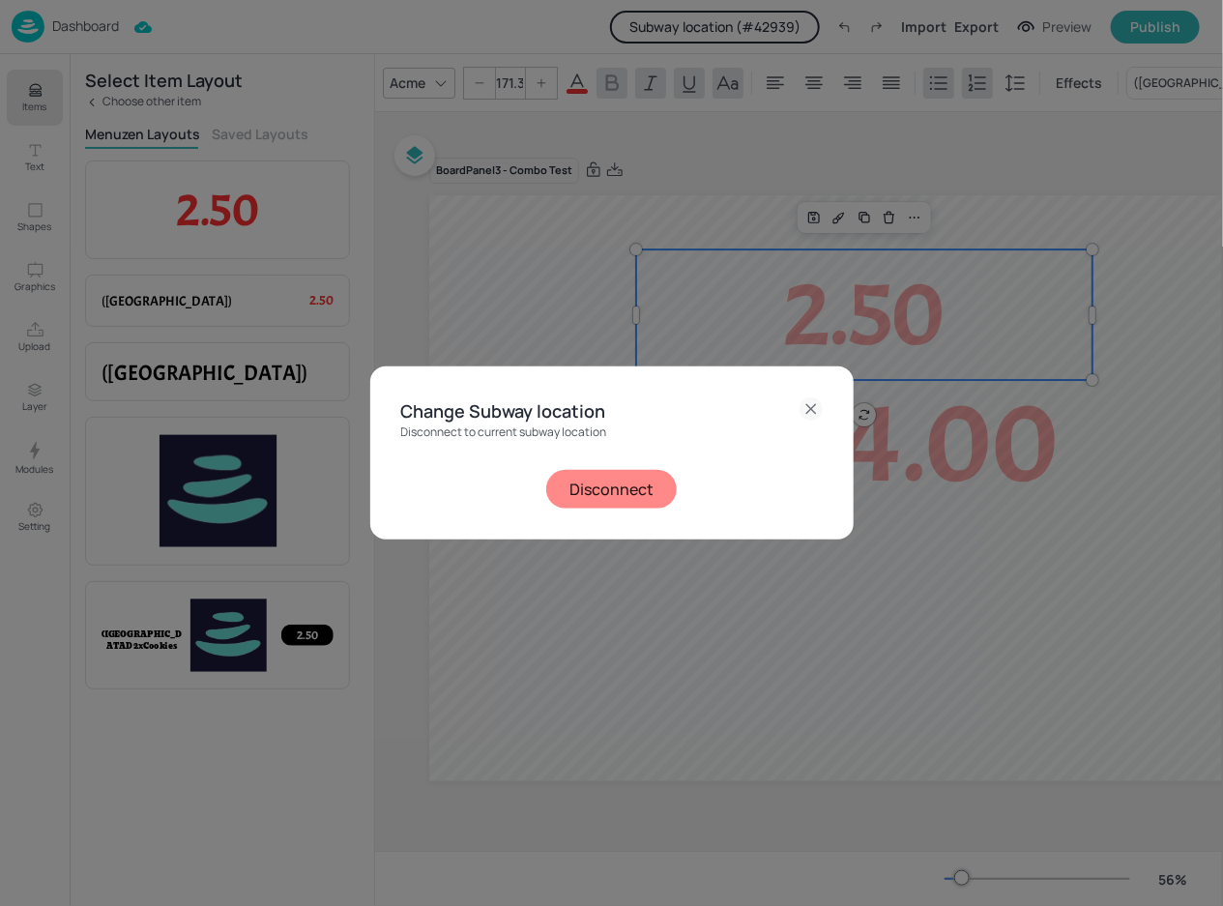
click at [609, 133] on div "Change Subway location Disconnect to current subway location Disconnect" at bounding box center [611, 453] width 1223 height 906
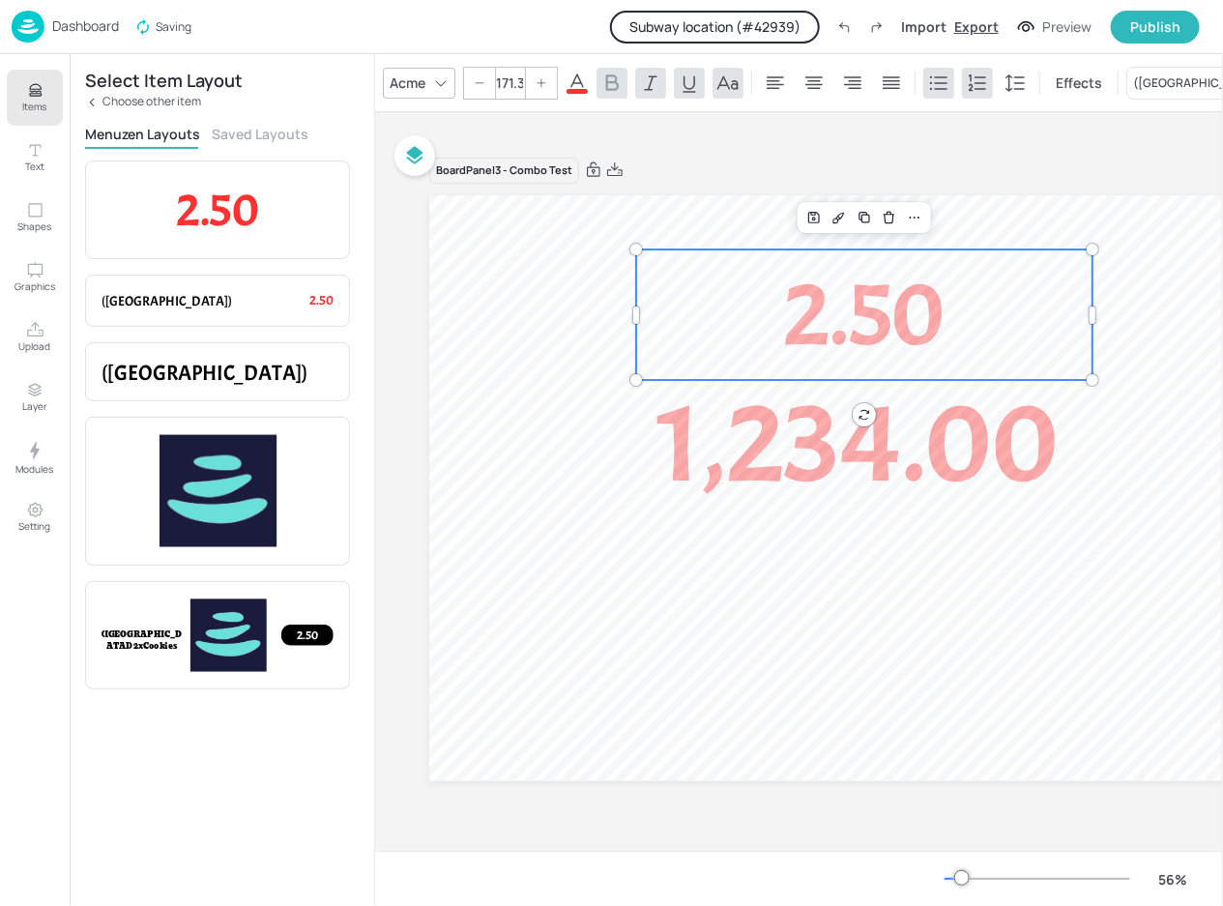
click at [961, 29] on div "Export" at bounding box center [976, 26] width 44 height 20
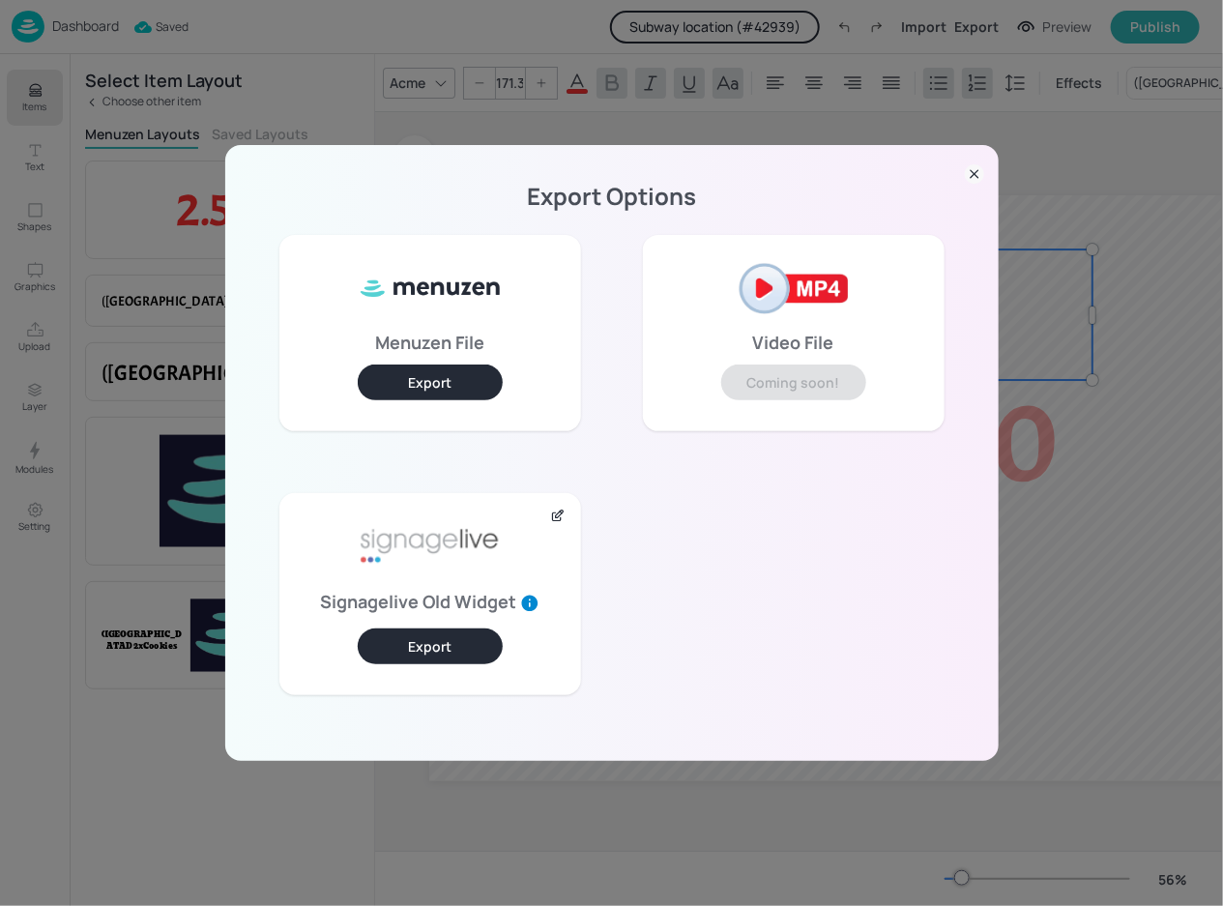
click at [469, 628] on button "Export" at bounding box center [430, 646] width 145 height 36
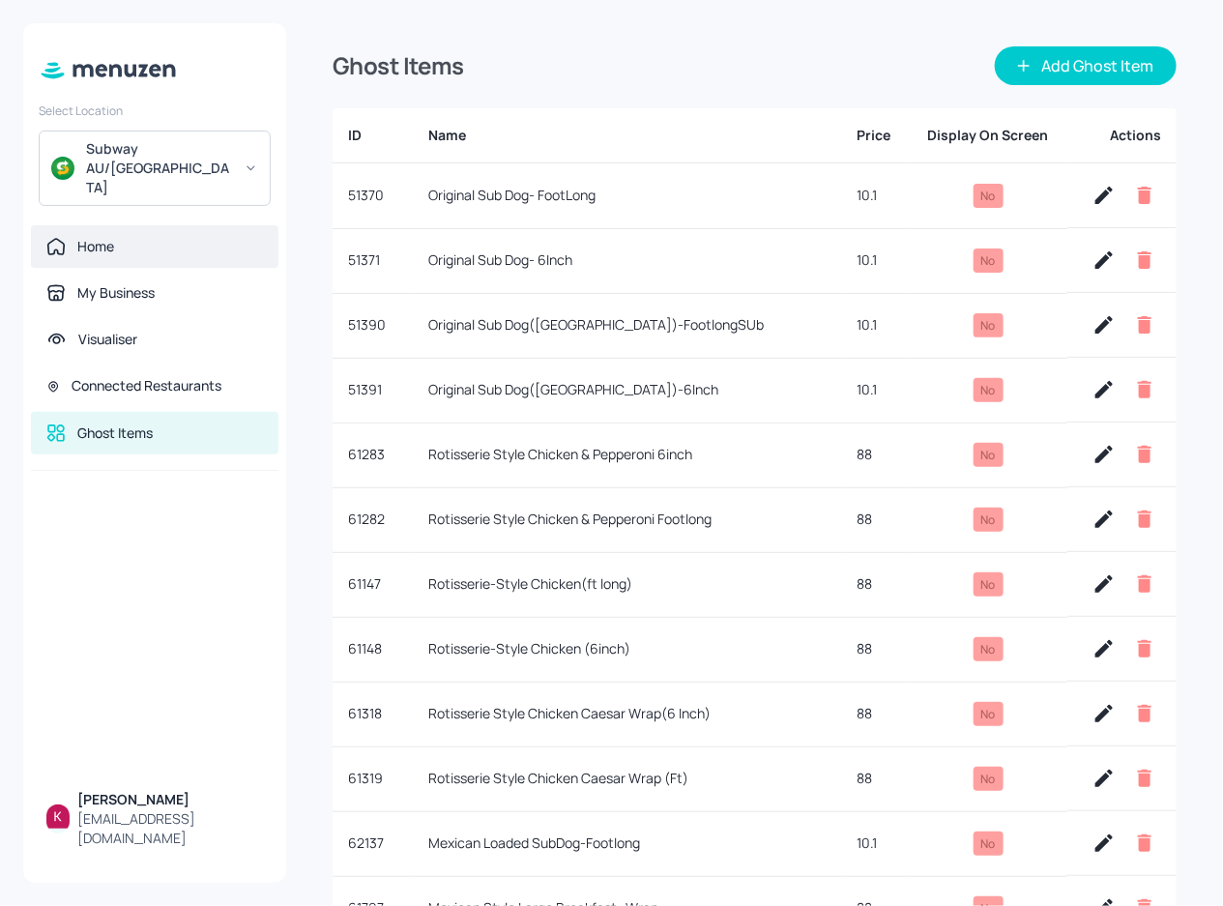
click at [156, 237] on div "Home" at bounding box center [154, 246] width 217 height 19
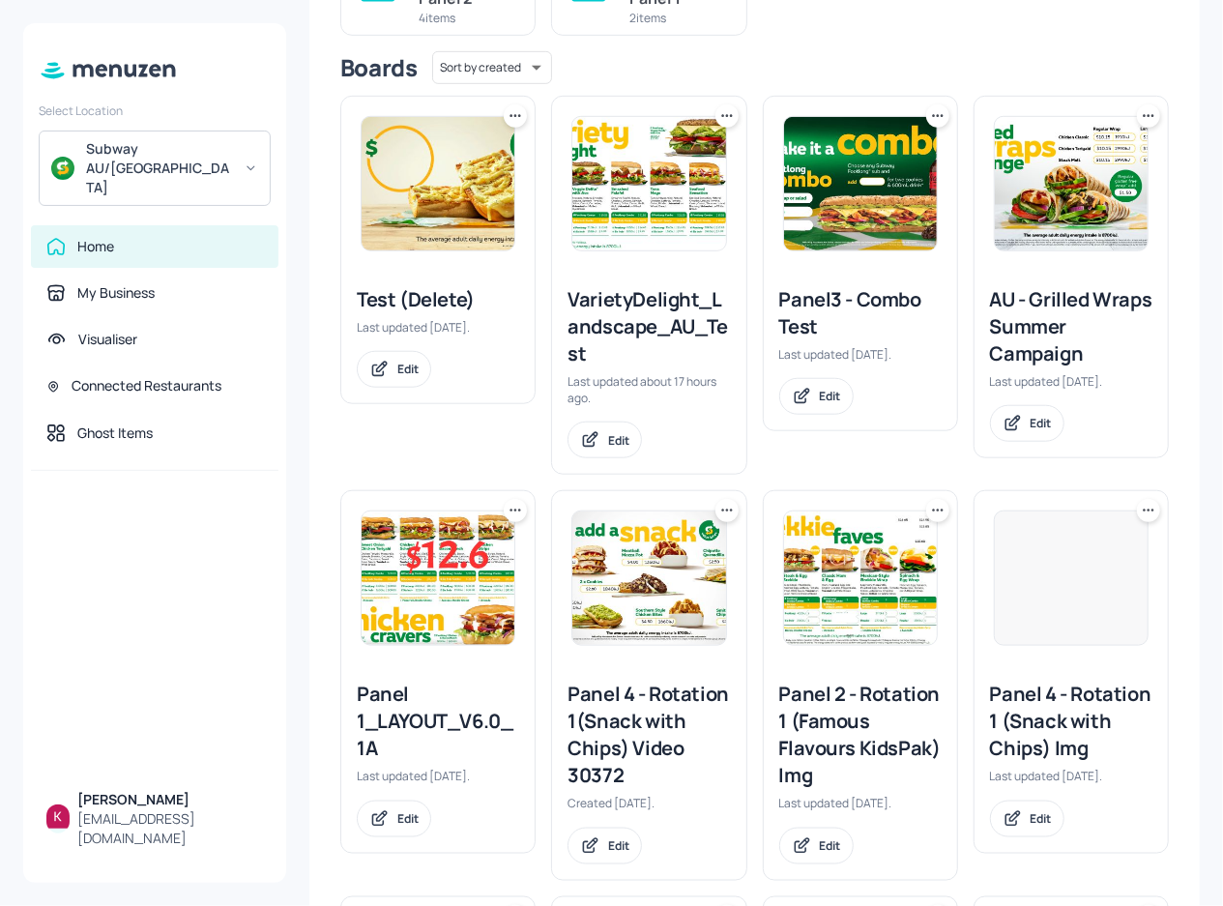
scroll to position [439, 0]
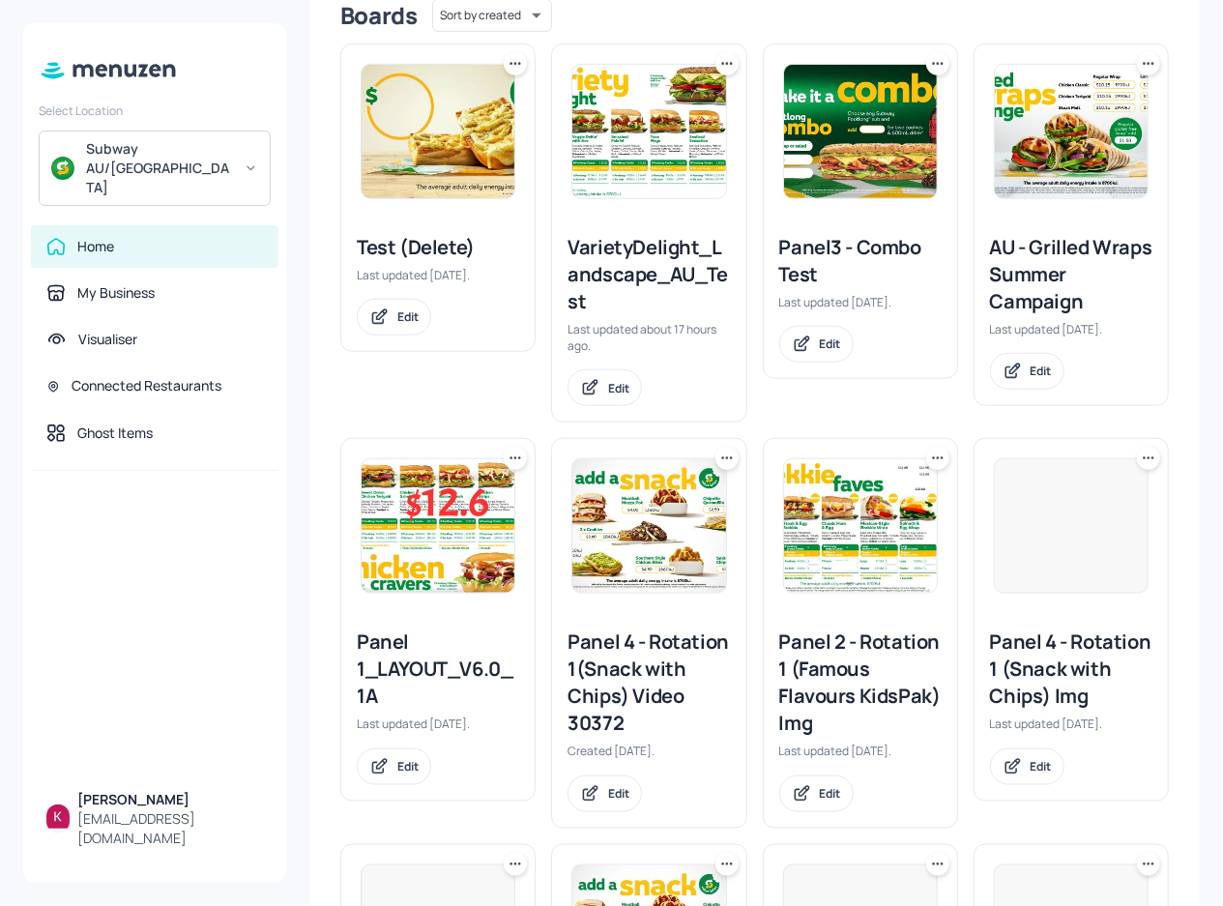
click at [835, 144] on img at bounding box center [860, 131] width 153 height 133
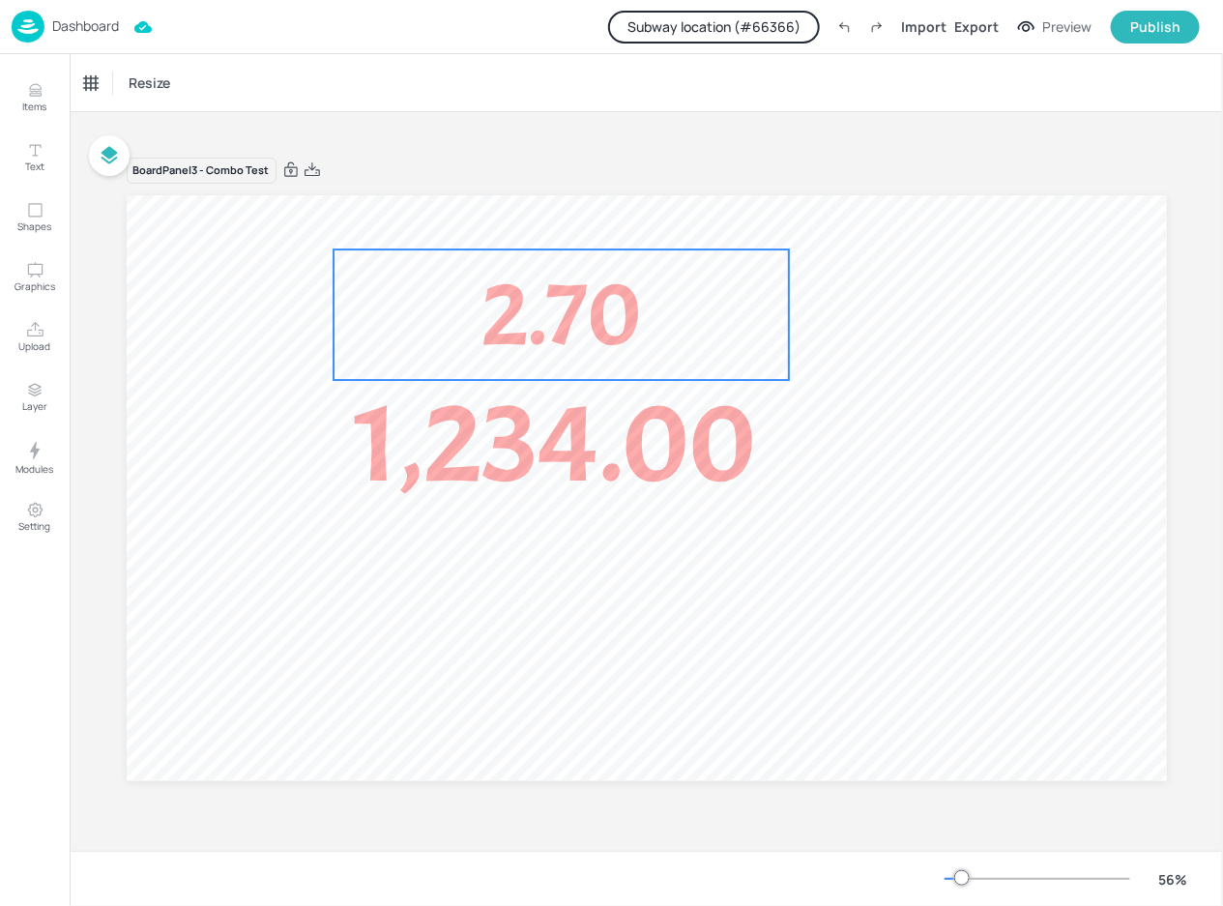
drag, startPoint x: 562, startPoint y: 293, endPoint x: 545, endPoint y: 286, distance: 17.8
click at [562, 293] on span "2.70" at bounding box center [561, 315] width 160 height 116
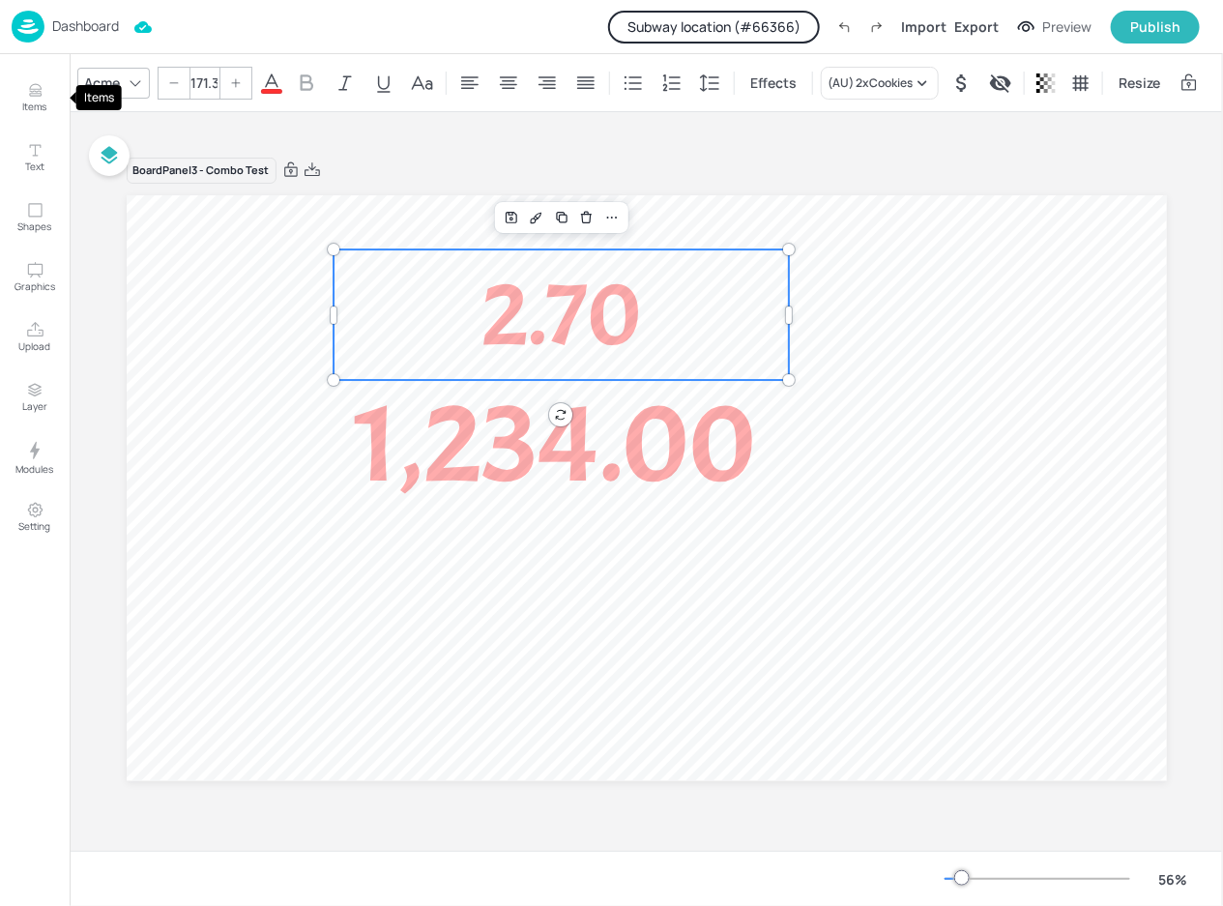
click at [33, 92] on icon "Items" at bounding box center [35, 90] width 18 height 18
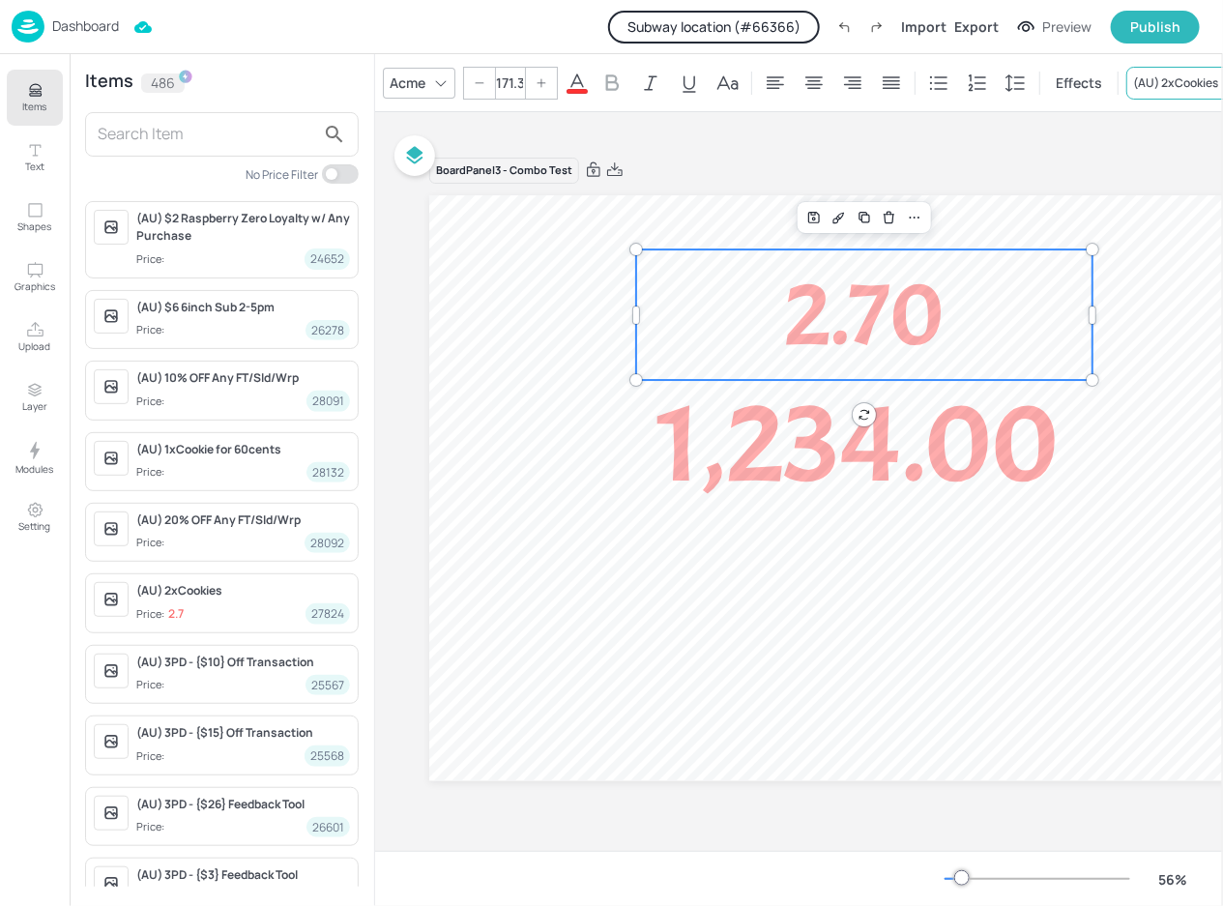
click at [1173, 74] on div "(AU) 2xCookies" at bounding box center [1175, 82] width 85 height 17
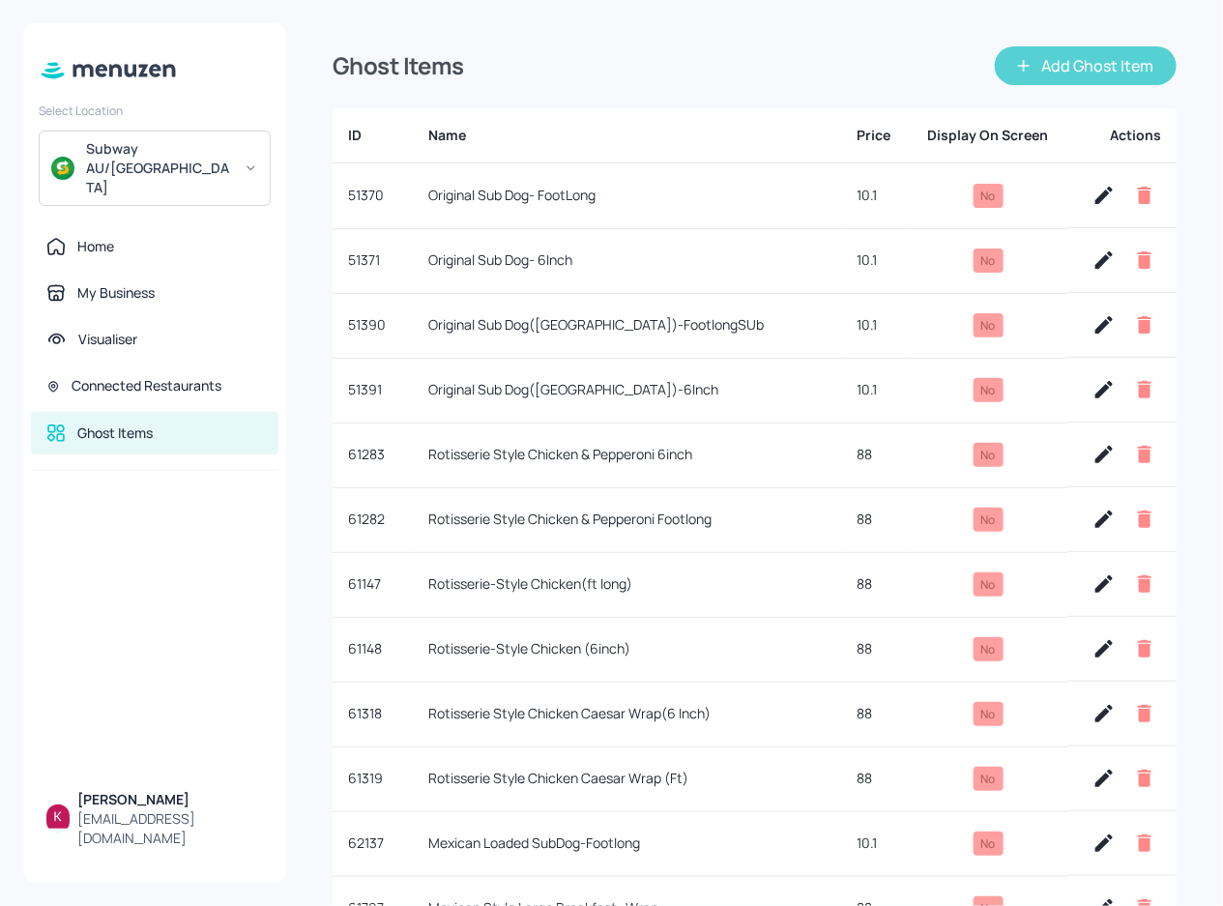
click at [1037, 65] on button "Add Ghost Item" at bounding box center [1086, 65] width 182 height 39
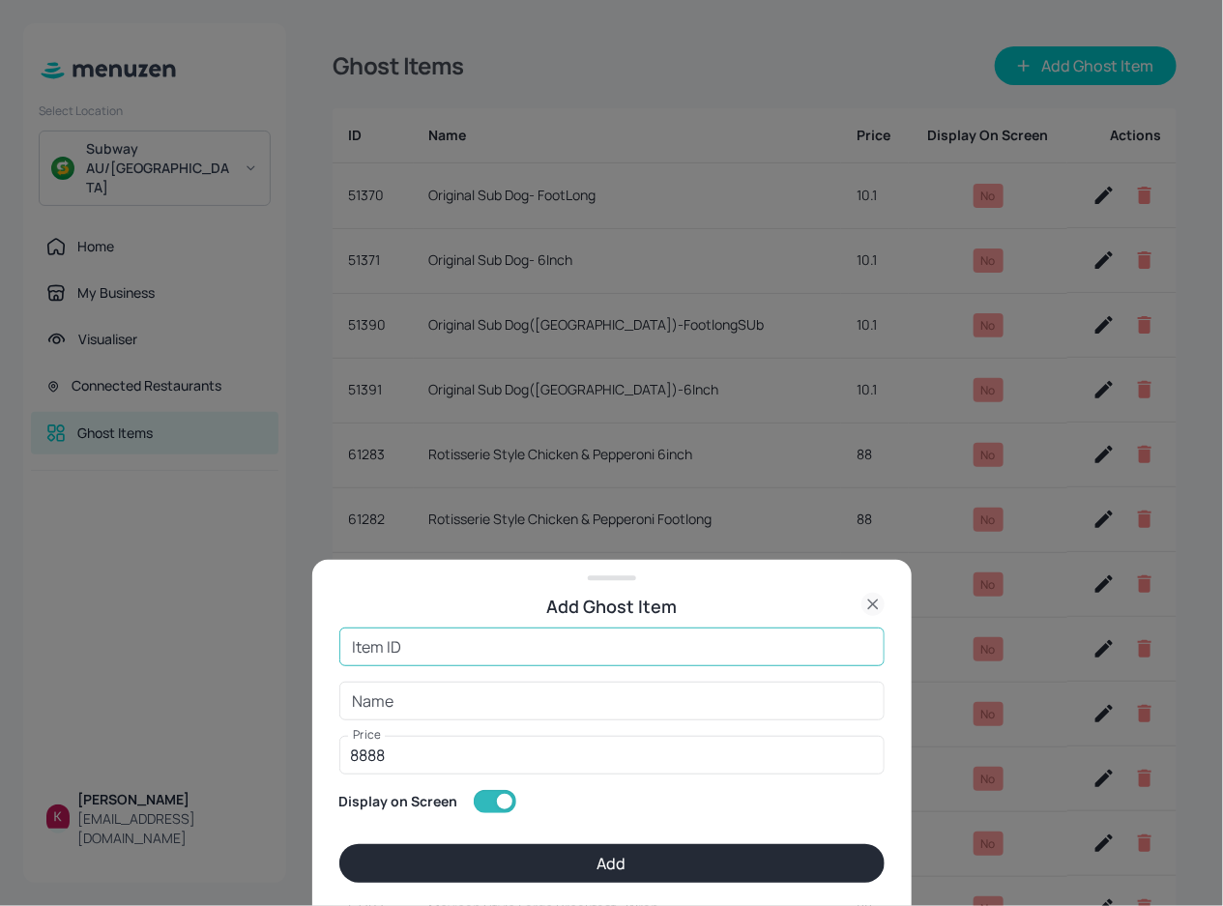
click at [492, 646] on input "Item ID" at bounding box center [611, 646] width 545 height 39
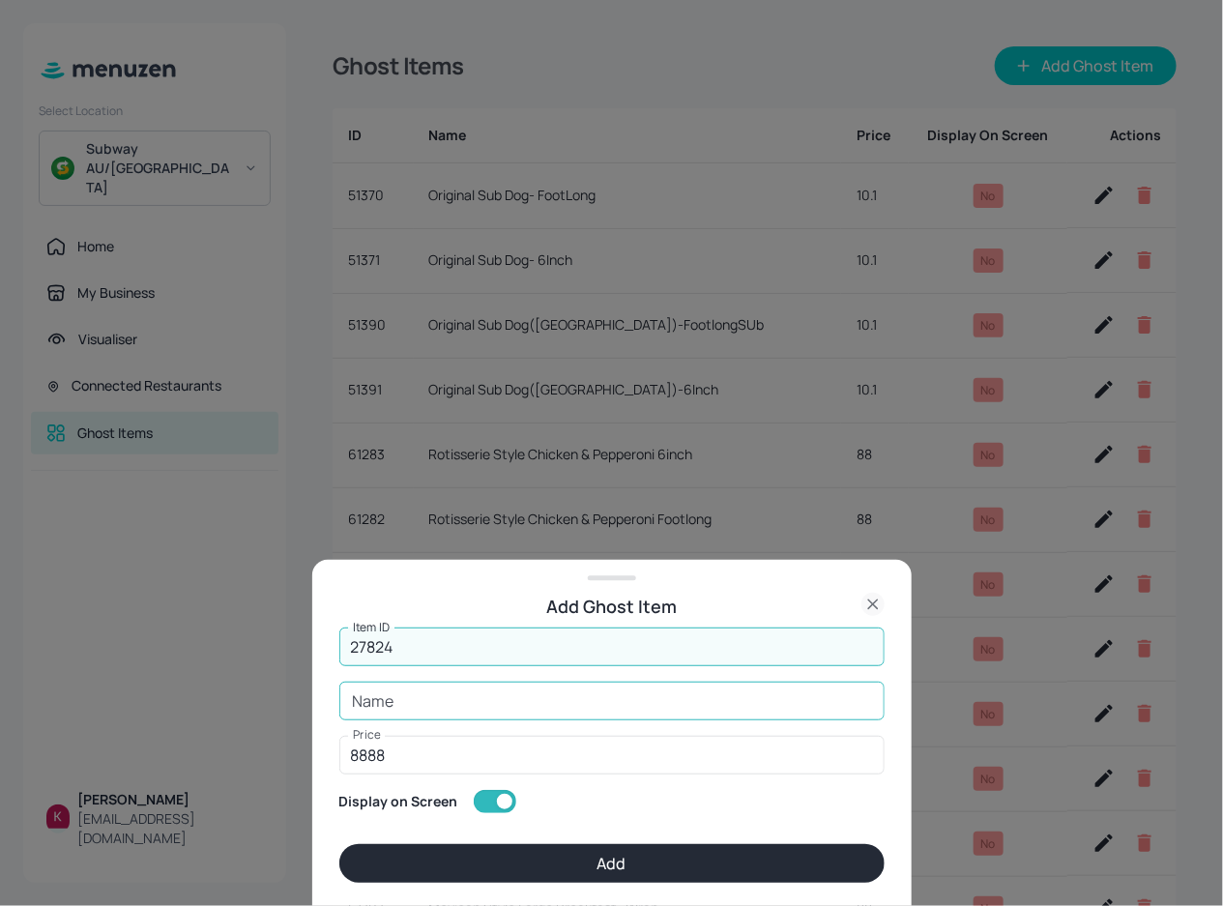
type input "27824"
click at [500, 690] on input "Name" at bounding box center [611, 700] width 545 height 39
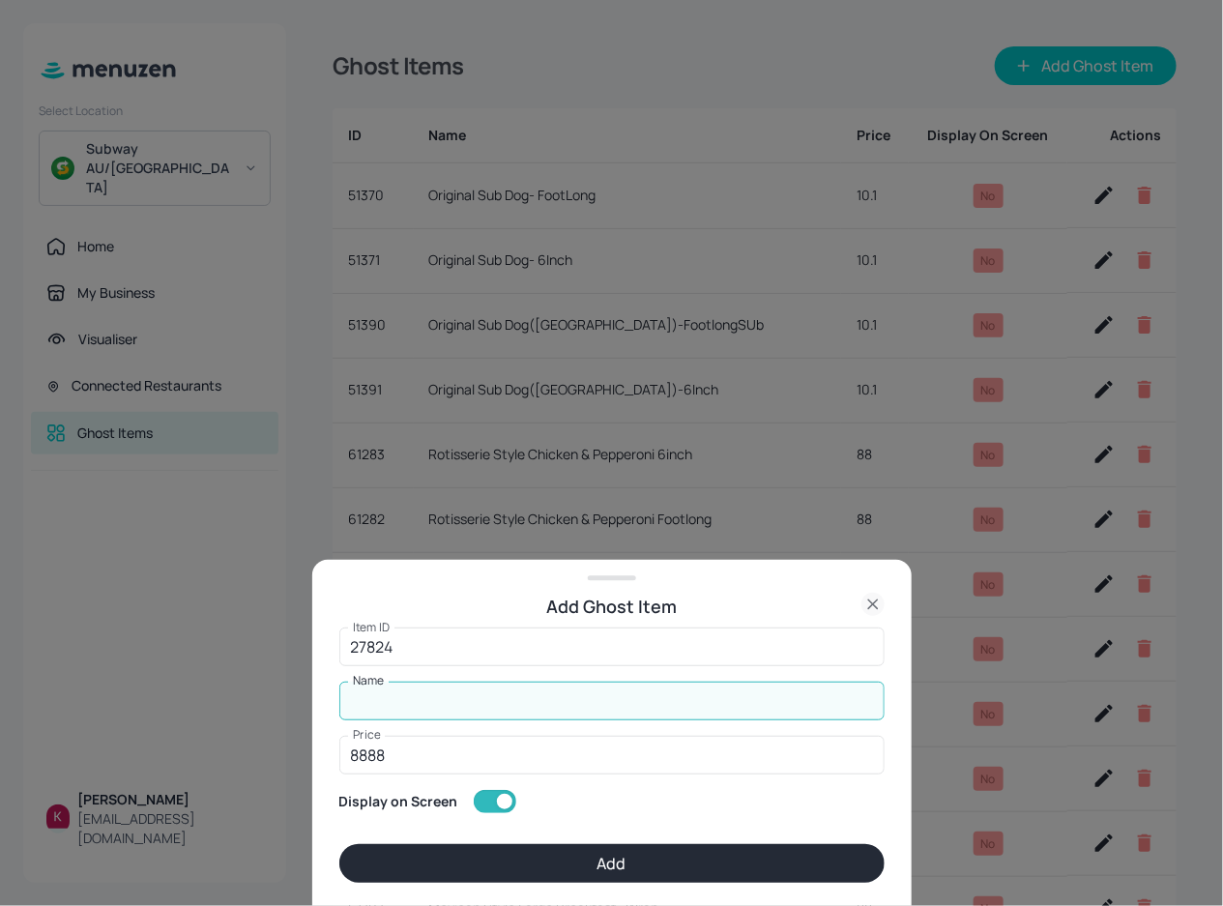
type input "KAI PHAM"
click at [527, 868] on button "Add" at bounding box center [611, 863] width 545 height 39
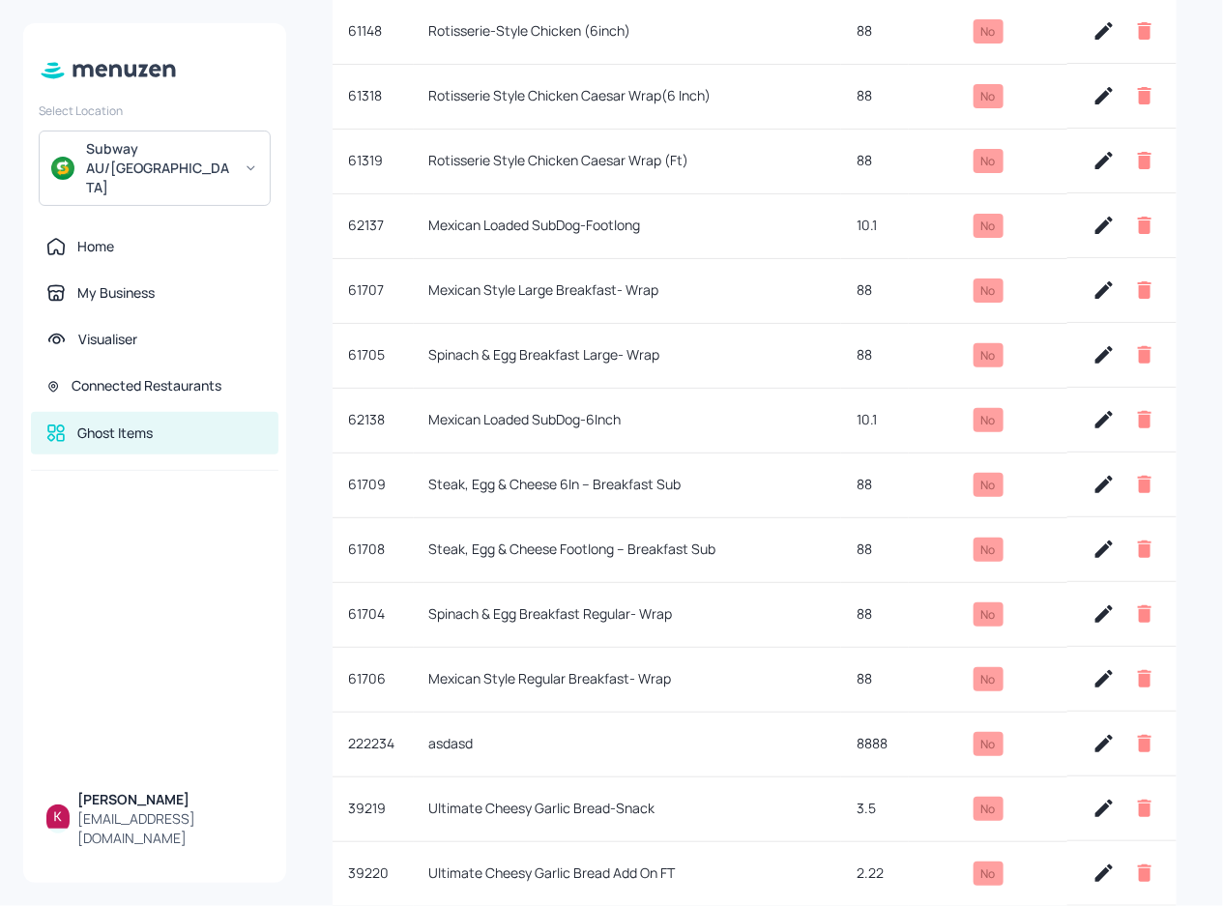
scroll to position [1369, 0]
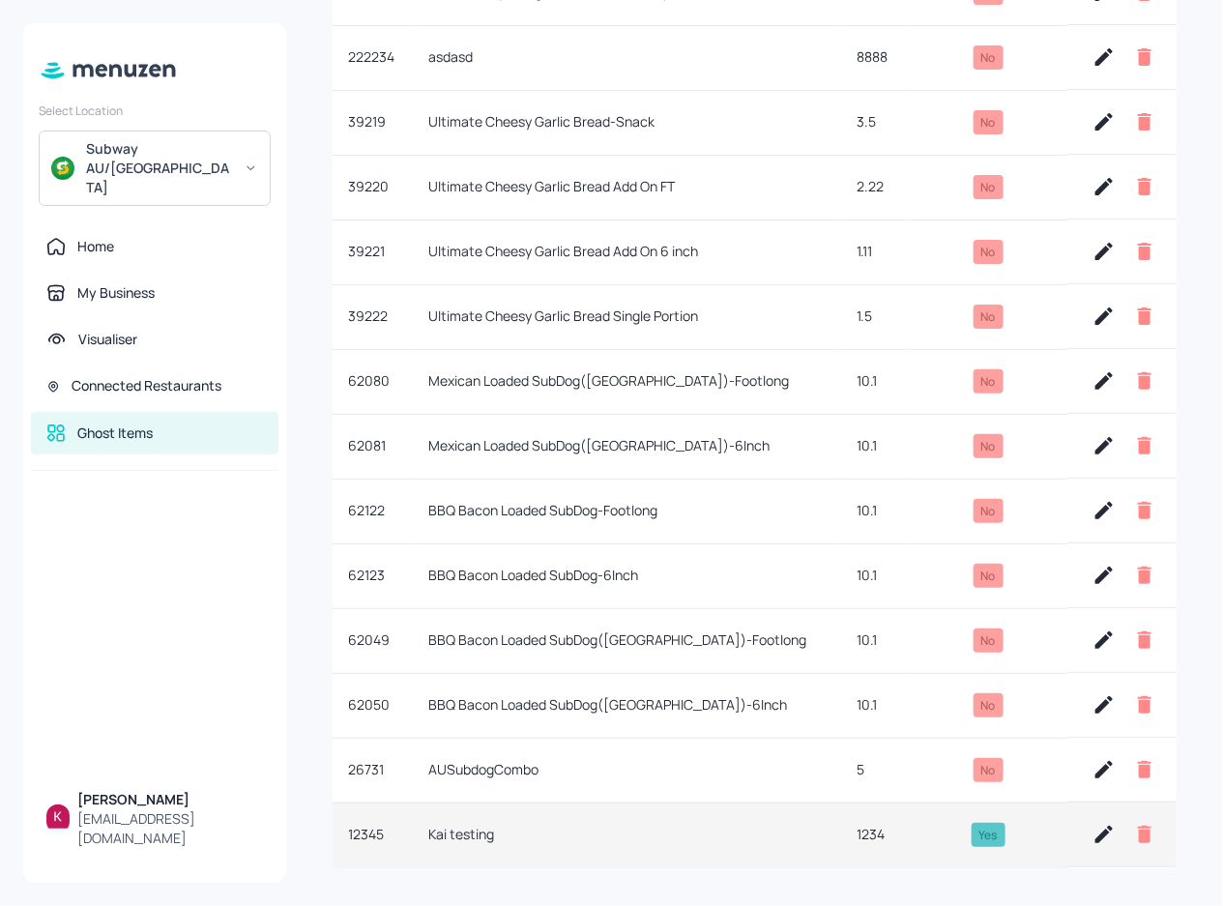
click at [1092, 826] on icon "button" at bounding box center [1103, 834] width 23 height 23
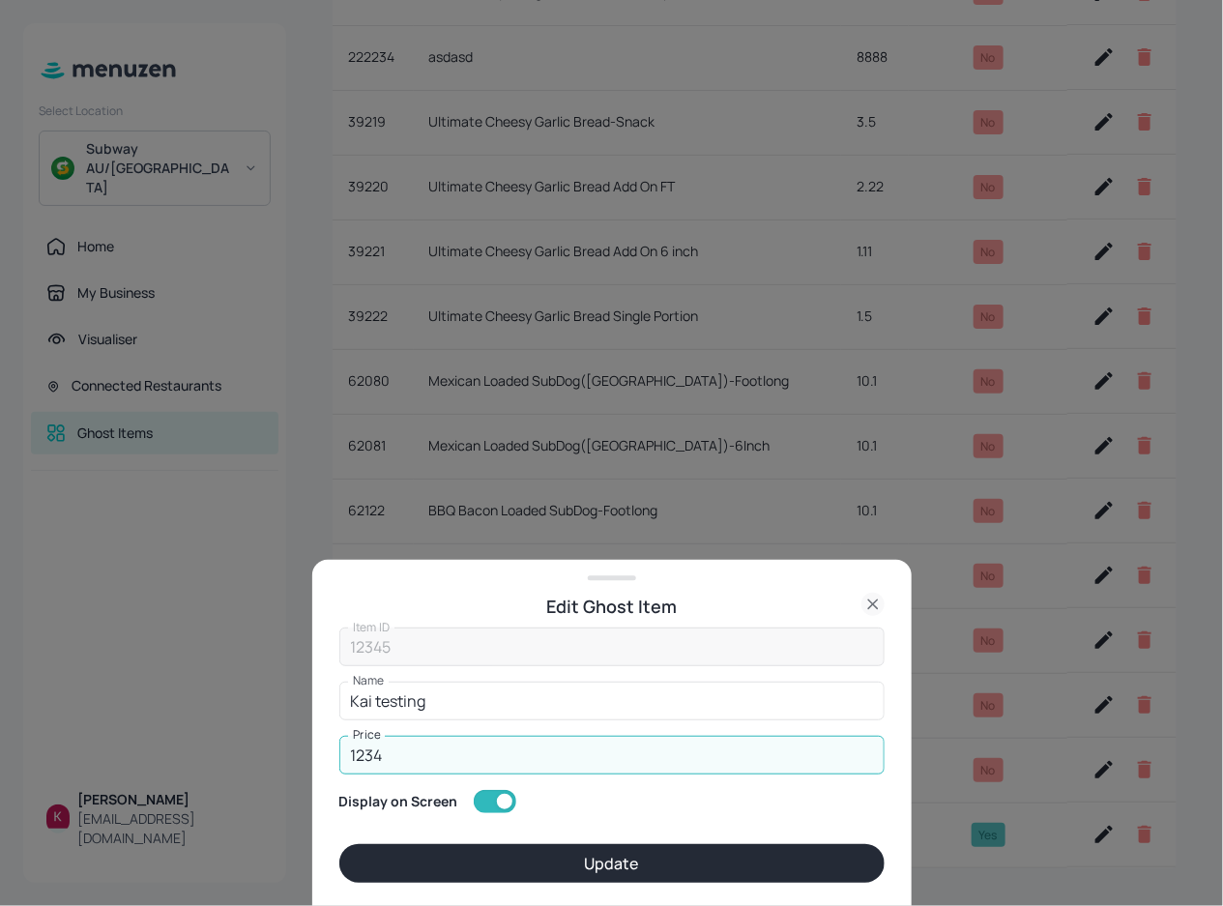
drag, startPoint x: 471, startPoint y: 744, endPoint x: 392, endPoint y: 746, distance: 78.3
click at [351, 739] on input "1234" at bounding box center [611, 755] width 545 height 39
type input "55555"
click at [765, 850] on button "Update" at bounding box center [611, 863] width 545 height 39
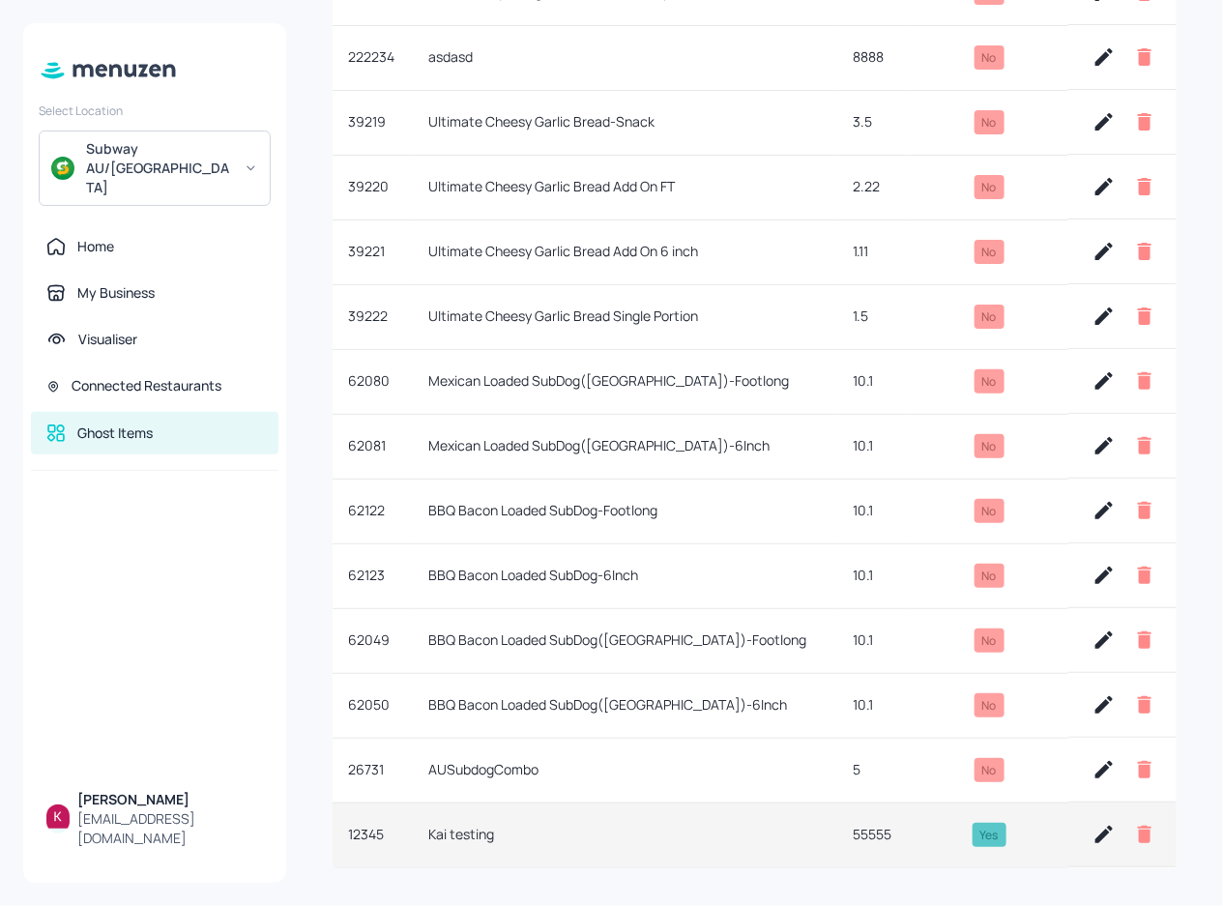
click at [1138, 833] on icon "button" at bounding box center [1145, 834] width 14 height 17
click at [1093, 826] on icon "button" at bounding box center [1103, 834] width 23 height 23
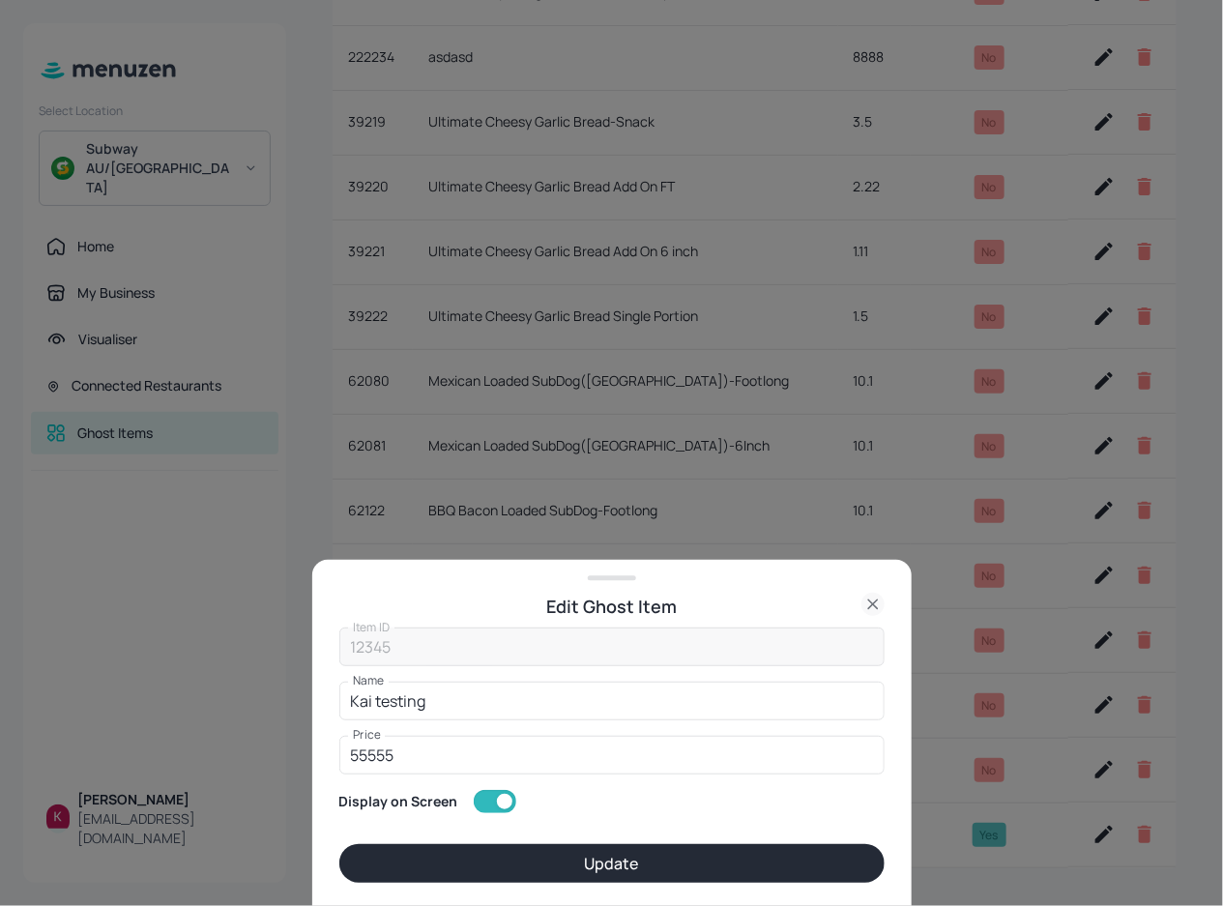
drag, startPoint x: 492, startPoint y: 795, endPoint x: 507, endPoint y: 820, distance: 29.5
click at [492, 797] on input "checkbox" at bounding box center [505, 801] width 70 height 23
checkbox input "false"
click at [574, 860] on button "Update" at bounding box center [611, 863] width 545 height 39
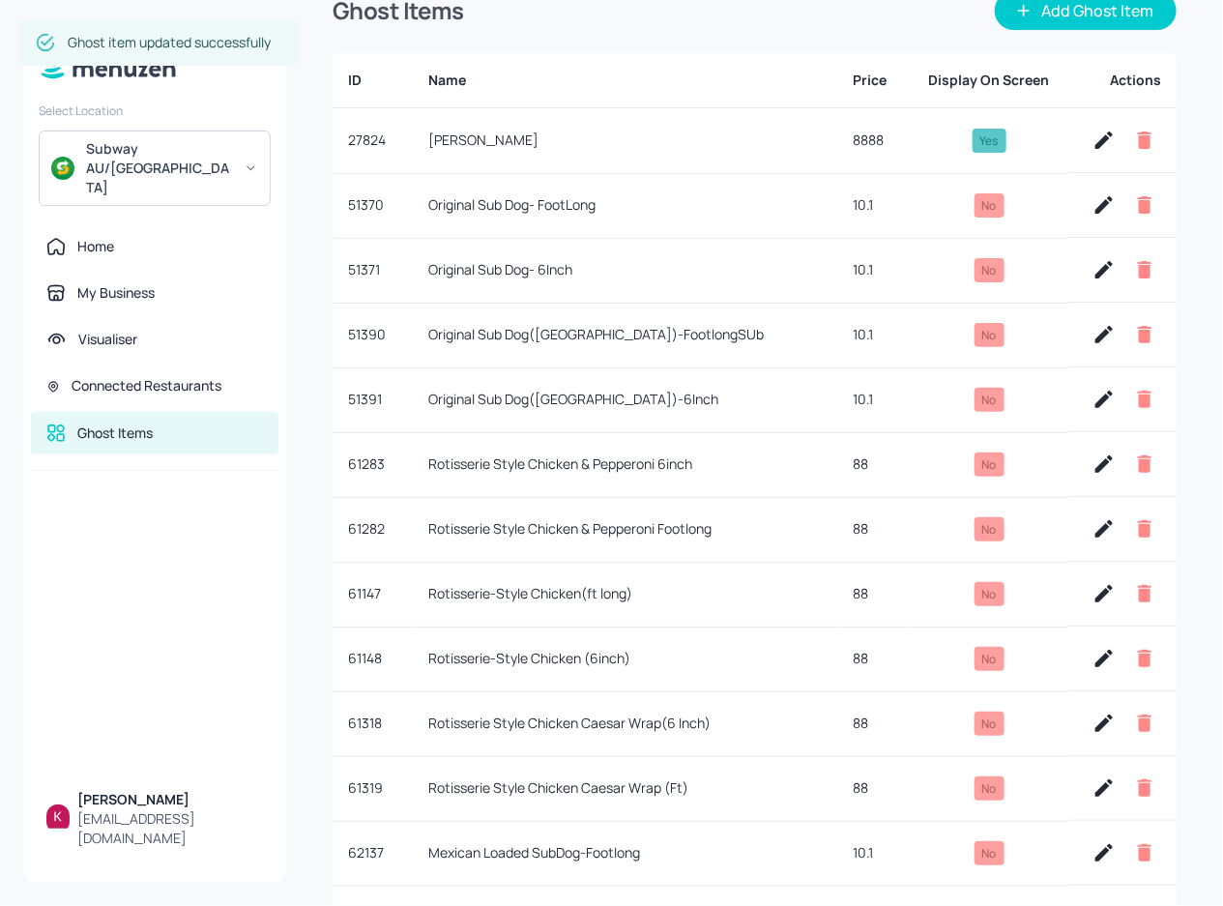
scroll to position [0, 0]
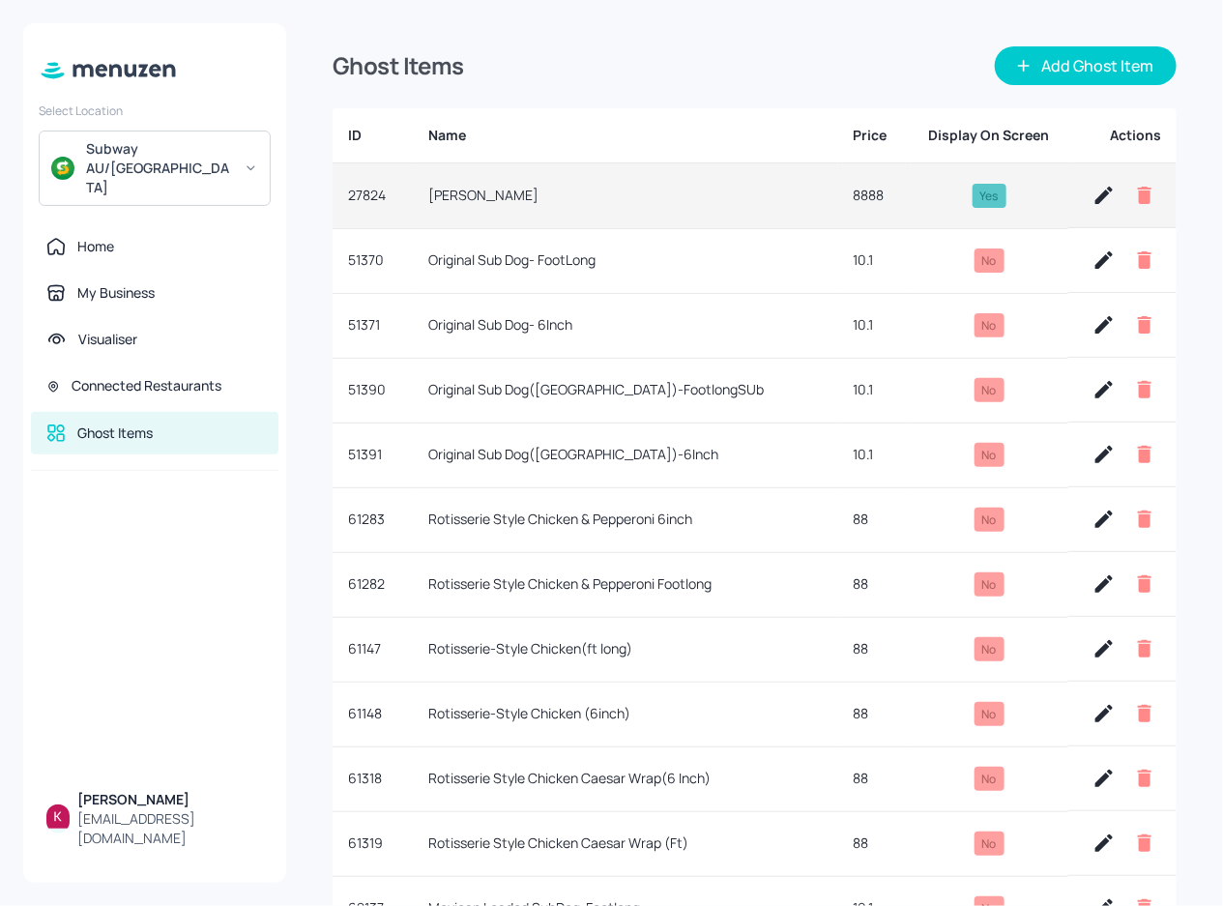
click at [1145, 202] on icon "button" at bounding box center [1144, 195] width 23 height 23
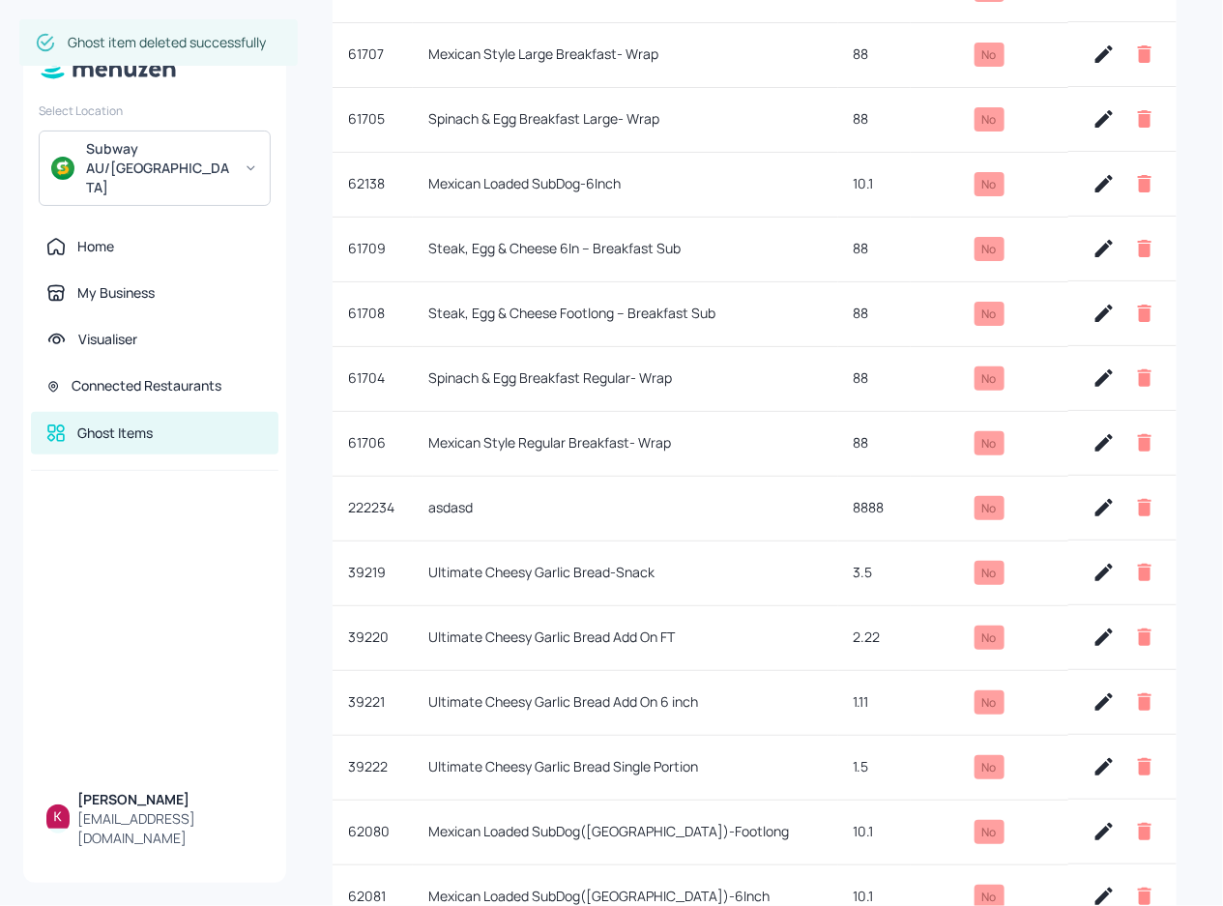
scroll to position [1304, 0]
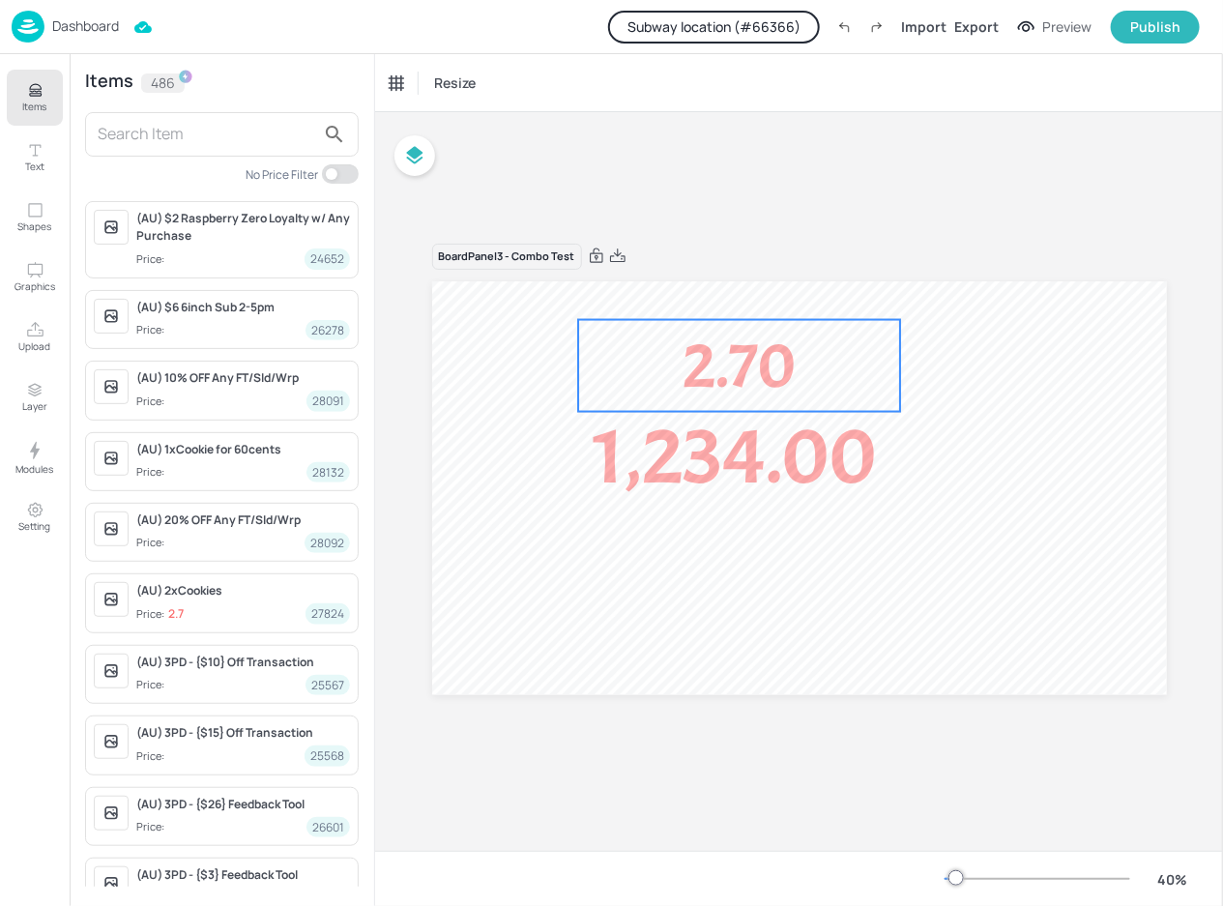
click at [749, 346] on span "2.70" at bounding box center [738, 366] width 113 height 82
click at [753, 193] on div "Board Panel3 - Combo Test 4.40 1,234.00 2.70" at bounding box center [799, 481] width 848 height 739
click at [976, 25] on div "Export" at bounding box center [976, 26] width 44 height 20
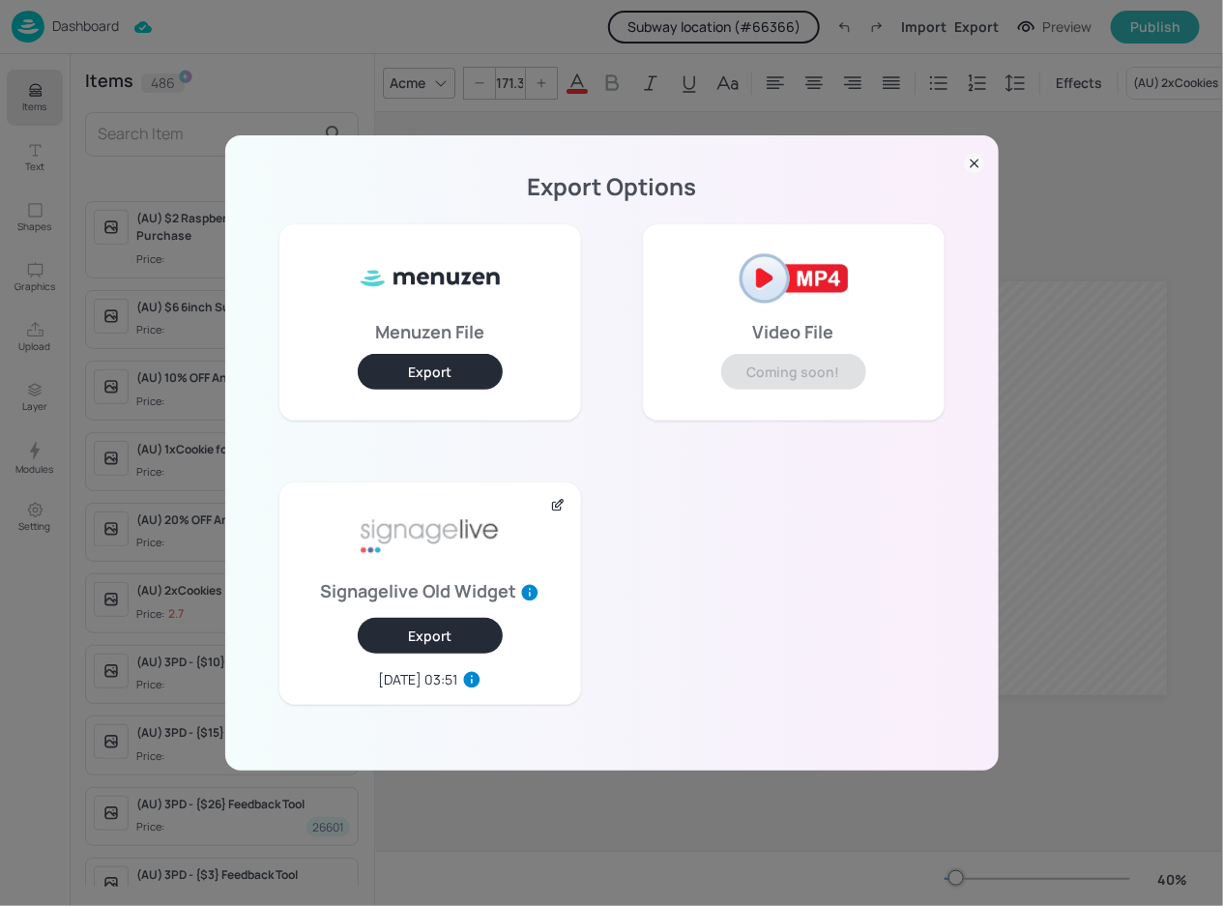
click at [459, 646] on button "Export" at bounding box center [430, 636] width 145 height 36
click at [464, 100] on div "Export Options Menuzen File Export Video File Coming soon! Signagelive Old Widg…" at bounding box center [611, 453] width 1223 height 906
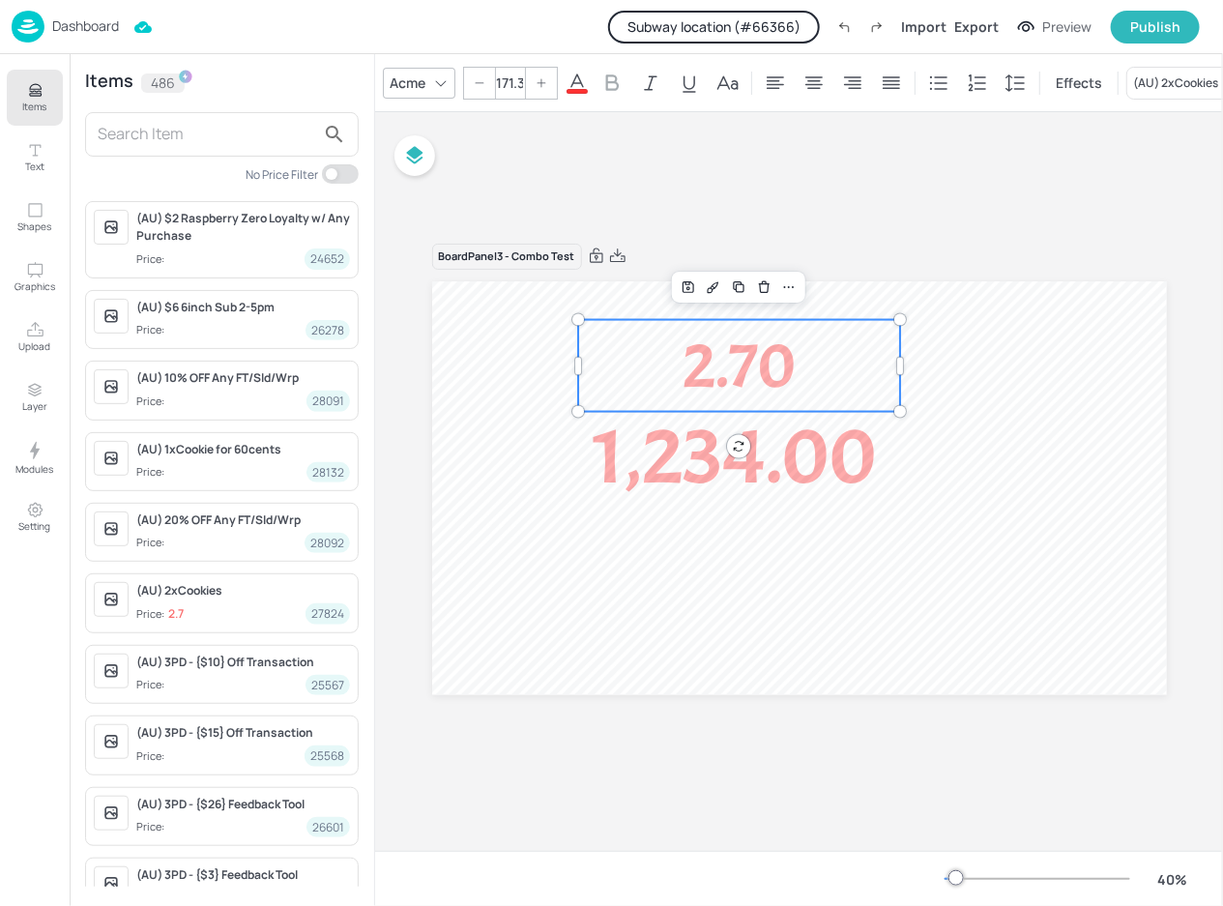
click at [671, 177] on div "Board Panel3 - Combo Test 4.40 1,234.00 2.70" at bounding box center [799, 481] width 848 height 739
